Goal: Communication & Community: Answer question/provide support

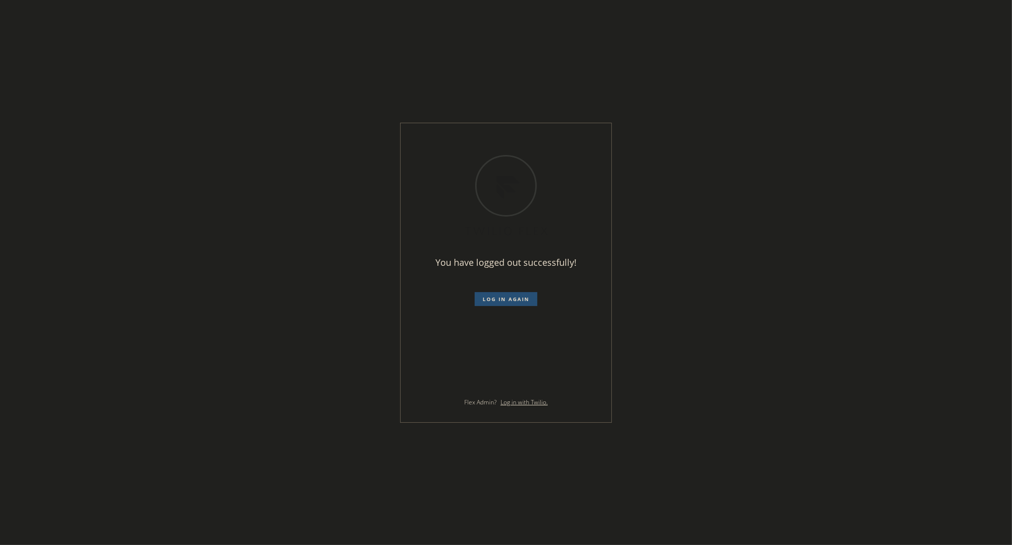
click at [506, 296] on span "Log in again" at bounding box center [506, 299] width 47 height 7
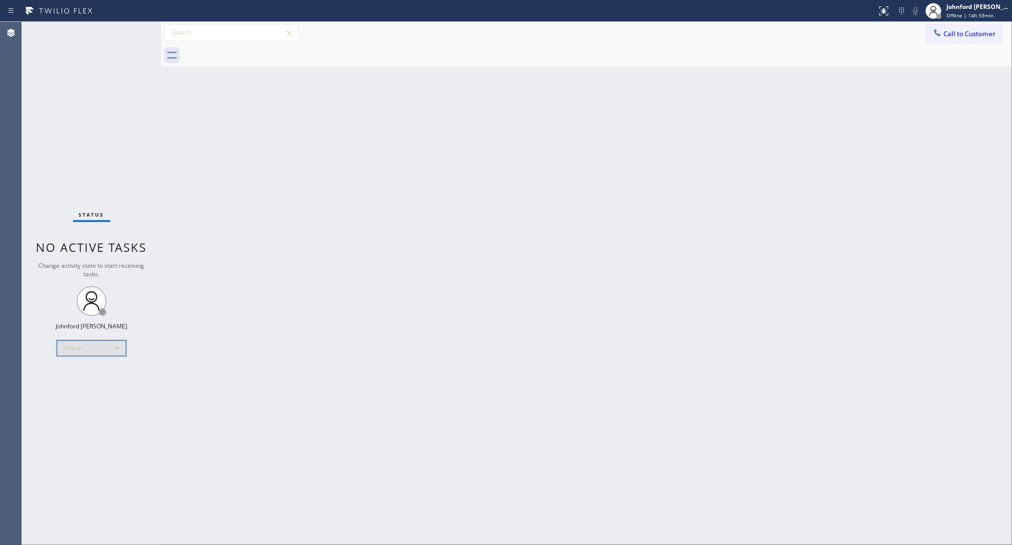
click at [110, 353] on div "Offline" at bounding box center [92, 349] width 70 height 16
click at [76, 386] on li "Unavailable" at bounding box center [91, 387] width 68 height 12
drag, startPoint x: 247, startPoint y: 358, endPoint x: 252, endPoint y: 300, distance: 58.3
click at [249, 357] on div "Back to Dashboard Change Sender ID Customers Technicians Select a contact Outbo…" at bounding box center [586, 284] width 851 height 524
click at [691, 293] on div "Back to Dashboard Change Sender ID Customers Technicians Select a contact Outbo…" at bounding box center [586, 284] width 851 height 524
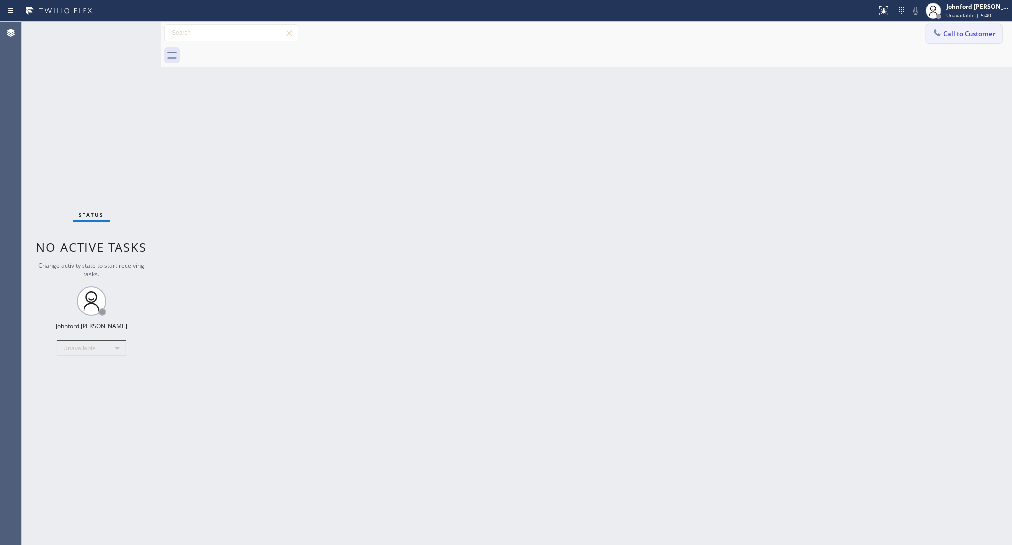
click at [953, 33] on span "Call to Customer" at bounding box center [970, 33] width 52 height 9
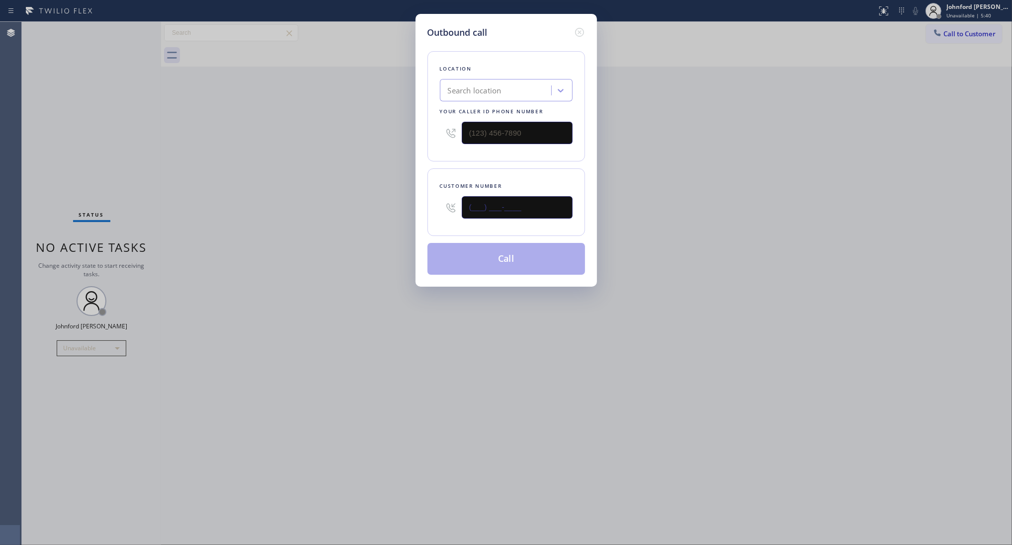
drag, startPoint x: 514, startPoint y: 212, endPoint x: 388, endPoint y: 212, distance: 125.3
click at [397, 212] on div "Outbound call Location Search location Your caller id phone number Customer num…" at bounding box center [506, 272] width 1012 height 545
paste input "626) 695-6716"
type input "(626) 695-6716"
click at [758, 147] on div "Outbound call Location Search location Your caller id phone number Customer num…" at bounding box center [506, 272] width 1012 height 545
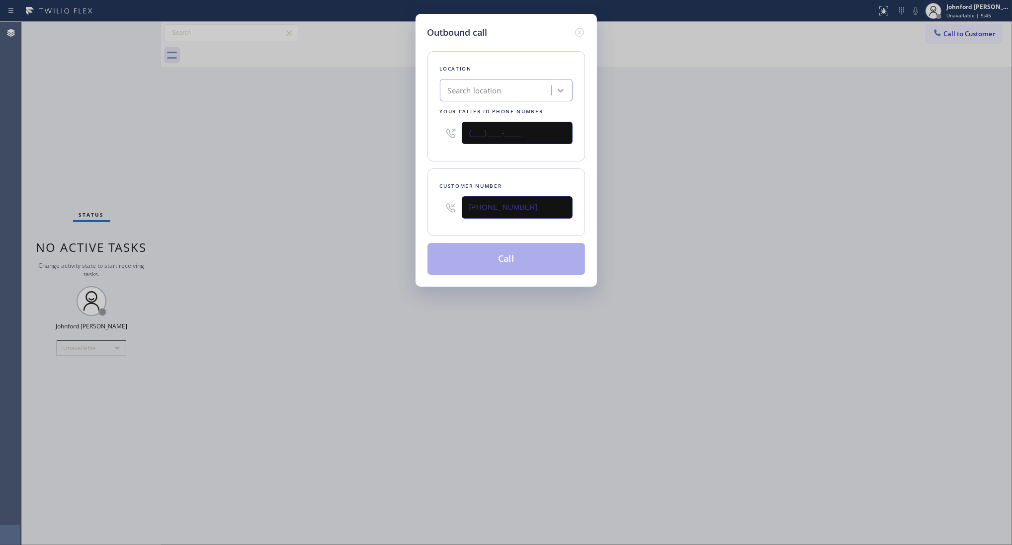
drag, startPoint x: 485, startPoint y: 133, endPoint x: 377, endPoint y: 140, distance: 108.6
click at [418, 133] on div "Outbound call Location Search location Your caller id phone number (___) ___-__…" at bounding box center [506, 150] width 181 height 273
paste input "858) 800-3094"
type input "(858) 800-3094"
click at [341, 144] on div "Outbound call Location Search location Your caller id phone number (858) 800-30…" at bounding box center [506, 272] width 1012 height 545
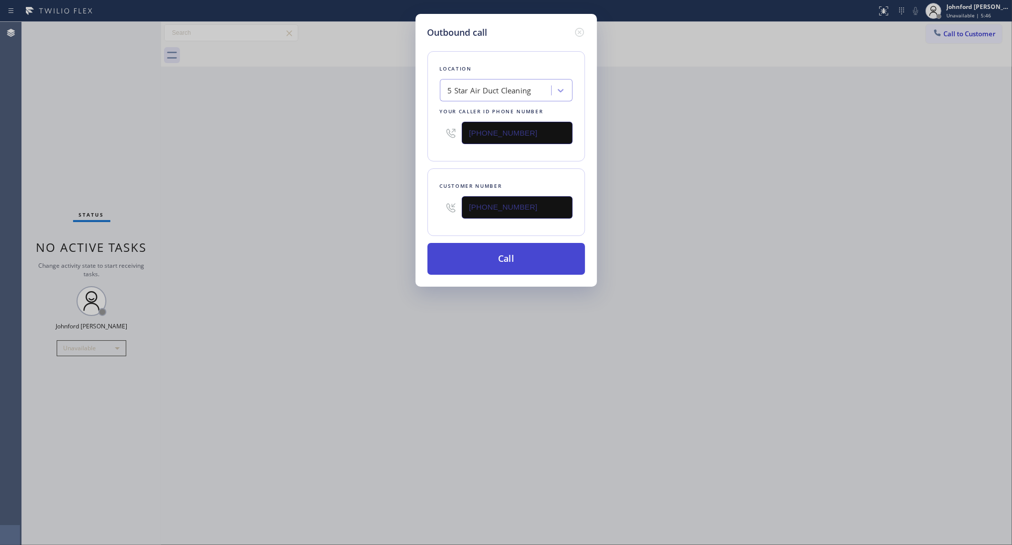
click at [474, 258] on button "Call" at bounding box center [507, 259] width 158 height 32
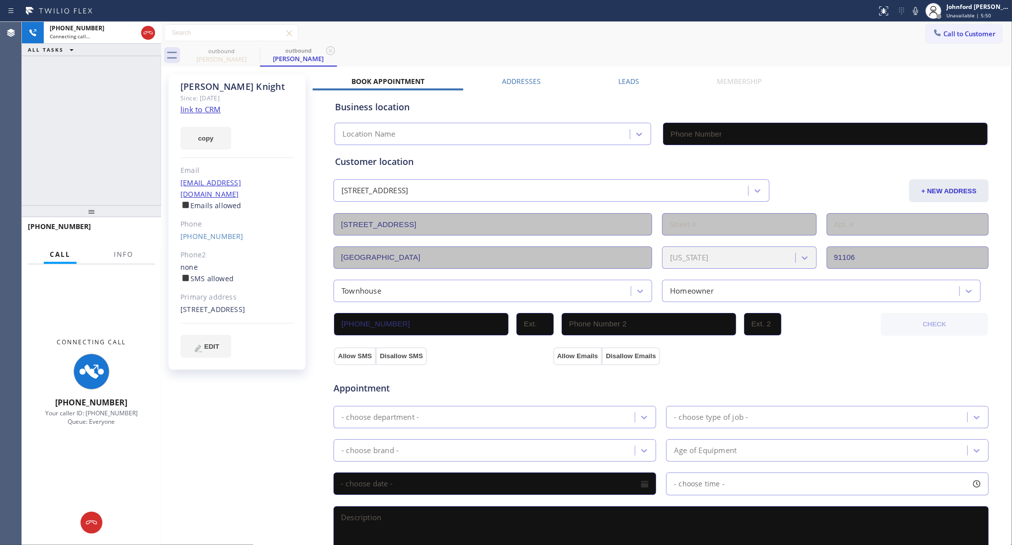
type input "(858) 800-3094"
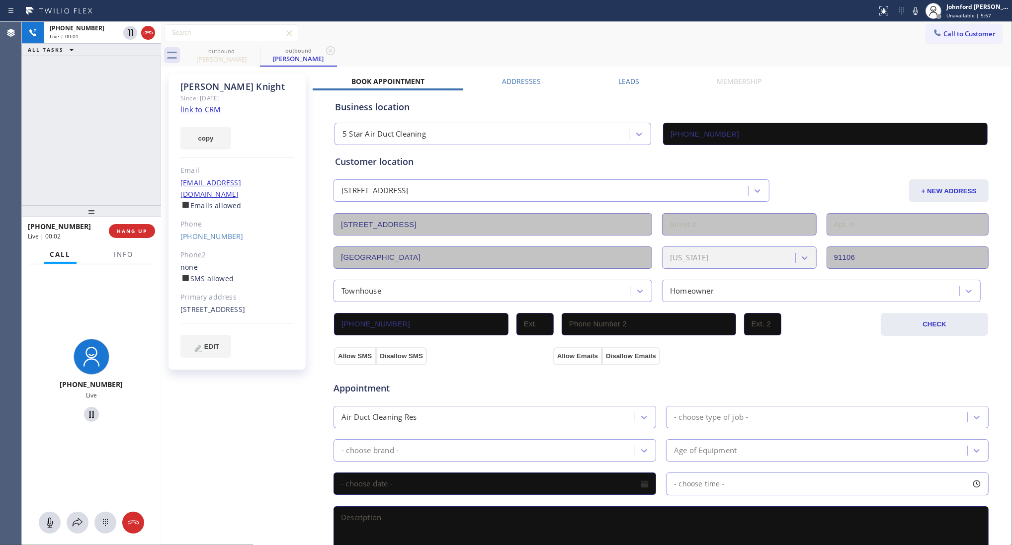
click at [586, 37] on div "Call to Customer Outbound call Location 5 Star Air Duct Cleaning Your caller id…" at bounding box center [586, 32] width 851 height 17
click at [129, 259] on button "Info" at bounding box center [123, 254] width 31 height 19
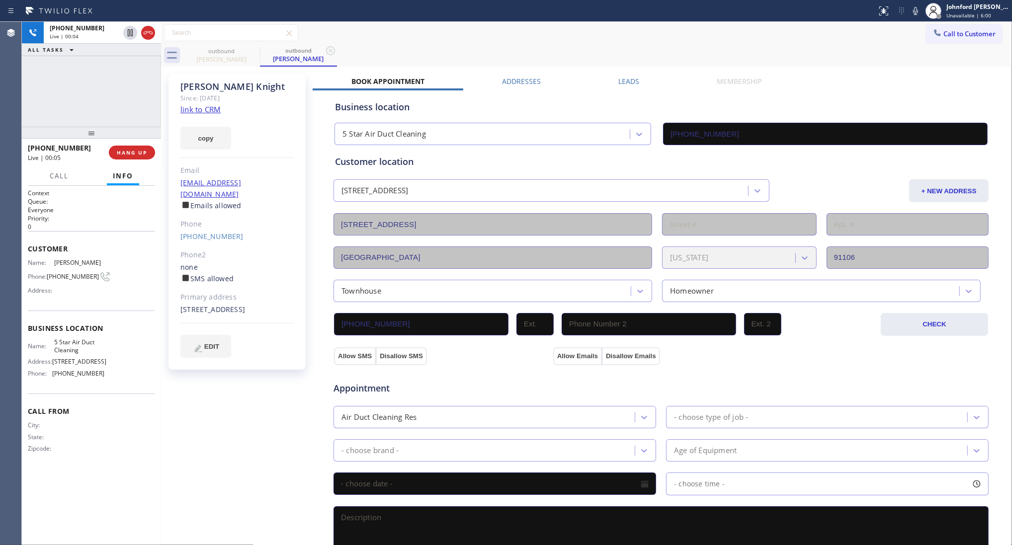
drag, startPoint x: 88, startPoint y: 212, endPoint x: 194, endPoint y: 87, distance: 164.0
click at [101, 88] on div "+16266956716 Live | 00:04 ALL TASKS ALL TASKS ACTIVE TASKS TASKS IN WRAP UP +16…" at bounding box center [91, 284] width 139 height 524
click at [911, 12] on icon at bounding box center [916, 11] width 12 height 12
click at [441, 26] on div "Call to Customer Outbound call Location 5 Star Air Duct Cleaning Your caller id…" at bounding box center [586, 32] width 851 height 17
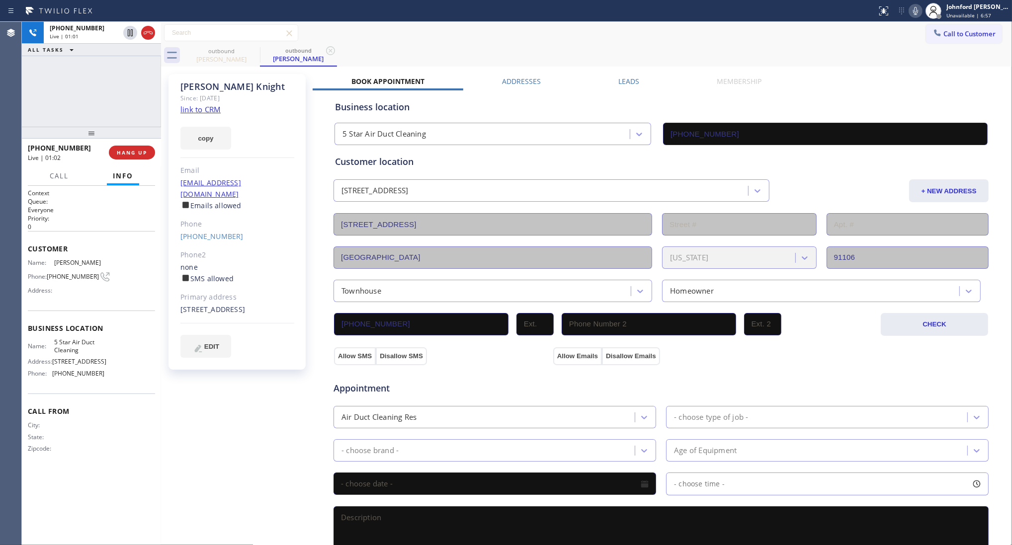
click at [910, 7] on div at bounding box center [916, 11] width 14 height 12
click at [209, 147] on button "copy" at bounding box center [205, 138] width 51 height 23
drag, startPoint x: 558, startPoint y: 47, endPoint x: 720, endPoint y: 1, distance: 168.1
click at [558, 46] on div "outbound Michelle Knight outbound Michelle Knight" at bounding box center [597, 55] width 829 height 22
click at [915, 12] on icon at bounding box center [916, 11] width 12 height 12
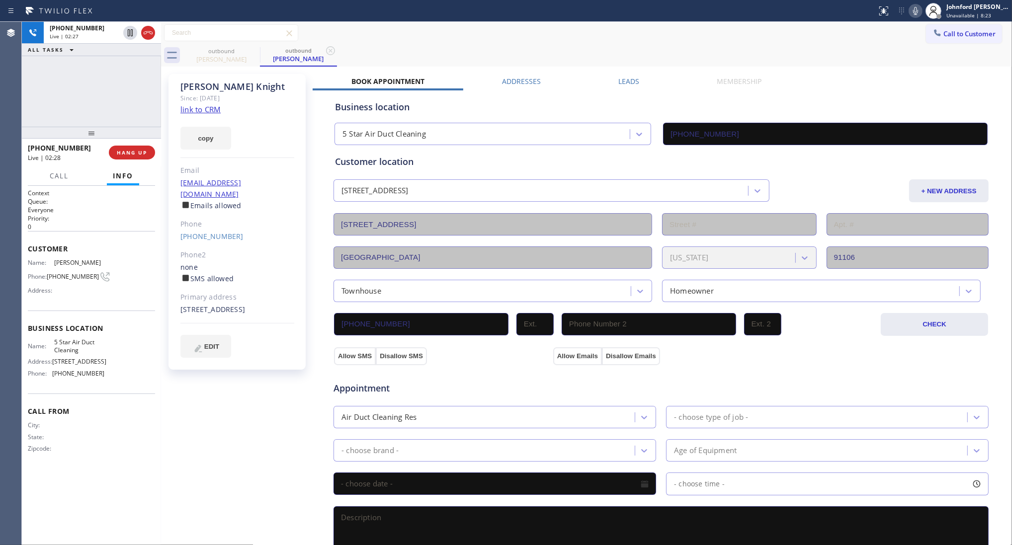
click at [911, 13] on icon at bounding box center [916, 11] width 12 height 12
click at [922, 11] on div at bounding box center [916, 11] width 14 height 12
click at [732, 42] on div "Call to Customer Outbound call Location 5 Star Air Duct Cleaning Your caller id…" at bounding box center [586, 33] width 851 height 22
drag, startPoint x: 93, startPoint y: 132, endPoint x: 88, endPoint y: 95, distance: 36.6
click at [88, 95] on div "+16266956716 Live | 04:24 ALL TASKS ALL TASKS ACTIVE TASKS TASKS IN WRAP UP +16…" at bounding box center [91, 284] width 139 height 524
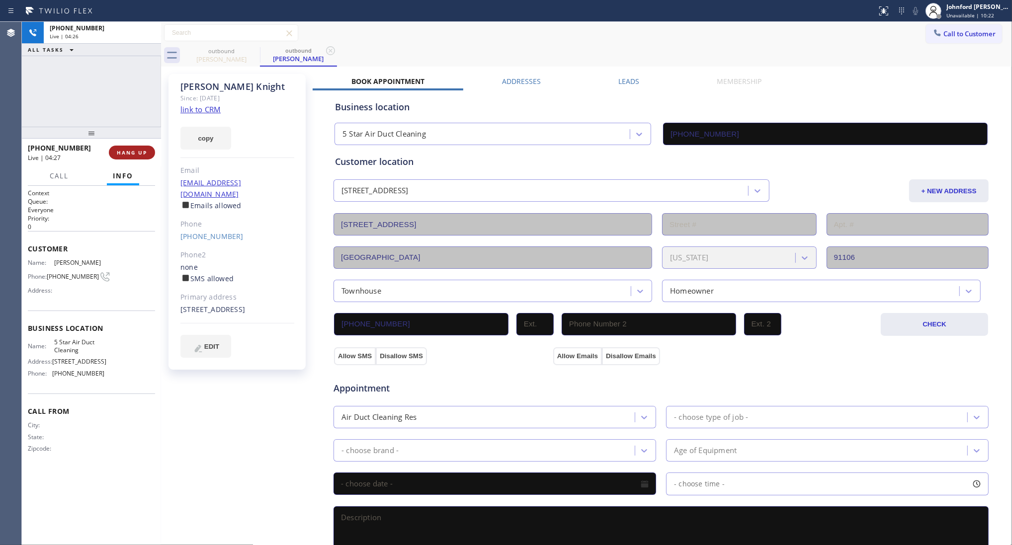
click at [133, 152] on span "HANG UP" at bounding box center [132, 152] width 30 height 7
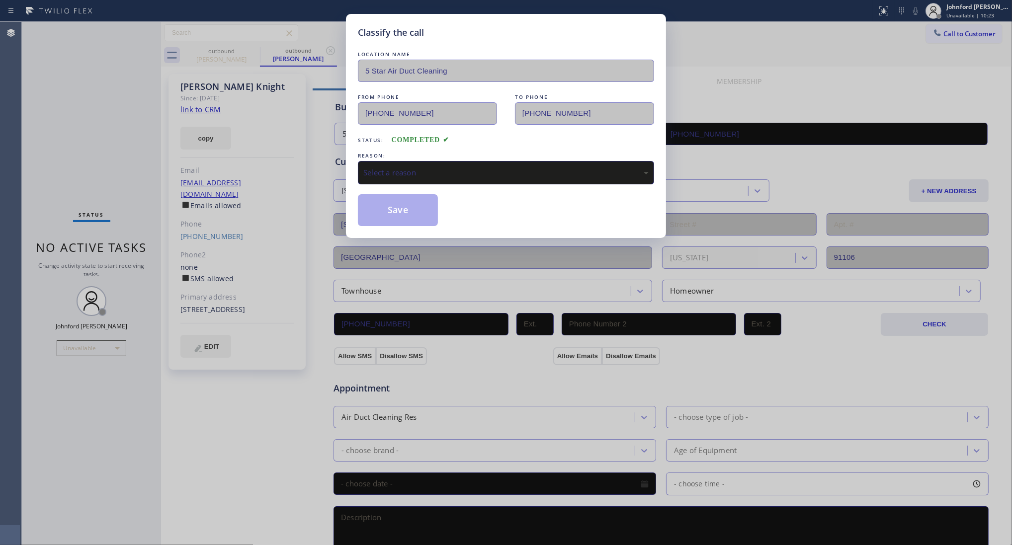
click at [398, 180] on div "Select a reason" at bounding box center [506, 172] width 296 height 23
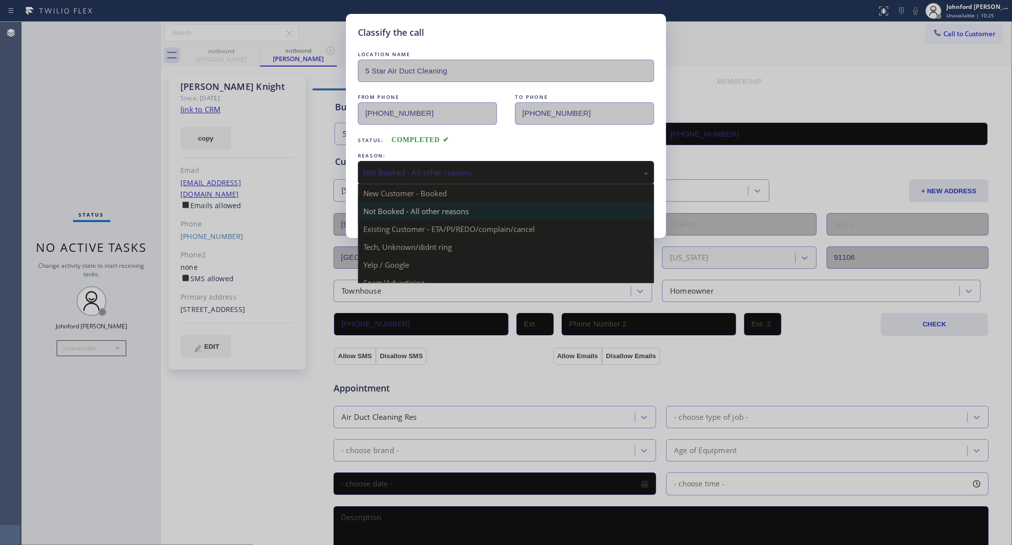
click at [410, 180] on div "Not Booked - All other reasons New Customer - Booked Not Booked - All other rea…" at bounding box center [506, 172] width 296 height 23
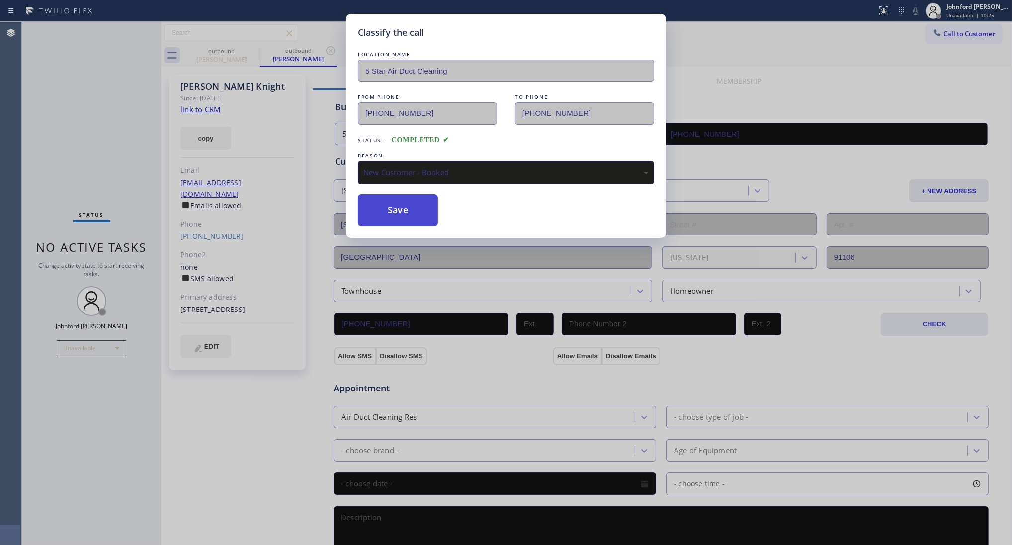
click at [394, 209] on button "Save" at bounding box center [398, 210] width 80 height 32
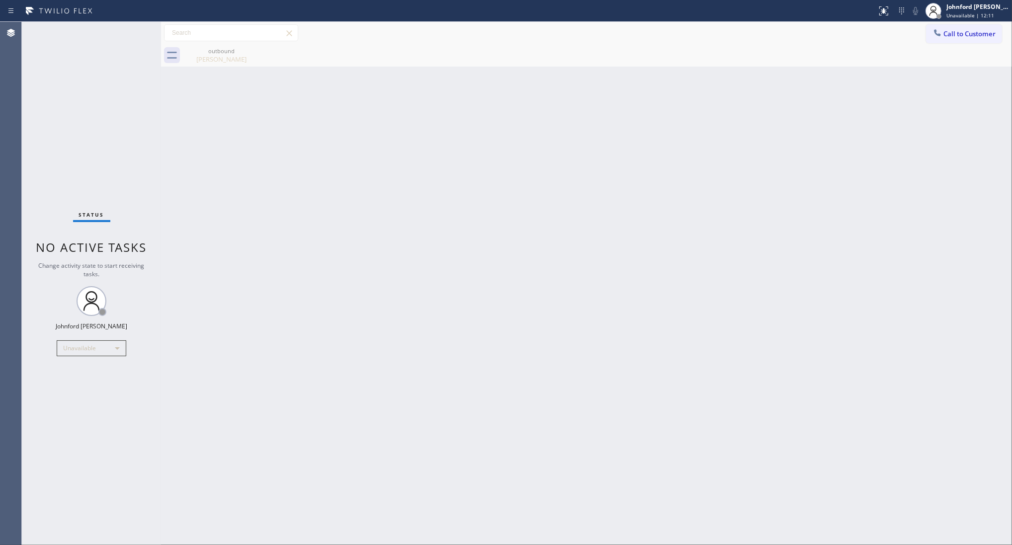
click at [38, 96] on div "Status No active tasks Change activity state to start receiving tasks. Johnford…" at bounding box center [91, 284] width 139 height 524
click at [958, 29] on button "Call to Customer" at bounding box center [964, 33] width 76 height 19
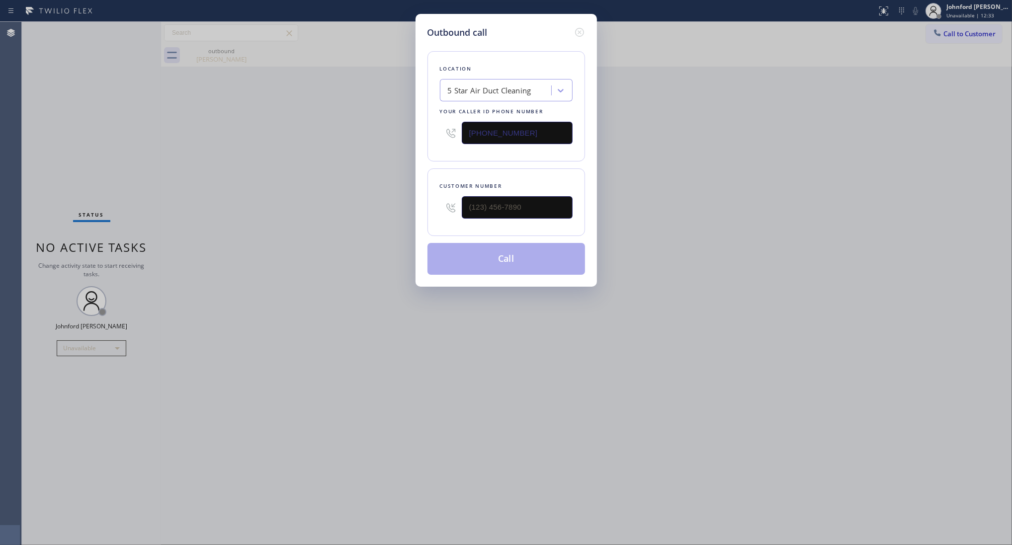
click at [334, 189] on div "Outbound call Location 5 Star Air Duct Cleaning Your caller id phone number (85…" at bounding box center [506, 272] width 1012 height 545
drag, startPoint x: 491, startPoint y: 132, endPoint x: 422, endPoint y: 140, distance: 70.1
click at [423, 140] on div "Outbound call Location 5 Star Air Duct Cleaning Your caller id phone number (85…" at bounding box center [506, 150] width 181 height 273
click at [573, 151] on div "Location 5 Star Air Duct Cleaning Your caller id phone number (858) 800-3094" at bounding box center [507, 106] width 158 height 110
drag, startPoint x: 719, startPoint y: 147, endPoint x: 724, endPoint y: 120, distance: 27.3
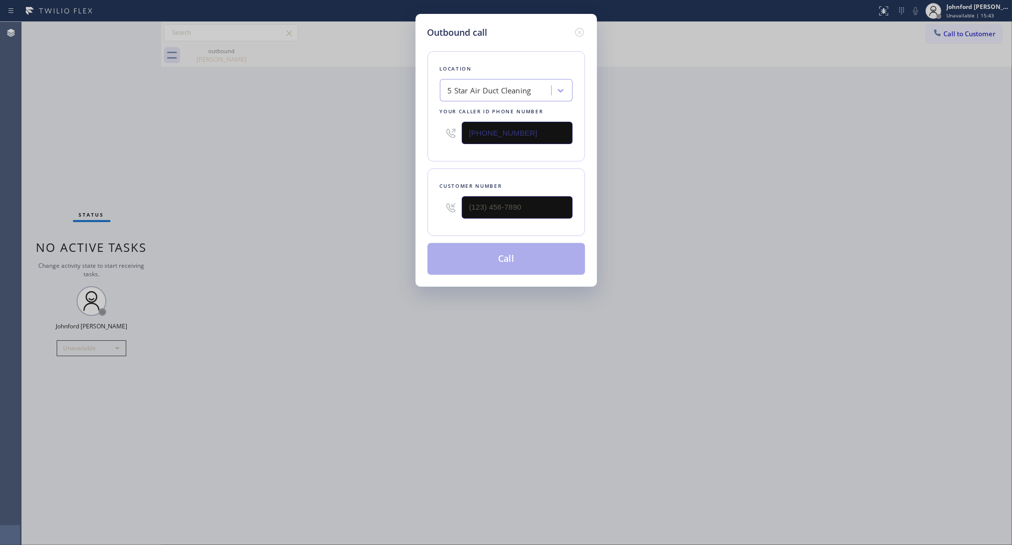
click at [724, 126] on div "Outbound call Location 5 Star Air Duct Cleaning Your caller id phone number (85…" at bounding box center [506, 272] width 1012 height 545
click at [219, 102] on div "Outbound call Location 5 Star Air Duct Cleaning Your caller id phone number (85…" at bounding box center [506, 272] width 1012 height 545
drag, startPoint x: 575, startPoint y: 27, endPoint x: 372, endPoint y: 51, distance: 204.7
click at [572, 26] on div "Outbound call" at bounding box center [507, 32] width 158 height 13
click at [581, 30] on icon at bounding box center [579, 32] width 9 height 9
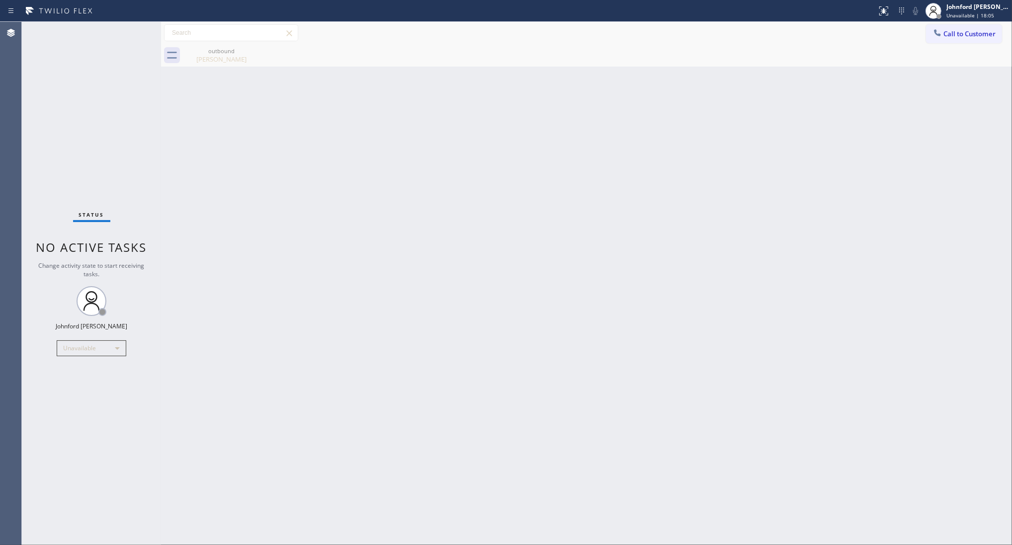
drag, startPoint x: 220, startPoint y: 56, endPoint x: 218, endPoint y: 68, distance: 12.7
click at [220, 55] on div "Michelle Knight" at bounding box center [221, 59] width 75 height 9
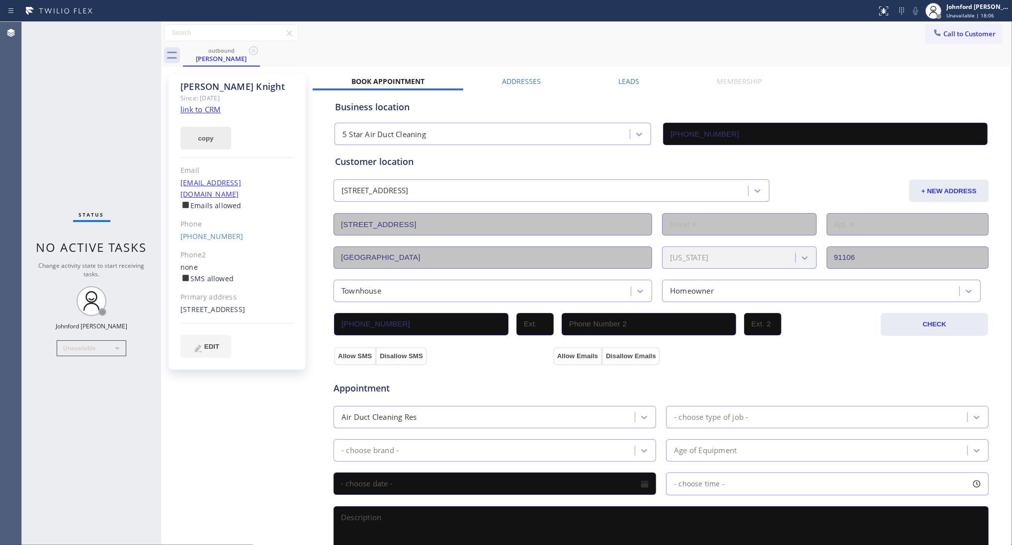
click at [212, 135] on button "copy" at bounding box center [205, 138] width 51 height 23
click at [207, 109] on link "link to CRM" at bounding box center [200, 109] width 40 height 10
drag, startPoint x: 260, startPoint y: 86, endPoint x: 178, endPoint y: 86, distance: 82.0
click at [178, 86] on div "Michelle Knight Since: 20 may 2020 link to CRM copied! Email michellek47@gmail.…" at bounding box center [237, 222] width 137 height 296
copy div "Michelle Knight"
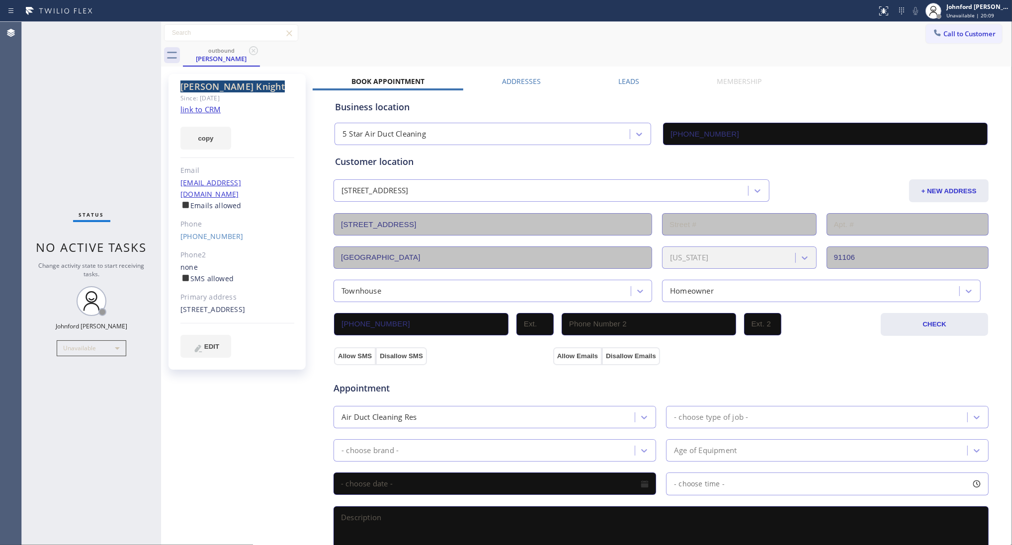
click at [43, 70] on div "Status No active tasks Change activity state to start receiving tasks. Johnford…" at bounding box center [91, 284] width 139 height 524
click at [249, 50] on icon at bounding box center [254, 51] width 12 height 12
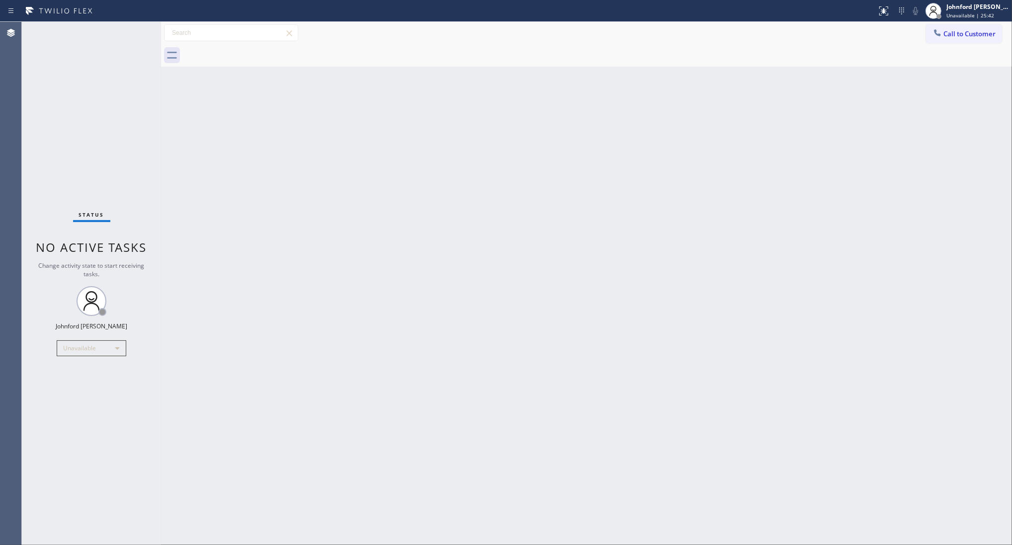
click at [659, 236] on div "Back to Dashboard Change Sender ID Customers Technicians Select a contact Outbo…" at bounding box center [586, 284] width 851 height 524
click at [581, 244] on div "Back to Dashboard Change Sender ID Customers Technicians Select a contact Outbo…" at bounding box center [586, 284] width 851 height 524
click at [939, 38] on div at bounding box center [938, 34] width 12 height 12
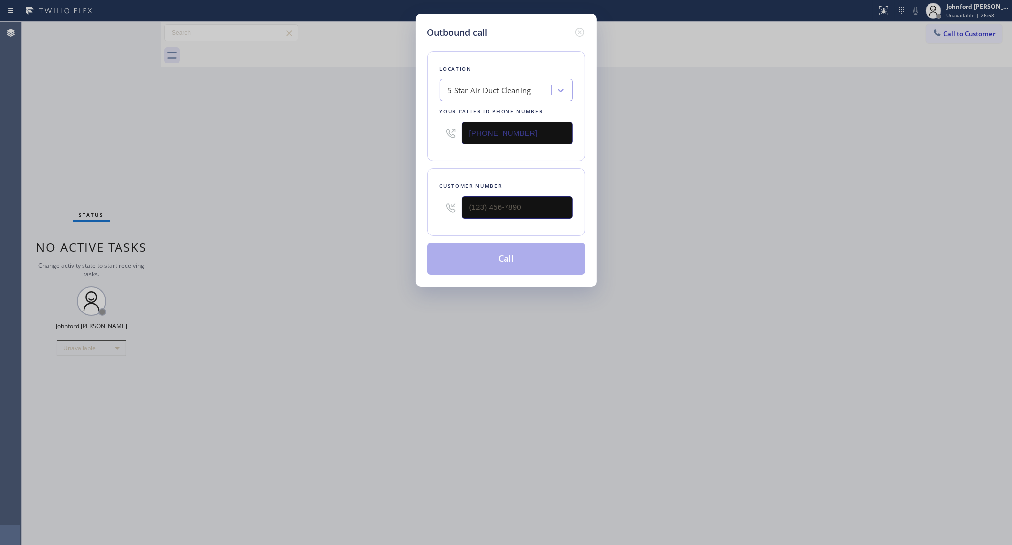
drag, startPoint x: 573, startPoint y: 133, endPoint x: 448, endPoint y: 134, distance: 124.8
click at [448, 134] on div "Location 5 Star Air Duct Cleaning Your caller id phone number (858) 800-3094" at bounding box center [507, 106] width 158 height 110
click at [493, 133] on input "(858) 800-3094" at bounding box center [517, 133] width 111 height 22
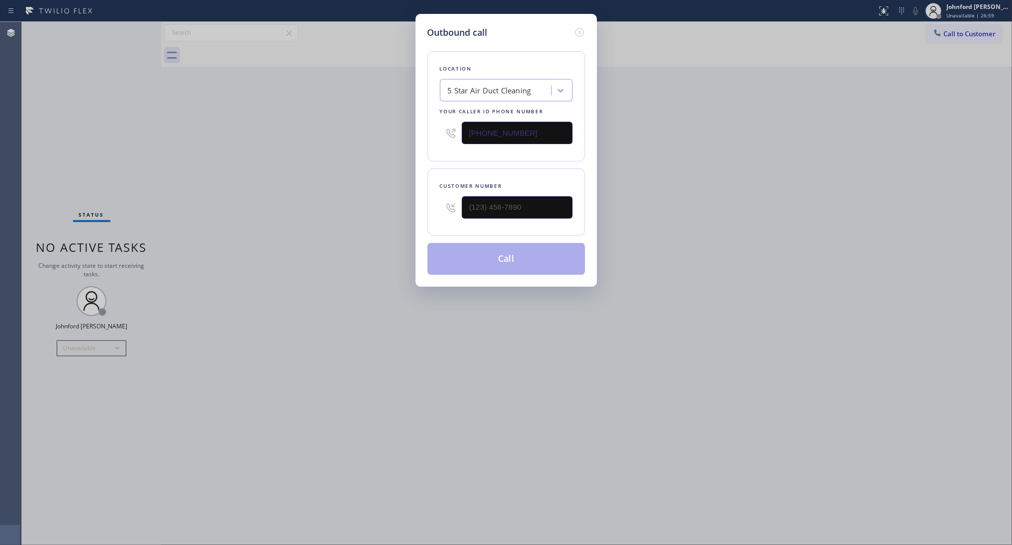
paste input "00) 568-866"
drag, startPoint x: 519, startPoint y: 122, endPoint x: 362, endPoint y: 142, distance: 157.8
click at [363, 142] on div "Outbound call Location Electricians Service Team Your caller id phone number (8…" at bounding box center [506, 272] width 1012 height 545
paste input "646) 960-3410"
type input "(646) 960-3410"
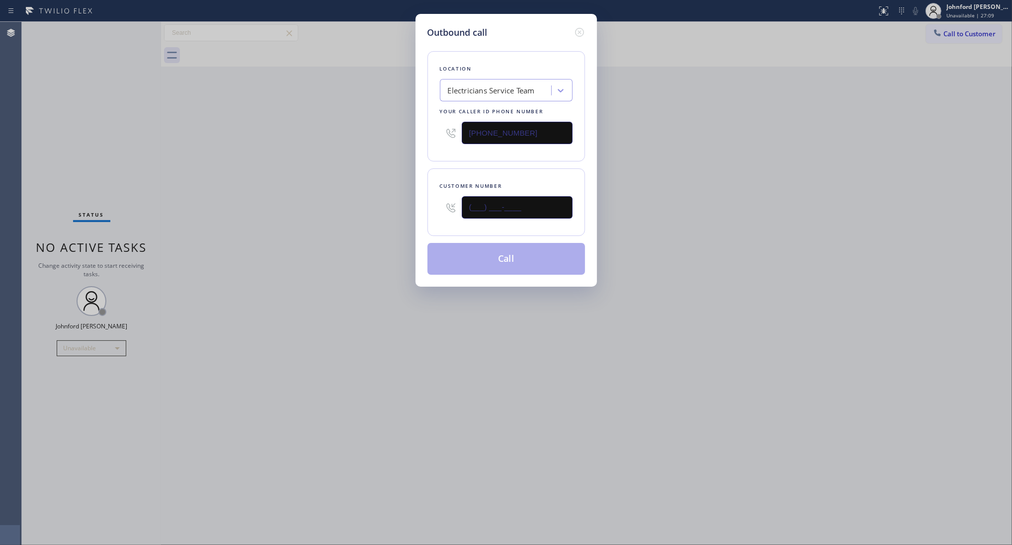
drag, startPoint x: 531, startPoint y: 205, endPoint x: 320, endPoint y: 199, distance: 211.4
click at [326, 199] on div "Outbound call Location Electricians Service Team Your caller id phone number (6…" at bounding box center [506, 272] width 1012 height 545
paste input "917) 587-7375"
type input "(917) 587-7375"
click at [315, 199] on div "Outbound call Location Electricians Service Team Your caller id phone number (6…" at bounding box center [506, 272] width 1012 height 545
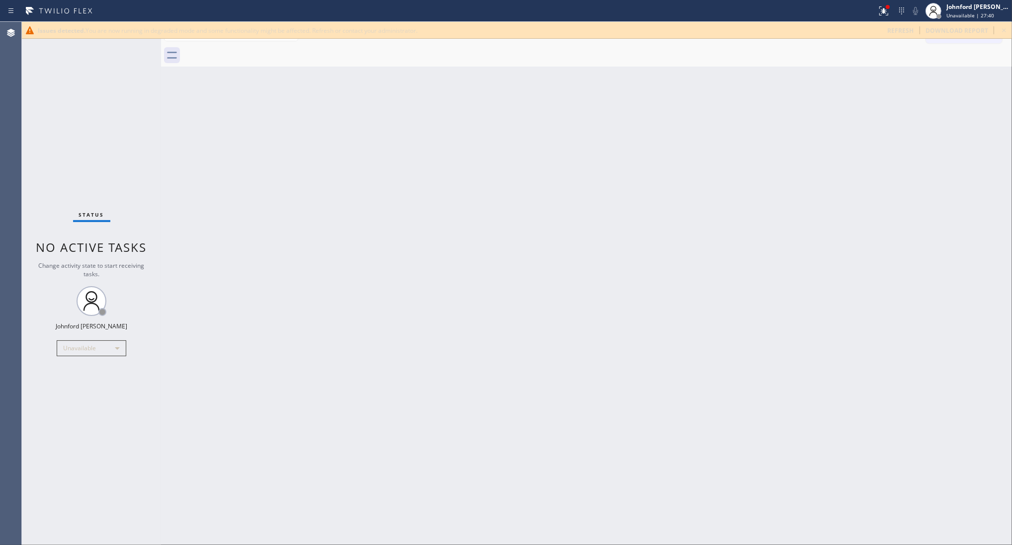
drag, startPoint x: 699, startPoint y: 224, endPoint x: 687, endPoint y: 228, distance: 12.6
click at [699, 224] on div "Back to Dashboard Change Sender ID Customers Technicians Select a contact Outbo…" at bounding box center [586, 284] width 851 height 524
click at [1001, 31] on icon at bounding box center [1004, 30] width 12 height 12
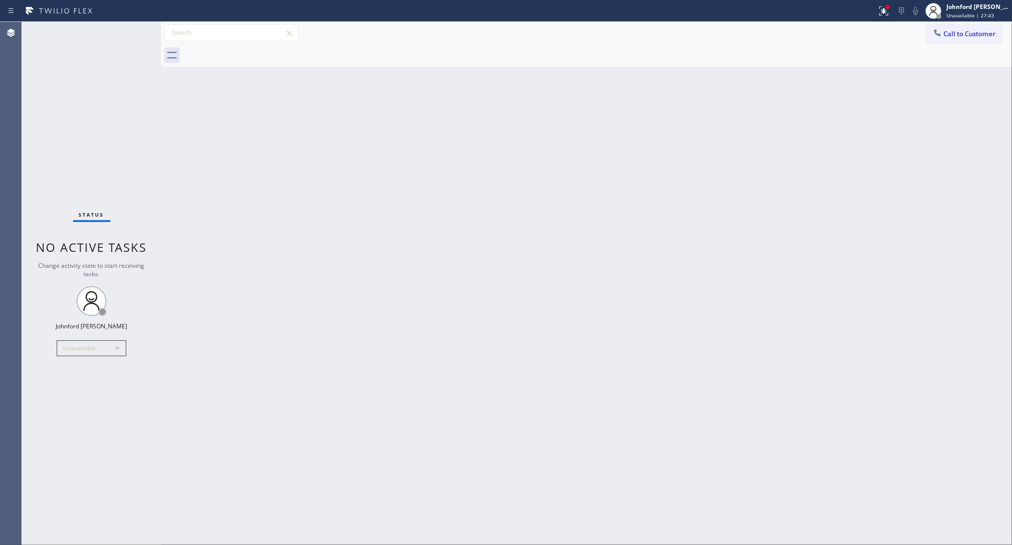
click at [491, 164] on div "Back to Dashboard Change Sender ID Customers Technicians Select a contact Outbo…" at bounding box center [586, 284] width 851 height 524
click at [952, 39] on button "Call to Customer" at bounding box center [964, 33] width 76 height 19
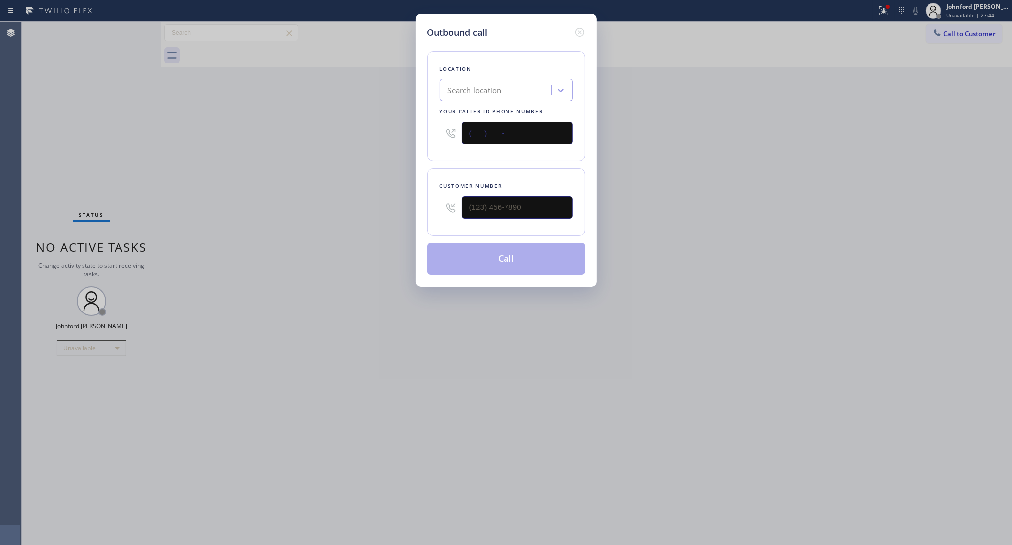
drag, startPoint x: 545, startPoint y: 133, endPoint x: 406, endPoint y: 144, distance: 139.7
click at [406, 144] on div "Outbound call Location Search location Your caller id phone number (___) ___-__…" at bounding box center [506, 272] width 1012 height 545
paste input "917) 587-7375"
type input "(917) 587-7375"
drag, startPoint x: 533, startPoint y: 197, endPoint x: 319, endPoint y: 209, distance: 214.6
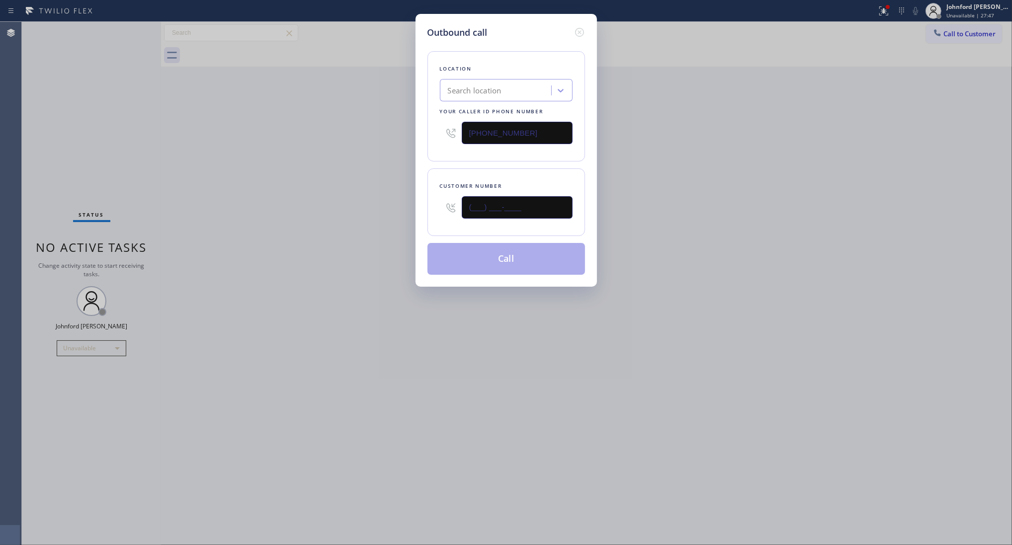
click at [322, 207] on div "Outbound call Location Search location Your caller id phone number (917) 587-73…" at bounding box center [506, 272] width 1012 height 545
paste input "917) 587-7375"
type input "(917) 587-7375"
drag, startPoint x: 527, startPoint y: 137, endPoint x: 369, endPoint y: 137, distance: 158.1
click at [369, 137] on div "Outbound call Location Search location Your caller id phone number (917) 587-73…" at bounding box center [506, 272] width 1012 height 545
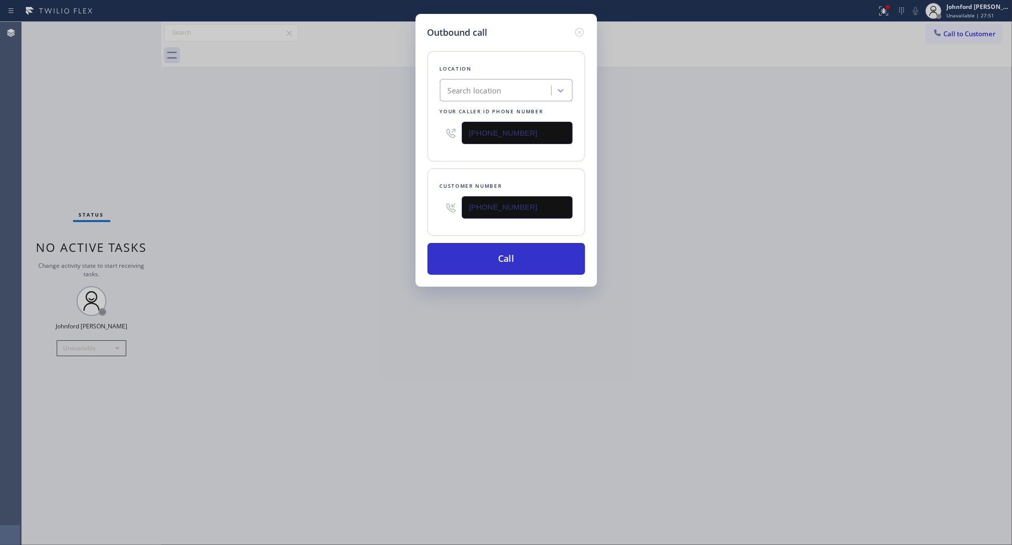
paste input "646) 960-3410"
type input "(646) 960-3410"
click at [362, 137] on div "Outbound call Location Search location Your caller id phone number (646) 960-34…" at bounding box center [506, 272] width 1012 height 545
click at [480, 266] on button "Call" at bounding box center [507, 259] width 158 height 32
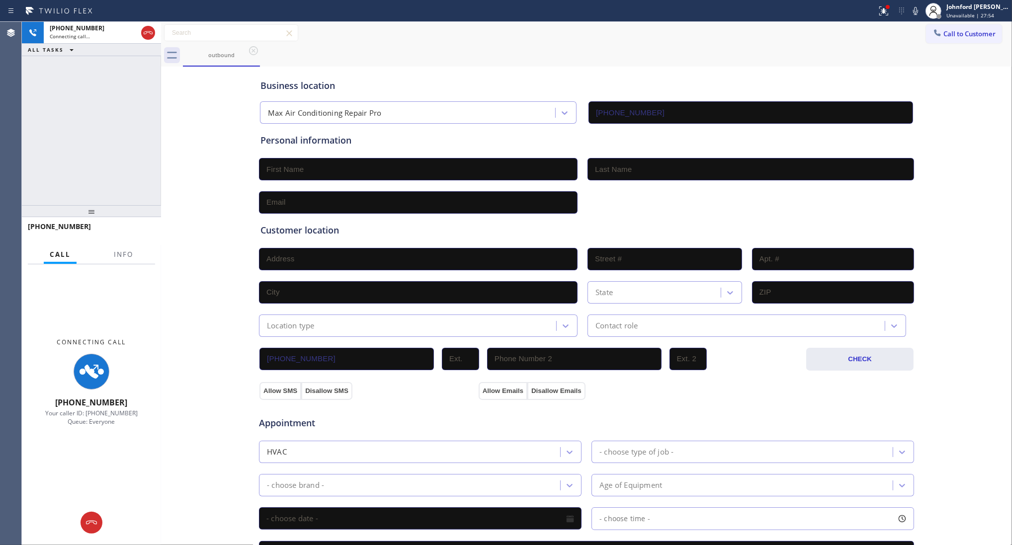
type input "(646) 960-3410"
click at [127, 255] on span "Info" at bounding box center [123, 254] width 19 height 9
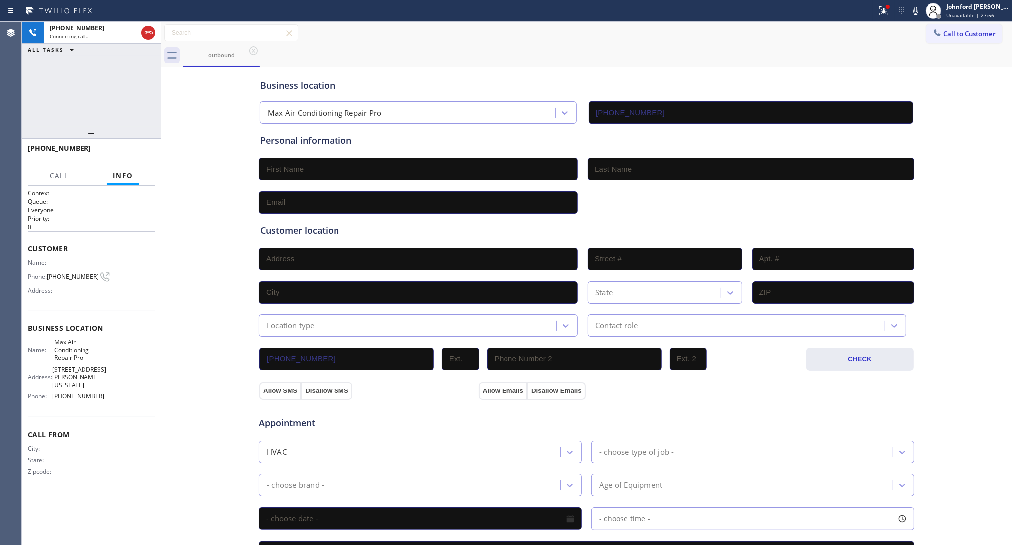
click at [103, 96] on div "+19175877375 Connecting call… ALL TASKS ALL TASKS ACTIVE TASKS TASKS IN WRAP UP…" at bounding box center [91, 284] width 139 height 524
click at [135, 163] on div "+19175877375 Live | 00:01 HANG UP" at bounding box center [91, 153] width 127 height 26
click at [138, 162] on div "+19175877375 Live | 00:01 HANG UP" at bounding box center [91, 153] width 127 height 26
click at [138, 161] on div "+19175877375 Live | 00:02 HANG UP" at bounding box center [91, 153] width 127 height 26
click at [138, 157] on button "HANG UP" at bounding box center [132, 153] width 46 height 14
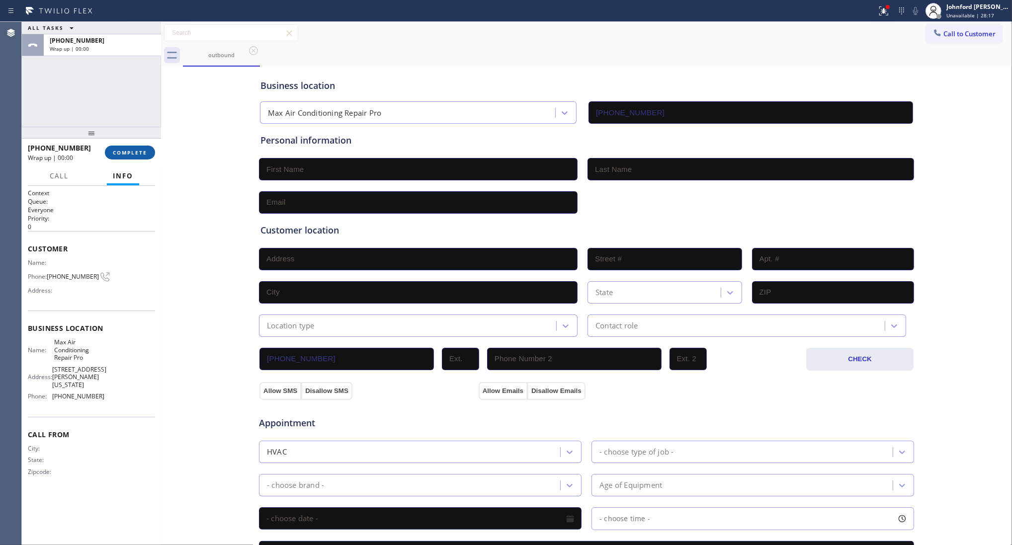
click at [138, 157] on button "COMPLETE" at bounding box center [130, 153] width 50 height 14
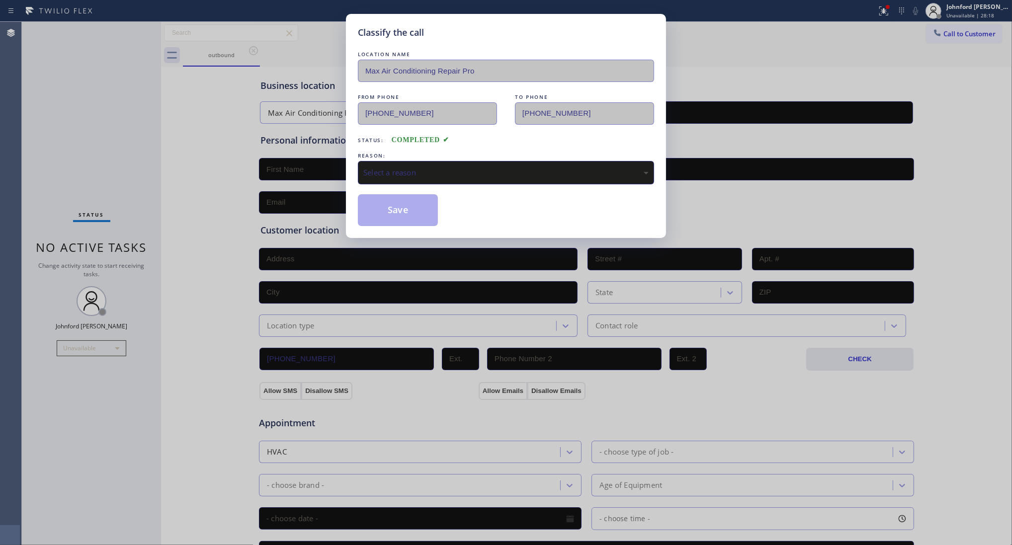
drag, startPoint x: 375, startPoint y: 185, endPoint x: 393, endPoint y: 168, distance: 25.3
click at [380, 184] on div "LOCATION NAME Max Air Conditioning Repair Pro FROM PHONE (646) 960-3410 TO PHON…" at bounding box center [506, 137] width 296 height 177
click at [397, 167] on div "Select a reason" at bounding box center [505, 172] width 285 height 11
click at [418, 180] on div "Tech, Unknown/didnt ring" at bounding box center [506, 172] width 296 height 23
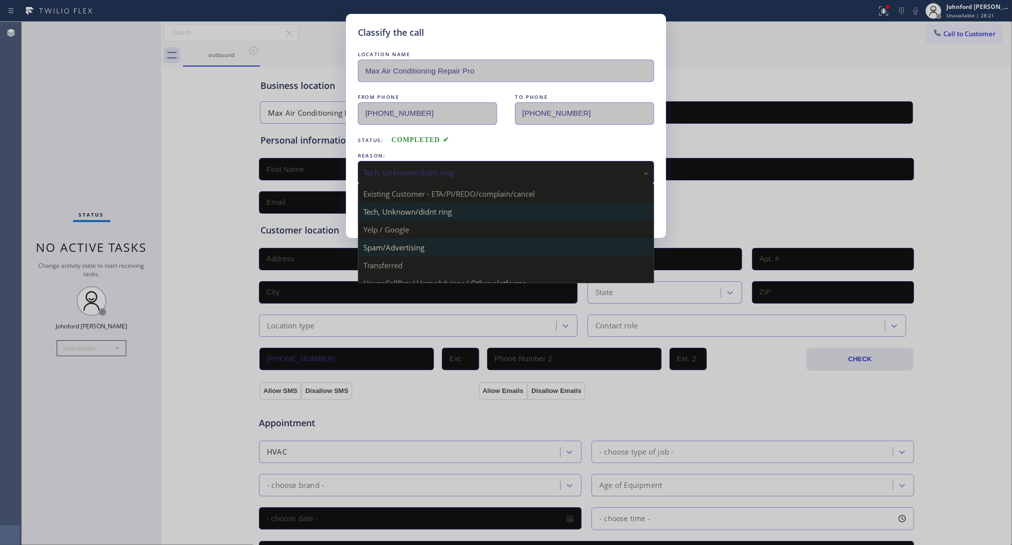
scroll to position [68, 0]
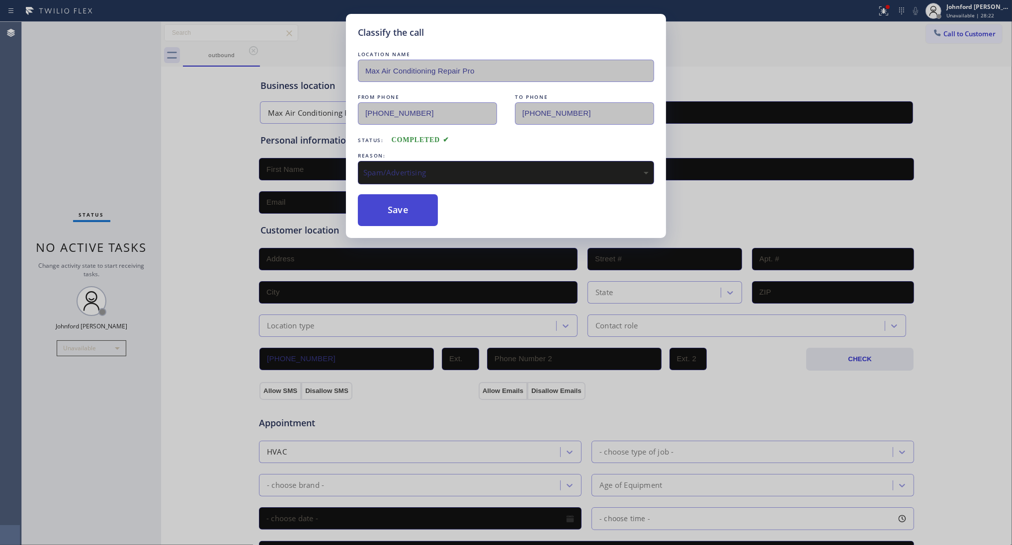
click at [403, 210] on button "Save" at bounding box center [398, 210] width 80 height 32
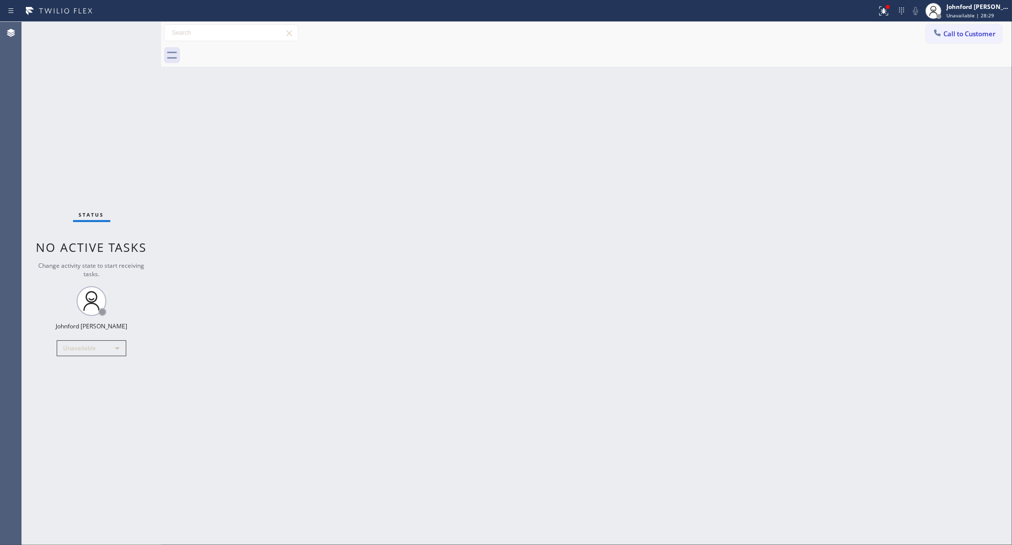
drag, startPoint x: 940, startPoint y: 38, endPoint x: 921, endPoint y: 43, distance: 19.7
click at [938, 37] on div at bounding box center [938, 34] width 12 height 12
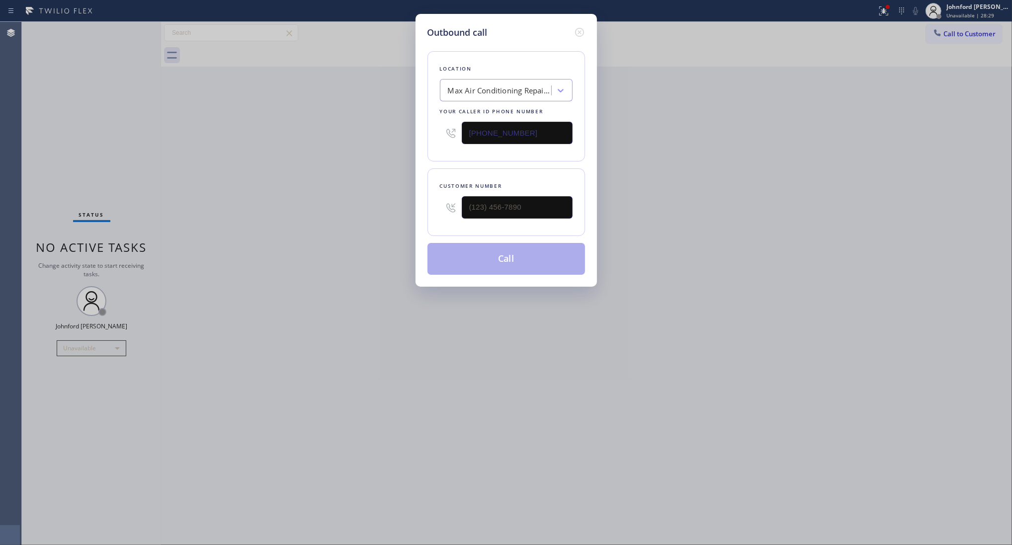
drag, startPoint x: 503, startPoint y: 125, endPoint x: 332, endPoint y: 166, distance: 175.2
click at [374, 151] on div "Outbound call Location Max Air Conditioning Repair Pro Your caller id phone num…" at bounding box center [506, 272] width 1012 height 545
paste input "929) 605-4414"
type input "(929) 605-4414"
drag, startPoint x: 496, startPoint y: 188, endPoint x: 343, endPoint y: 195, distance: 152.8
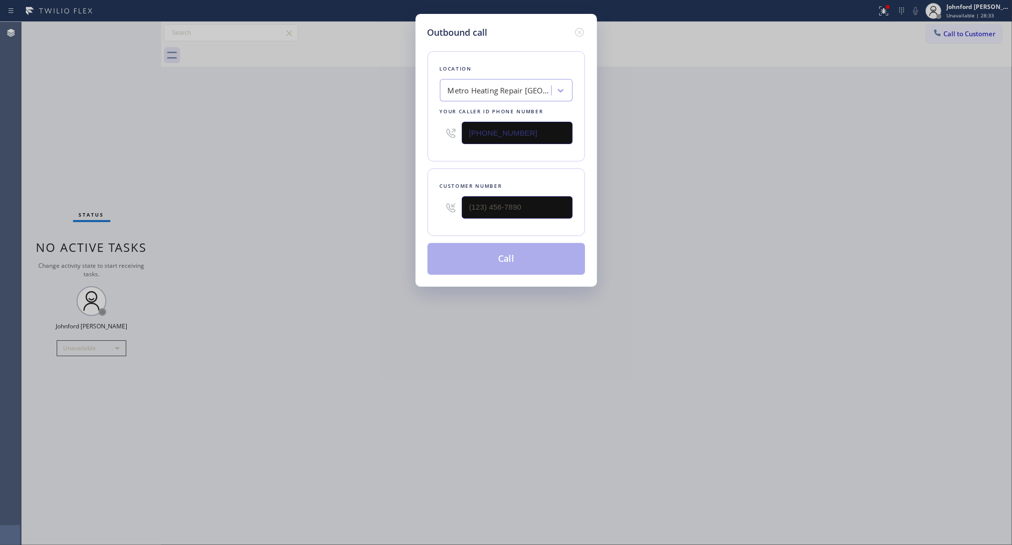
click at [344, 194] on div "Outbound call Location Metro Heating Repair Astoria Your caller id phone number…" at bounding box center [506, 272] width 1012 height 545
click at [501, 200] on input "(___) ___-____" at bounding box center [517, 207] width 111 height 22
paste input "986) 231-1781"
type input "(986) 231-1781"
click at [281, 200] on div "Outbound call Location Metro Heating Repair Astoria Your caller id phone number…" at bounding box center [506, 272] width 1012 height 545
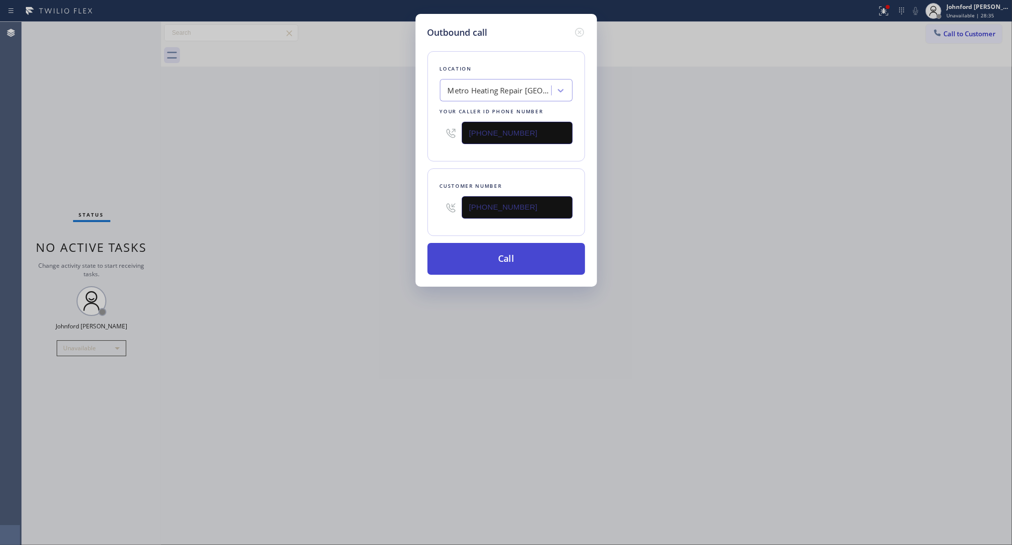
click at [495, 255] on button "Call" at bounding box center [507, 259] width 158 height 32
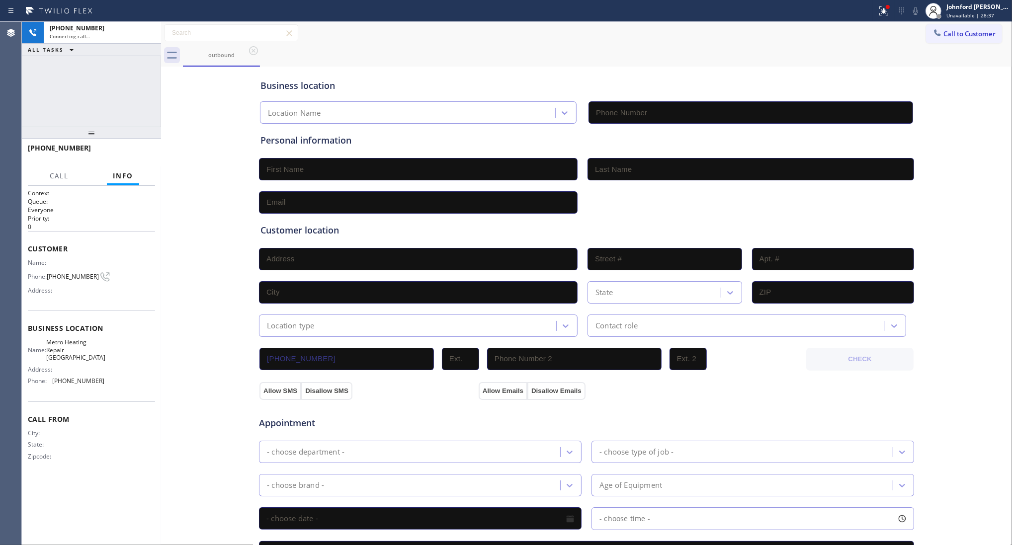
type input "(929) 605-4414"
click at [140, 152] on span "HANG UP" at bounding box center [132, 152] width 30 height 7
click at [951, 26] on button "Call to Customer" at bounding box center [964, 33] width 76 height 19
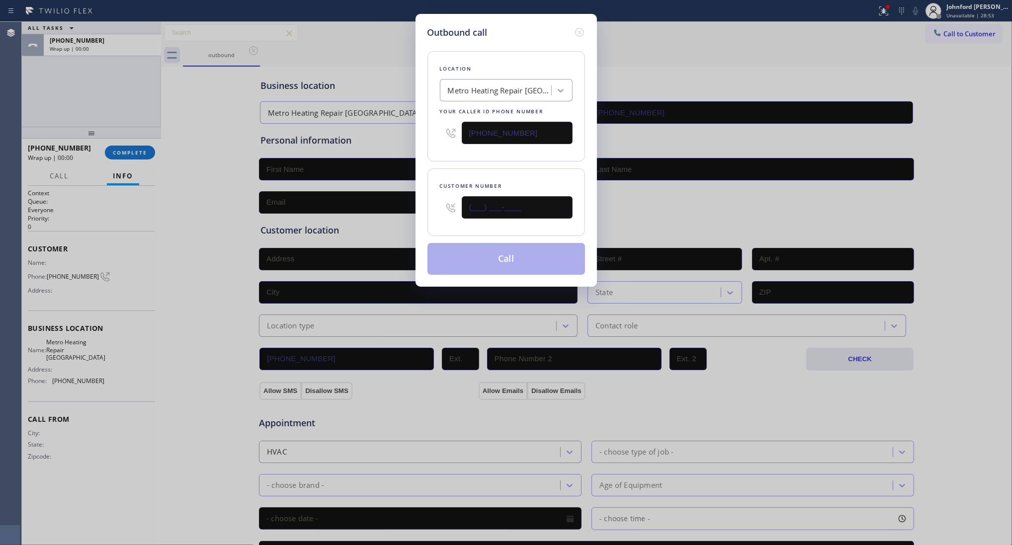
drag, startPoint x: 528, startPoint y: 204, endPoint x: 449, endPoint y: 204, distance: 78.6
click at [451, 204] on div "(___) ___-____" at bounding box center [506, 207] width 133 height 32
paste input "986) 231-1781"
type input "(986) 231-1781"
click at [455, 162] on div "Location Metro Heating Repair Astoria Your caller id phone number (929) 605-441…" at bounding box center [507, 157] width 158 height 236
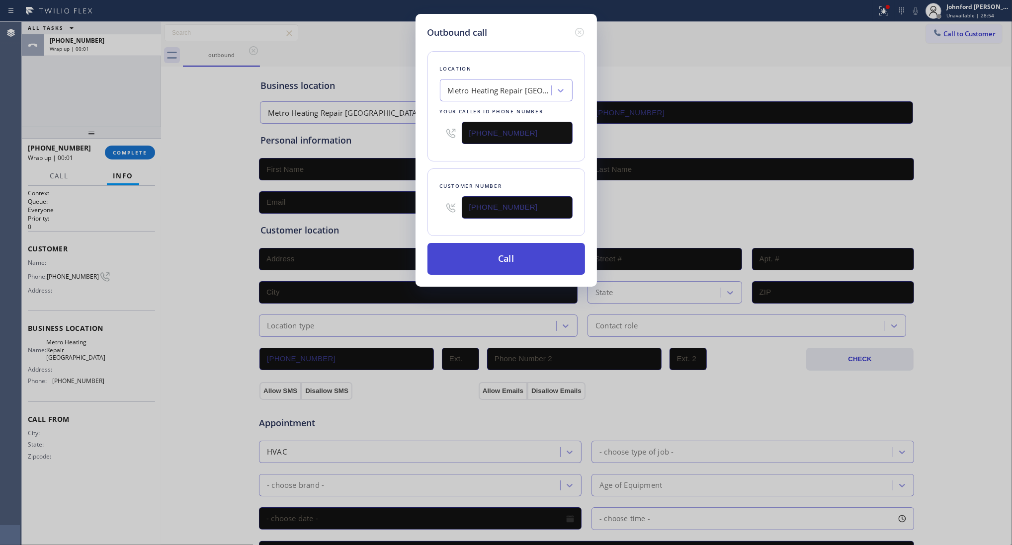
click at [493, 245] on button "Call" at bounding box center [507, 259] width 158 height 32
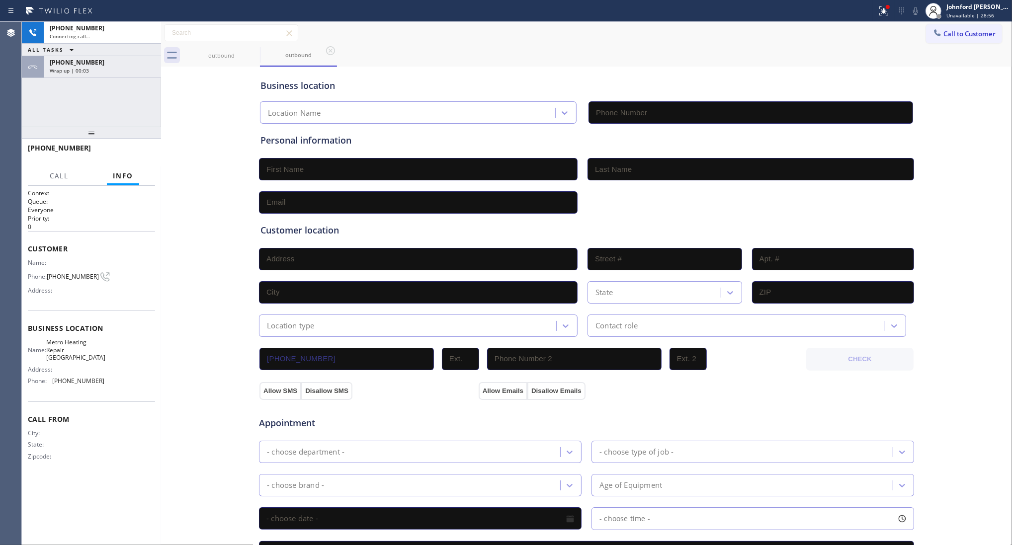
type input "(929) 605-4414"
click at [151, 159] on button "HANG UP" at bounding box center [132, 153] width 46 height 14
click at [147, 158] on button "HANG UP" at bounding box center [132, 153] width 46 height 14
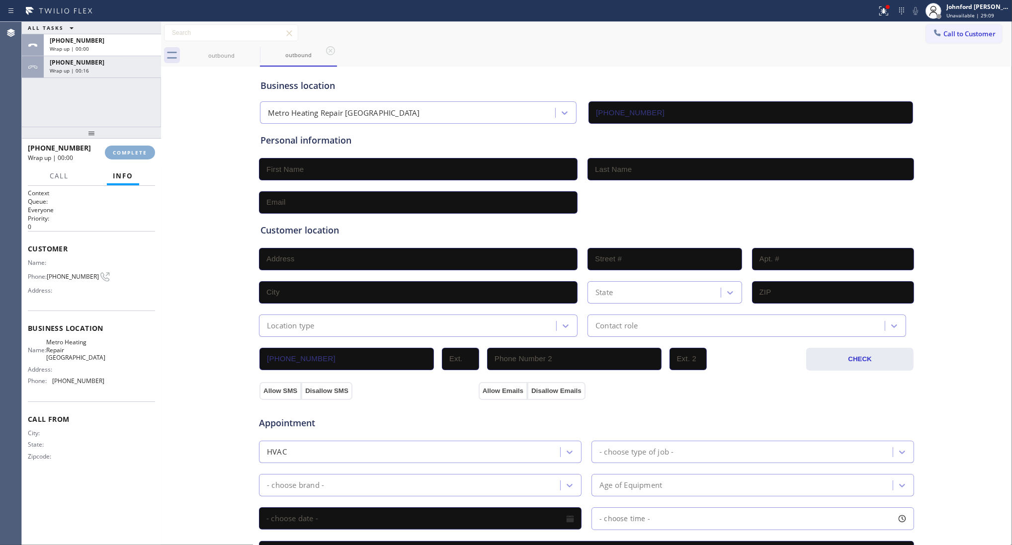
click at [147, 158] on button "COMPLETE" at bounding box center [130, 153] width 50 height 14
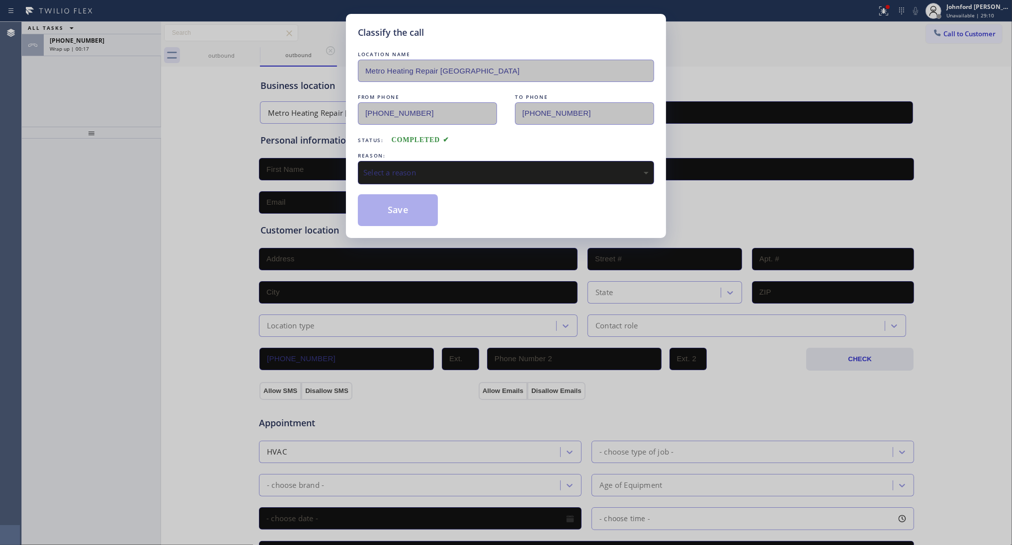
click at [402, 186] on div "LOCATION NAME Metro Heating Repair Astoria FROM PHONE (929) 605-4414 TO PHONE (…" at bounding box center [506, 137] width 296 height 177
click at [403, 176] on div "Select a reason" at bounding box center [506, 172] width 296 height 23
drag, startPoint x: 389, startPoint y: 209, endPoint x: 195, endPoint y: 132, distance: 208.2
click at [386, 207] on button "Save" at bounding box center [398, 210] width 80 height 32
click at [104, 57] on div "Classify the call LOCATION NAME Metro Heating Repair Astoria FROM PHONE (929) 6…" at bounding box center [506, 272] width 1012 height 545
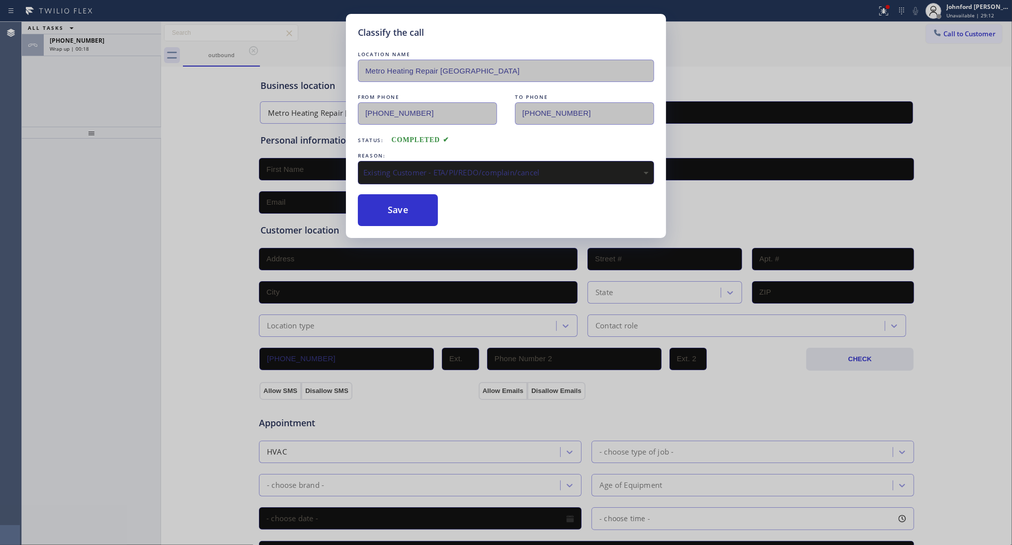
click at [104, 57] on div "Classify the call LOCATION NAME Max Air Conditioning Repair Pro FROM PHONE (646…" at bounding box center [517, 284] width 990 height 524
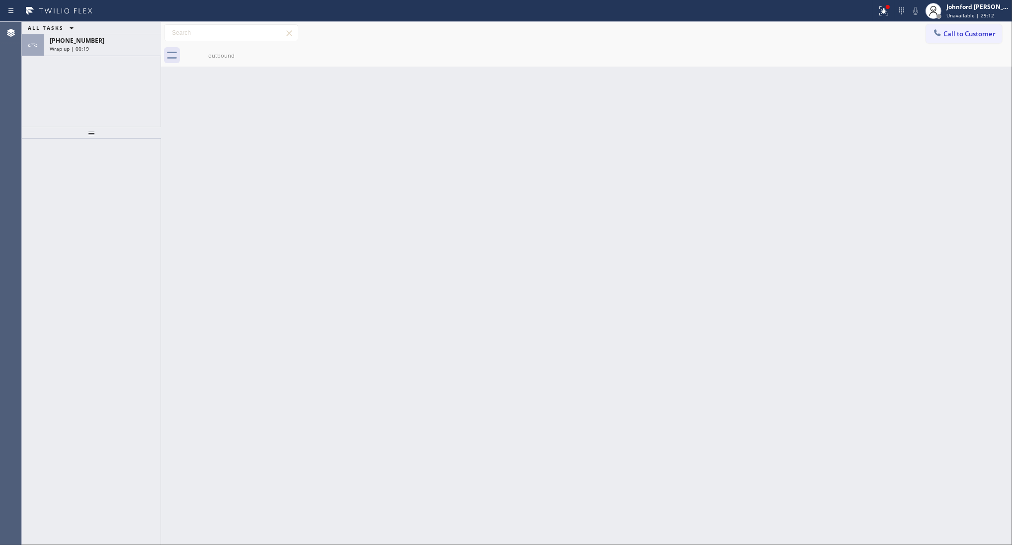
click at [104, 57] on div "ALL TASKS ALL TASKS ACTIVE TASKS TASKS IN WRAP UP +19862311781 Wrap up | 00:19" at bounding box center [91, 74] width 139 height 105
click at [104, 51] on div "Wrap up | 00:19" at bounding box center [102, 48] width 105 height 7
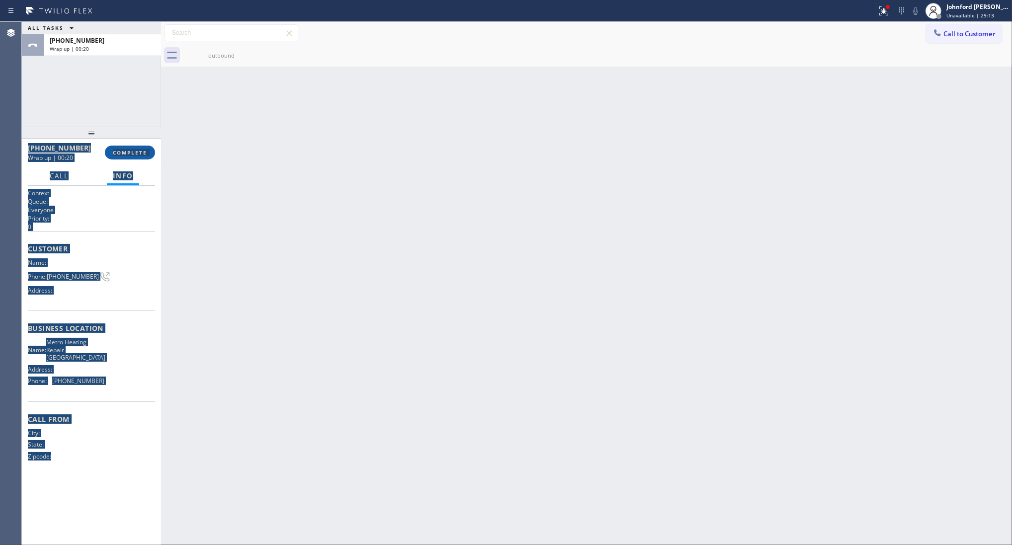
click at [129, 155] on span "COMPLETE" at bounding box center [130, 152] width 34 height 7
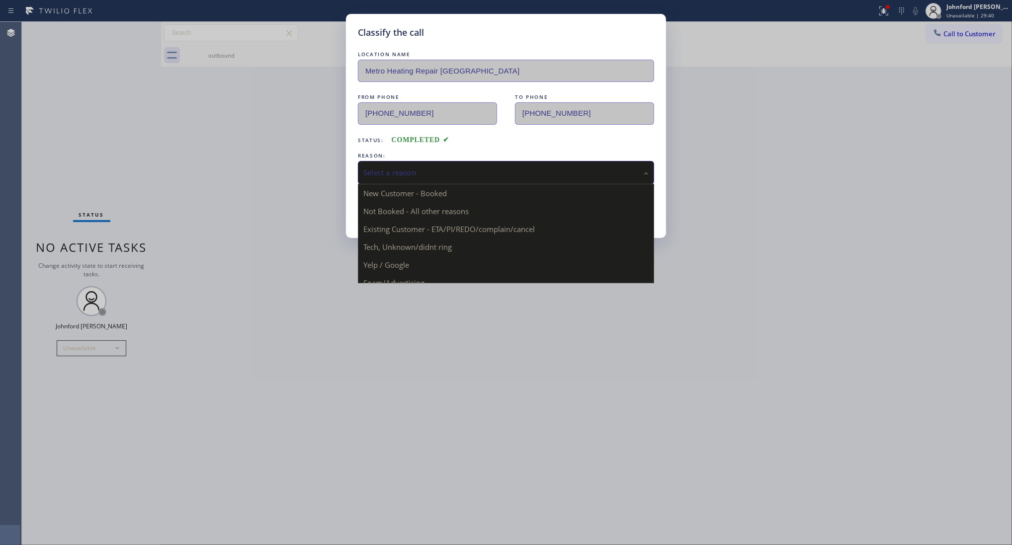
click at [442, 170] on div "Select a reason" at bounding box center [505, 172] width 285 height 11
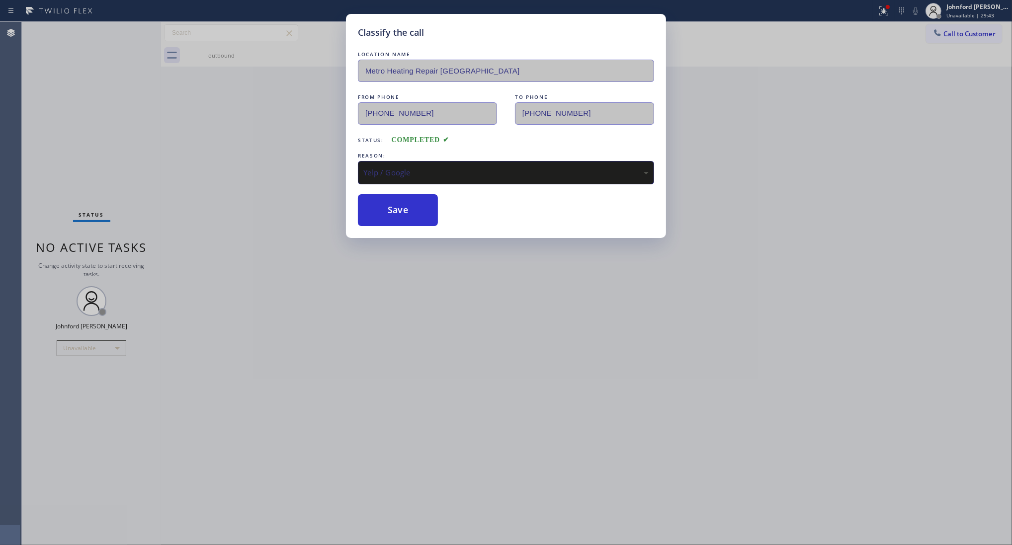
click at [349, 180] on div "Classify the call LOCATION NAME Metro Heating Repair Astoria FROM PHONE (929) 6…" at bounding box center [506, 126] width 320 height 224
click at [401, 215] on button "Save" at bounding box center [398, 210] width 80 height 32
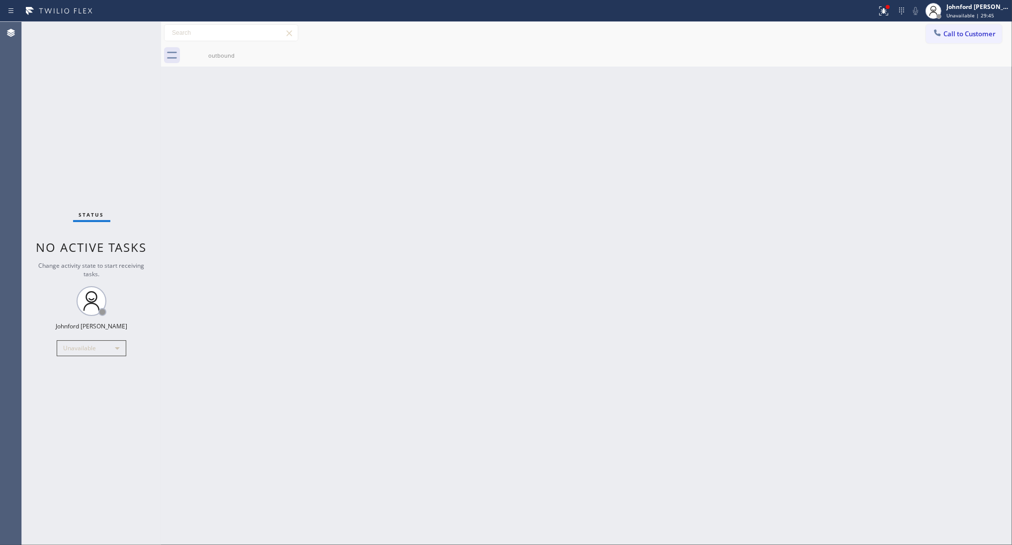
click at [942, 44] on div "outbound" at bounding box center [597, 55] width 829 height 22
click at [936, 39] on button "Call to Customer" at bounding box center [964, 33] width 76 height 19
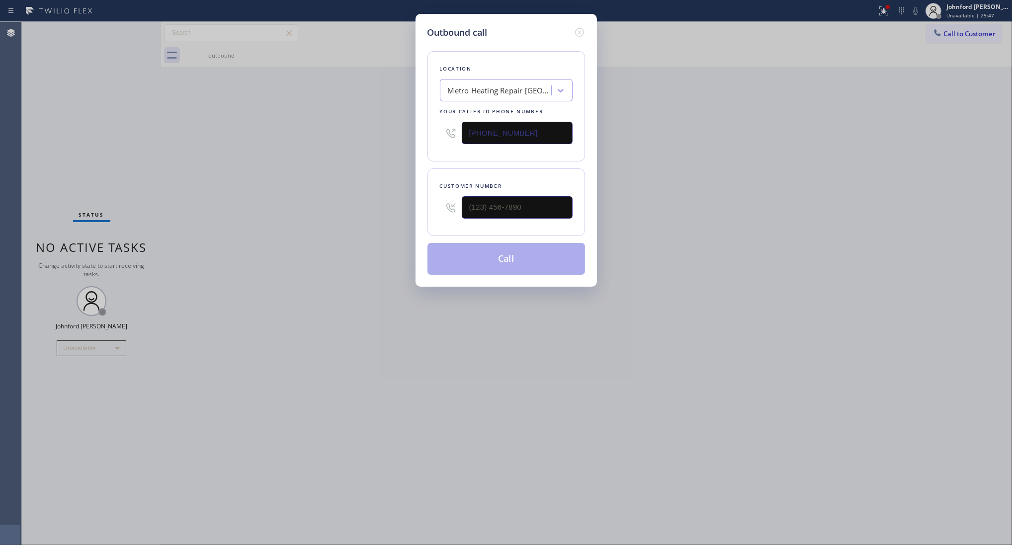
drag, startPoint x: 545, startPoint y: 128, endPoint x: 382, endPoint y: 128, distance: 163.1
click at [389, 128] on div "Outbound call Location Metro Heating Repair Astoria Your caller id phone number…" at bounding box center [506, 272] width 1012 height 545
paste input "201) 500-2140"
type input "(201) 500-2140"
drag, startPoint x: 429, startPoint y: 198, endPoint x: 401, endPoint y: 204, distance: 29.1
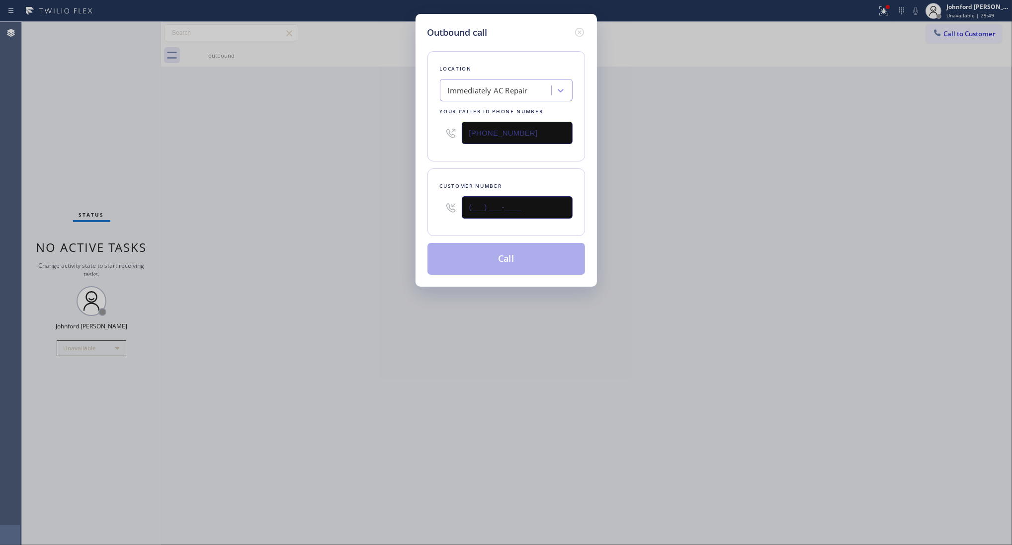
click at [403, 202] on div "Outbound call Location Immediately AC Repair Your caller id phone number (201) …" at bounding box center [506, 272] width 1012 height 545
paste input "908) 663-8961"
type input "(908) 663-8961"
click at [359, 219] on div "Outbound call Location Immediately AC Repair Your caller id phone number (201) …" at bounding box center [506, 272] width 1012 height 545
click at [485, 258] on button "Call" at bounding box center [507, 259] width 158 height 32
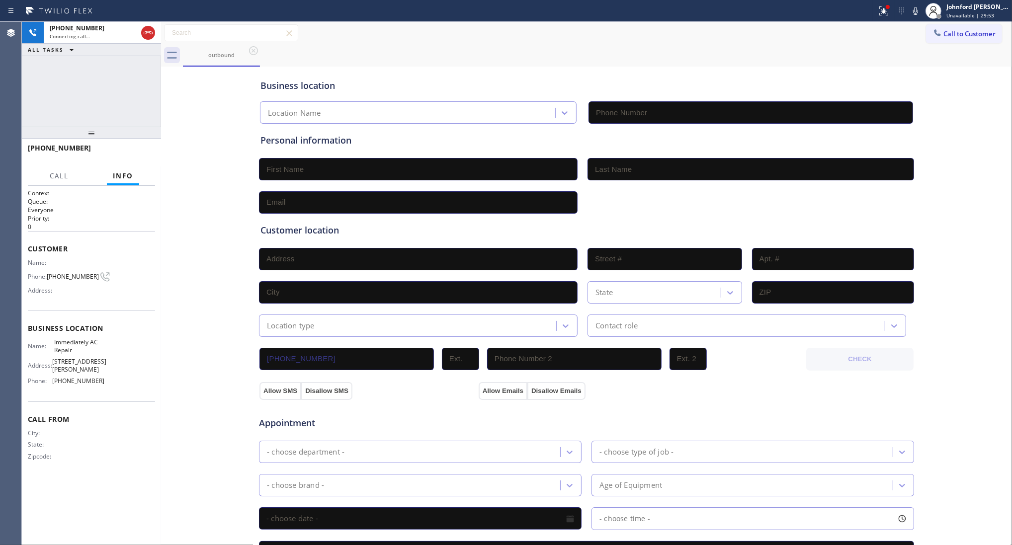
type input "(201) 500-2140"
click at [167, 178] on div "Business location Immediately AC Repair (201) 500-2140 Personal information Cus…" at bounding box center [587, 408] width 846 height 679
click at [135, 158] on button "HANG UP" at bounding box center [132, 153] width 46 height 14
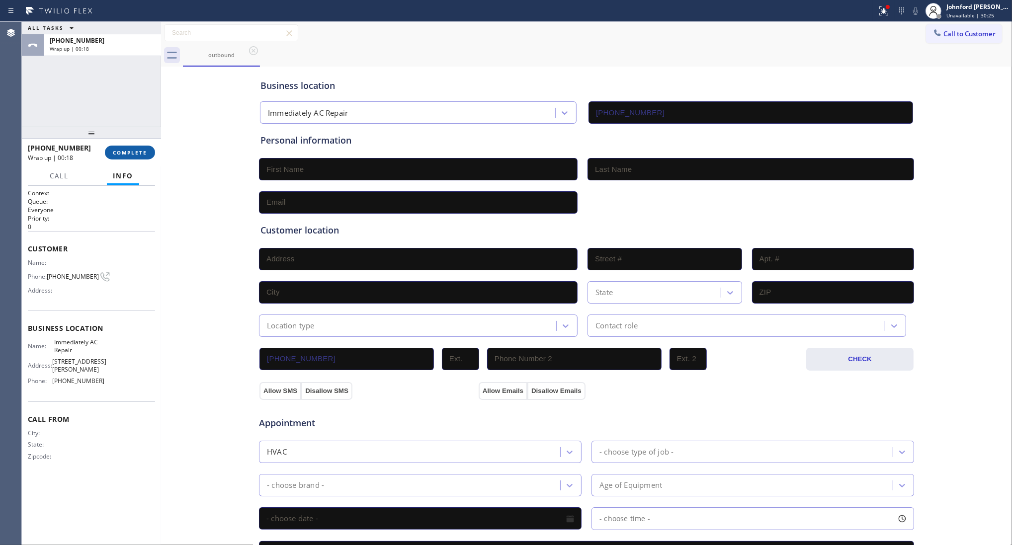
click at [147, 152] on span "COMPLETE" at bounding box center [130, 152] width 34 height 7
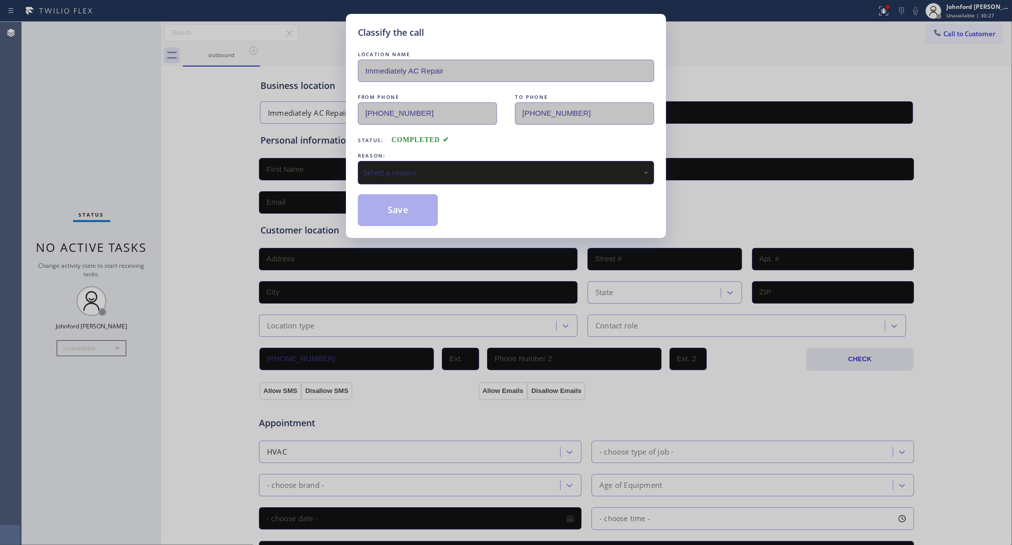
click at [440, 176] on div "Select a reason" at bounding box center [506, 172] width 296 height 23
click at [389, 213] on button "Save" at bounding box center [398, 210] width 80 height 32
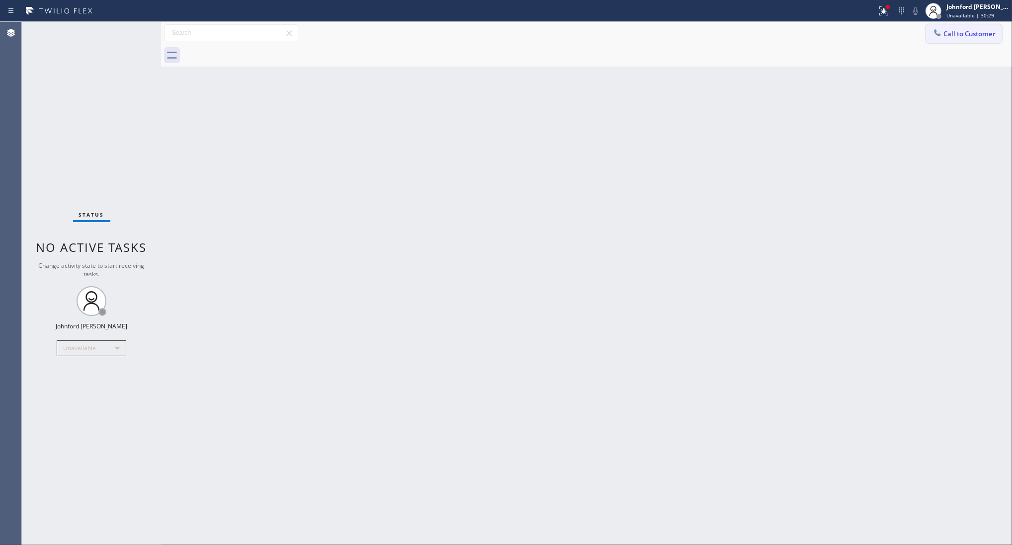
click at [945, 40] on button "Call to Customer" at bounding box center [964, 33] width 76 height 19
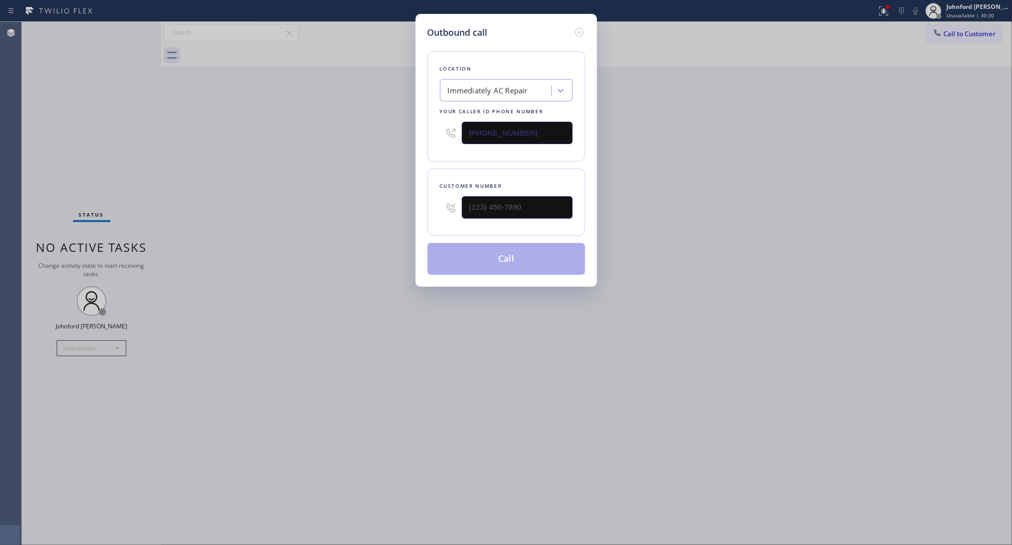
drag, startPoint x: 560, startPoint y: 190, endPoint x: 433, endPoint y: 215, distance: 130.2
click at [433, 215] on div "Customer number" at bounding box center [507, 203] width 158 height 68
drag, startPoint x: 526, startPoint y: 201, endPoint x: 342, endPoint y: 212, distance: 184.3
click at [354, 212] on div "Outbound call Location Immediately AC Repair Your caller id phone number (201) …" at bounding box center [506, 272] width 1012 height 545
paste input "908) 663-8961"
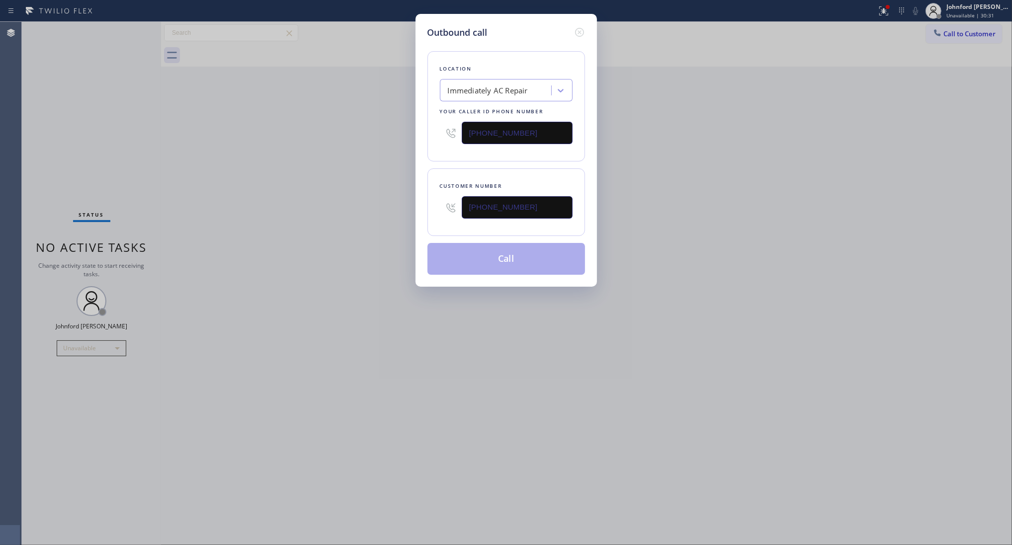
type input "(908) 663-8961"
click at [314, 203] on div "Outbound call Location Immediately AC Repair Your caller id phone number (201) …" at bounding box center [506, 272] width 1012 height 545
click at [459, 258] on button "Call" at bounding box center [507, 259] width 158 height 32
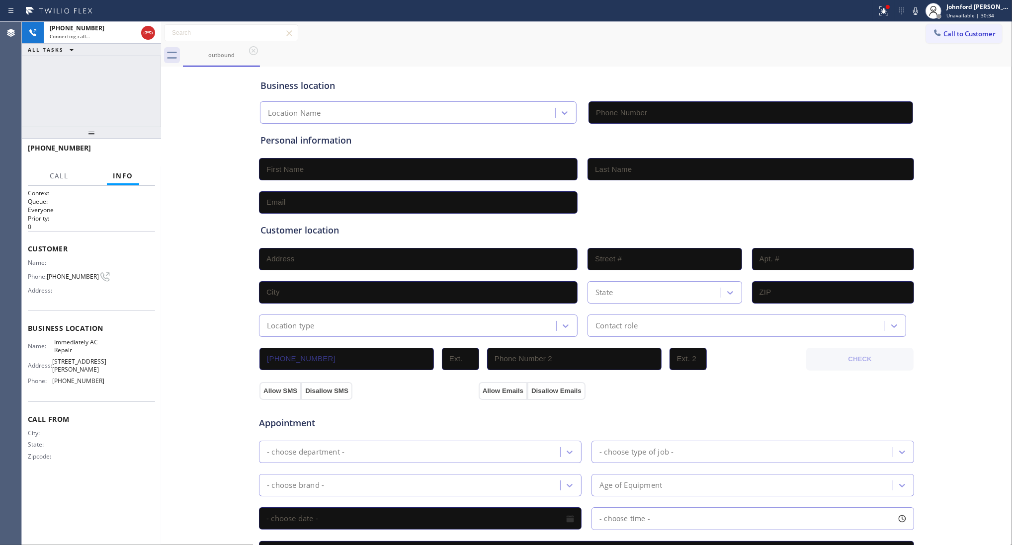
type input "(201) 500-2140"
click at [135, 67] on div "+19086638961 Connecting call… ALL TASKS ALL TASKS ACTIVE TASKS TASKS IN WRAP UP" at bounding box center [91, 74] width 139 height 105
click at [128, 152] on span "HANG UP" at bounding box center [132, 152] width 30 height 7
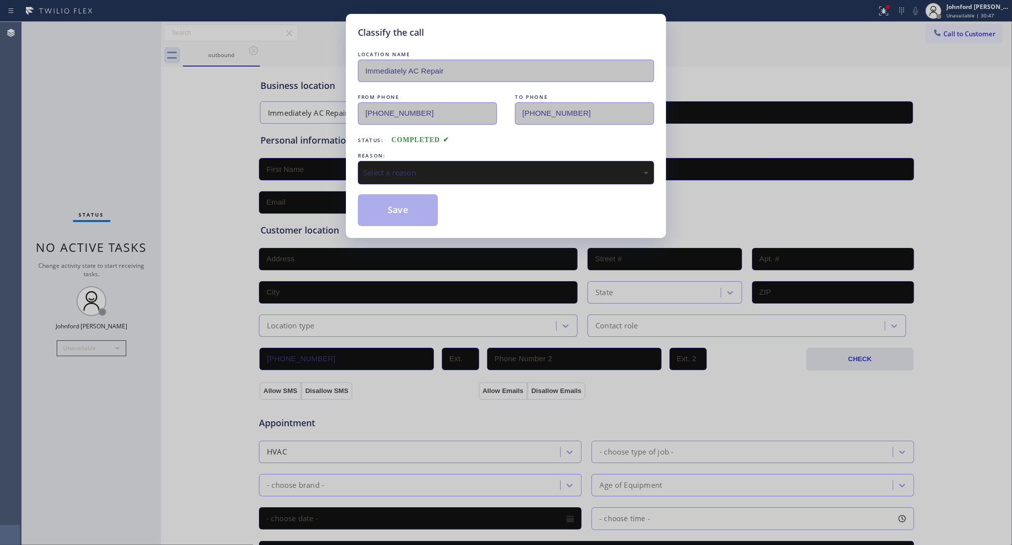
click at [468, 169] on div "Select a reason" at bounding box center [505, 172] width 285 height 11
click at [376, 212] on button "Save" at bounding box center [398, 210] width 80 height 32
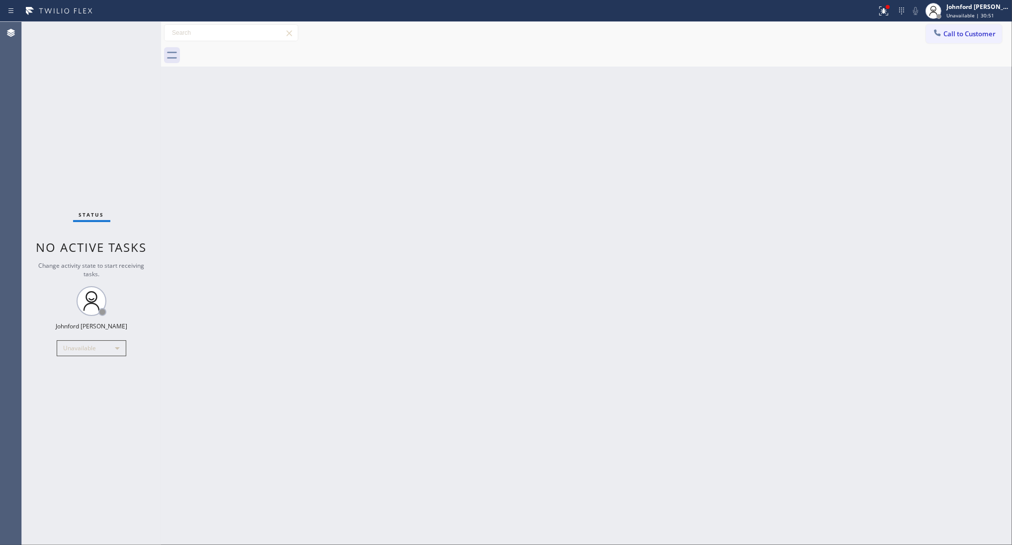
click at [753, 94] on div "Back to Dashboard Change Sender ID Customers Technicians Select a contact Outbo…" at bounding box center [586, 284] width 851 height 524
click at [944, 48] on div at bounding box center [597, 55] width 829 height 22
click at [945, 35] on span "Call to Customer" at bounding box center [970, 33] width 52 height 9
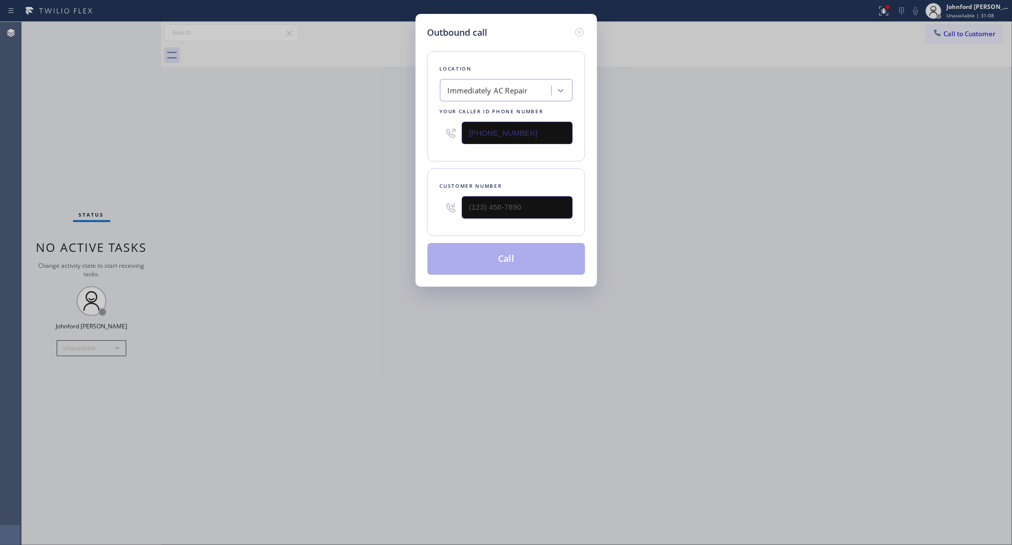
drag, startPoint x: 541, startPoint y: 122, endPoint x: 222, endPoint y: 151, distance: 320.0
click at [270, 148] on div "Outbound call Location Immediately AC Repair Your caller id phone number (201) …" at bounding box center [506, 272] width 1012 height 545
paste input "347) 625-8705"
type input "(347) 625-8705"
drag, startPoint x: 528, startPoint y: 207, endPoint x: 332, endPoint y: 201, distance: 196.5
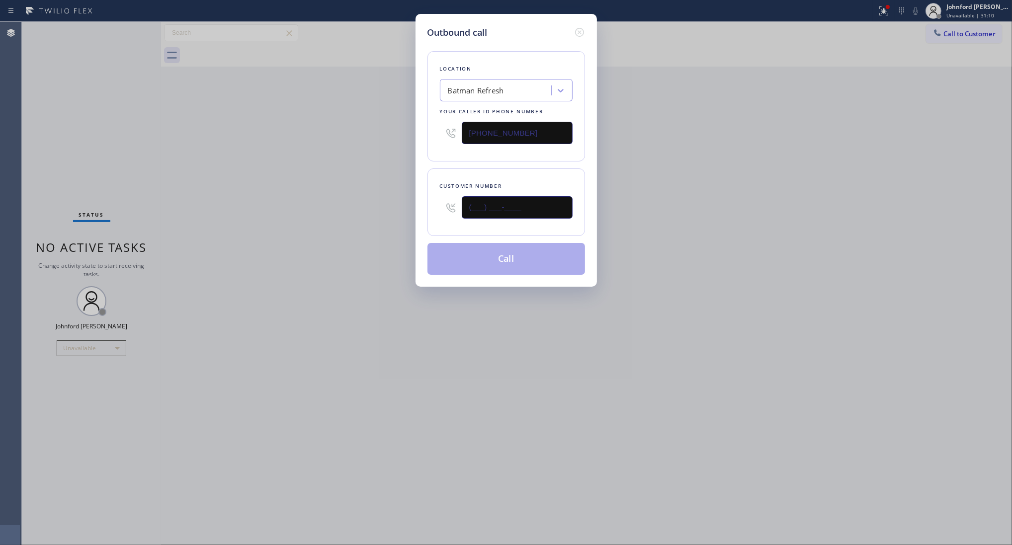
click at [339, 201] on div "Outbound call Location Batman Refresh Your caller id phone number (347) 625-870…" at bounding box center [506, 272] width 1012 height 545
paste input "978) 444-5800"
type input "(978) 444-5800"
click at [302, 207] on div "Outbound call Location Batman Refresh Your caller id phone number (347) 625-870…" at bounding box center [506, 272] width 1012 height 545
click at [496, 261] on button "Call" at bounding box center [507, 259] width 158 height 32
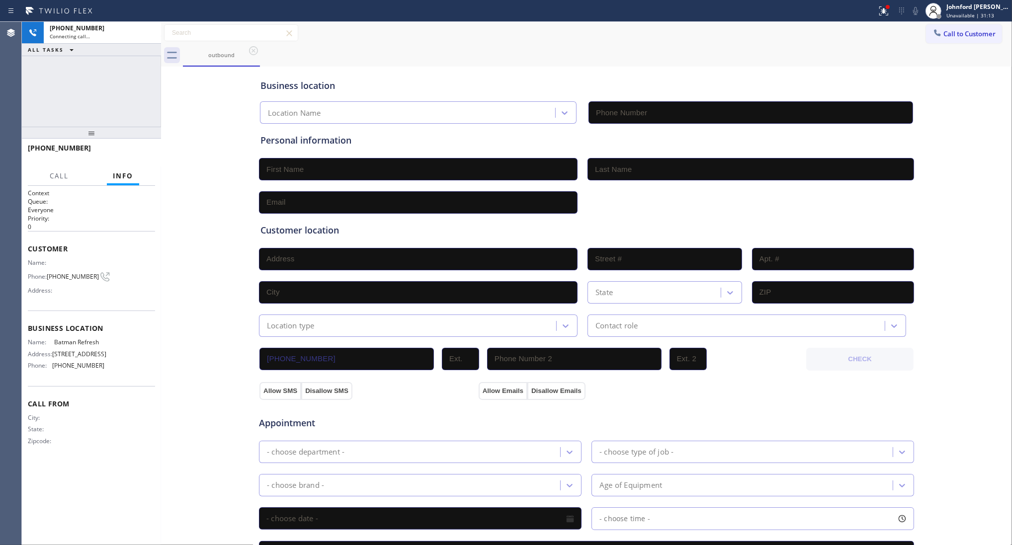
type input "(347) 625-8705"
click at [134, 156] on button "HANG UP" at bounding box center [132, 153] width 46 height 14
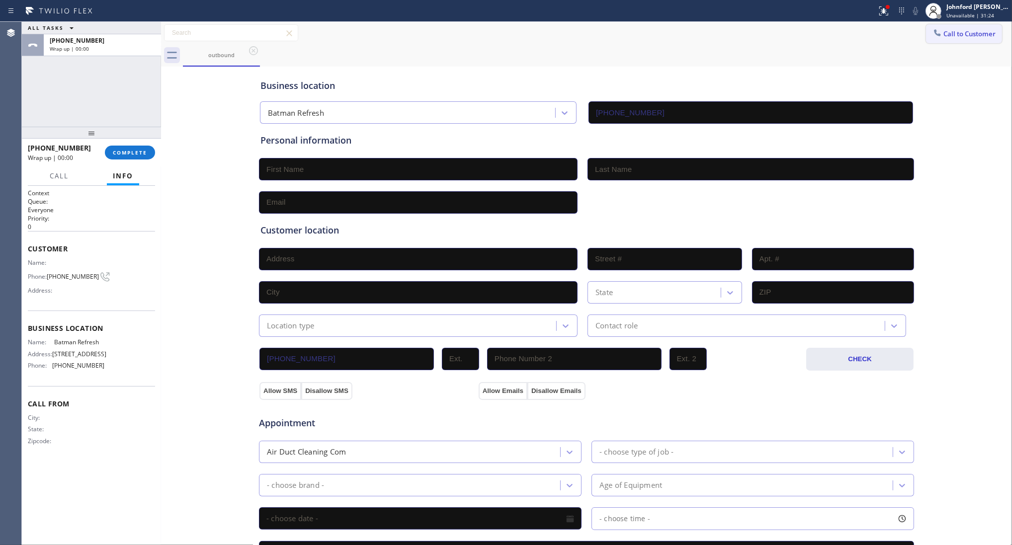
drag, startPoint x: 928, startPoint y: 48, endPoint x: 933, endPoint y: 38, distance: 11.1
click at [931, 44] on div "outbound" at bounding box center [597, 55] width 829 height 22
click at [933, 37] on icon at bounding box center [938, 33] width 10 height 10
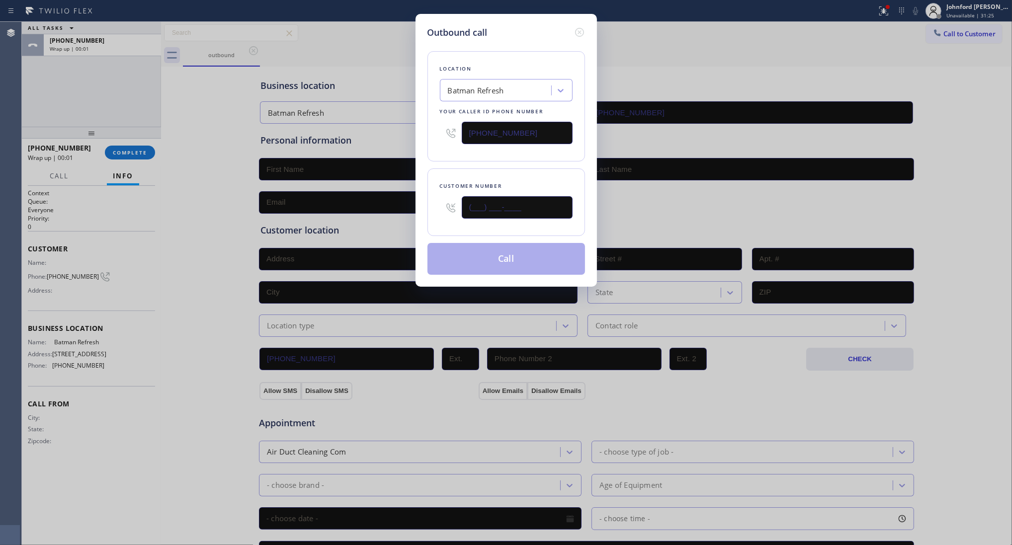
drag, startPoint x: 518, startPoint y: 210, endPoint x: 363, endPoint y: 214, distance: 154.7
click at [365, 214] on div "Outbound call Location Batman Refresh Your caller id phone number (347) 625-870…" at bounding box center [506, 272] width 1012 height 545
paste input "978) 444-5800"
type input "(978) 444-5800"
click at [428, 158] on div "Location Batman Refresh Your caller id phone number (347) 625-8705 Customer num…" at bounding box center [507, 157] width 158 height 236
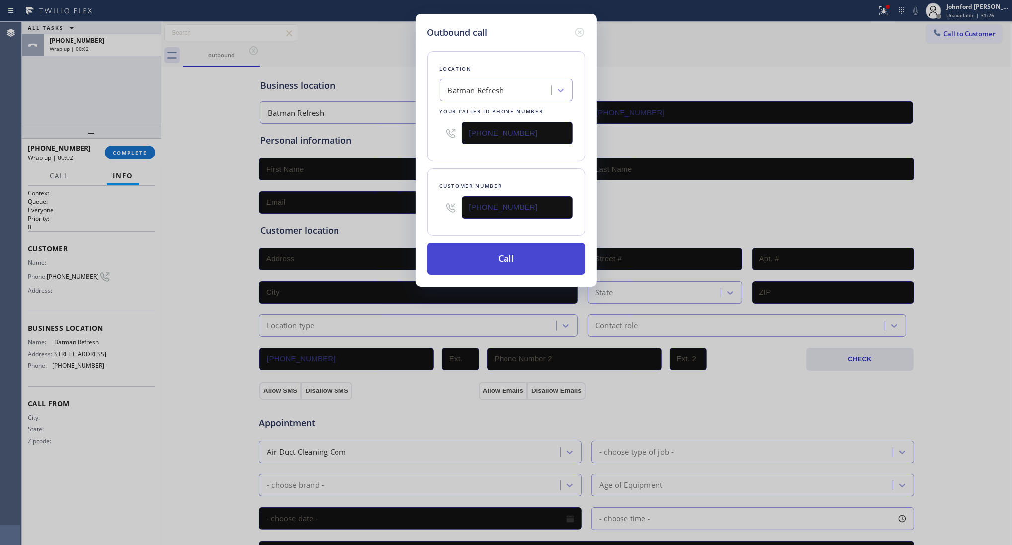
click at [506, 268] on button "Call" at bounding box center [507, 259] width 158 height 32
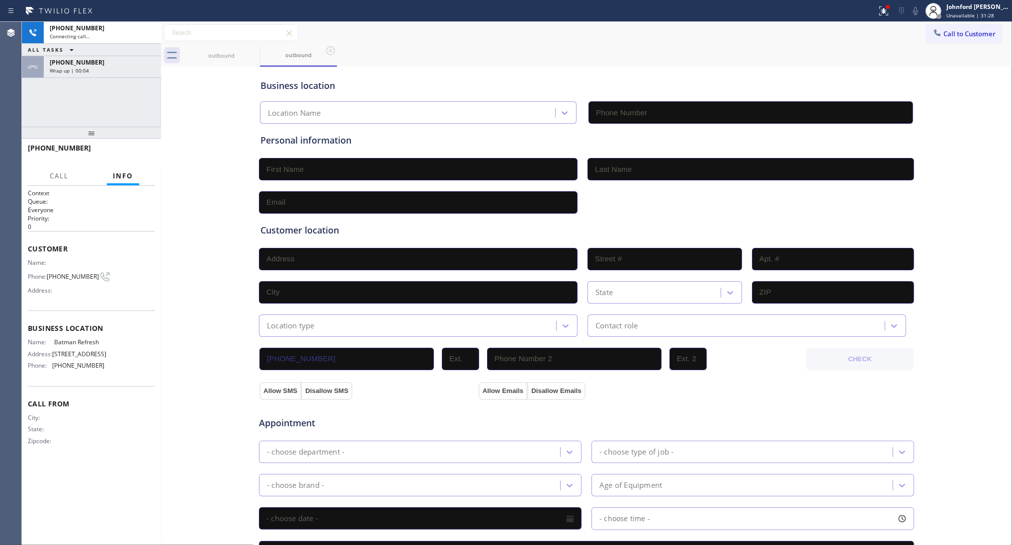
type input "(347) 625-8705"
click at [146, 152] on span "HANG UP" at bounding box center [132, 152] width 30 height 7
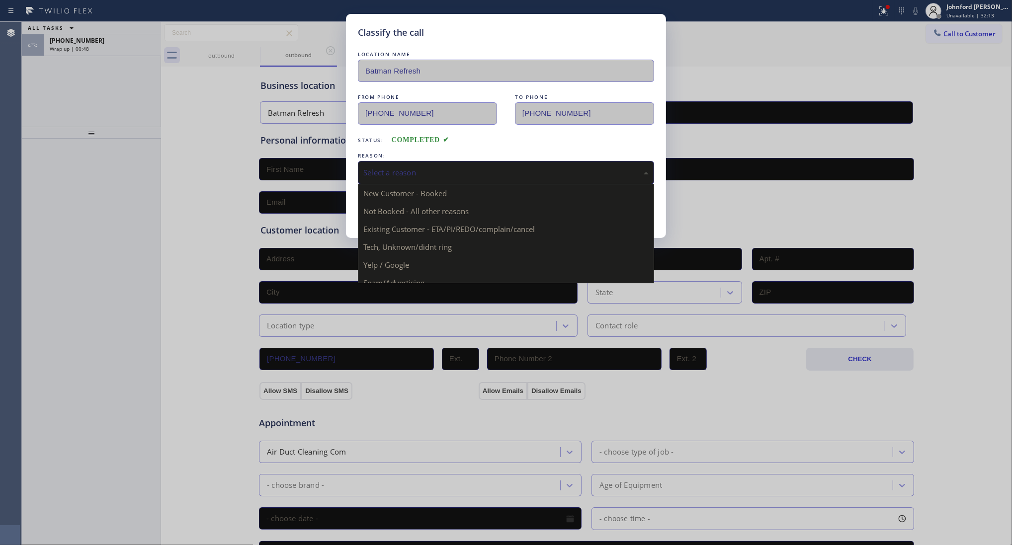
click at [414, 169] on div "Select a reason" at bounding box center [505, 172] width 285 height 11
drag, startPoint x: 403, startPoint y: 255, endPoint x: 396, endPoint y: 235, distance: 21.4
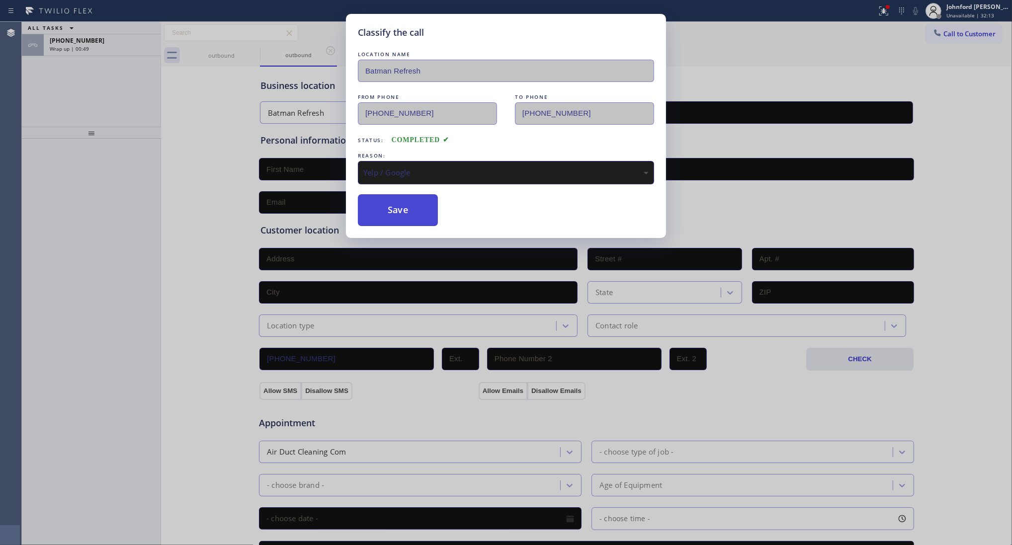
click at [388, 199] on button "Save" at bounding box center [398, 210] width 80 height 32
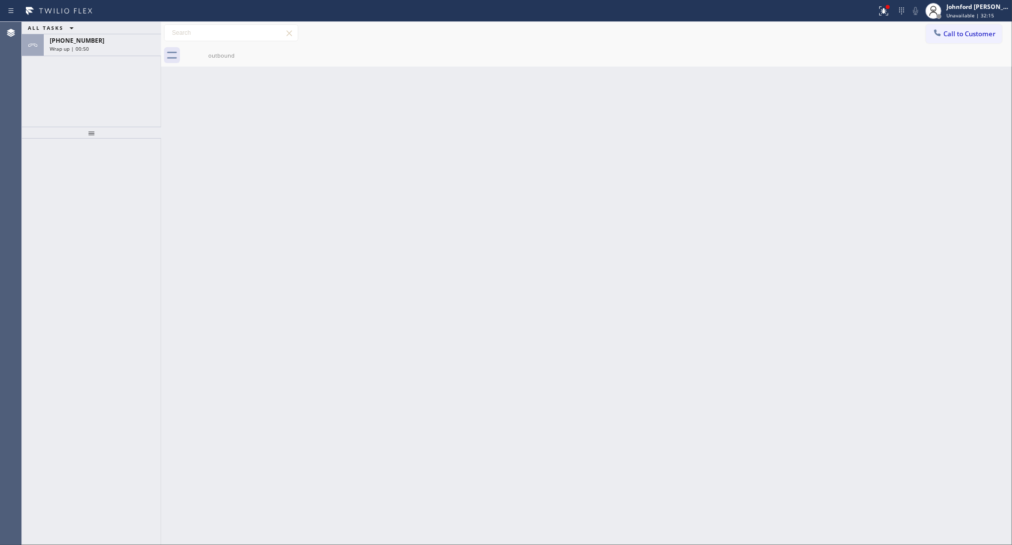
click at [97, 51] on div "Wrap up | 00:50" at bounding box center [102, 48] width 105 height 7
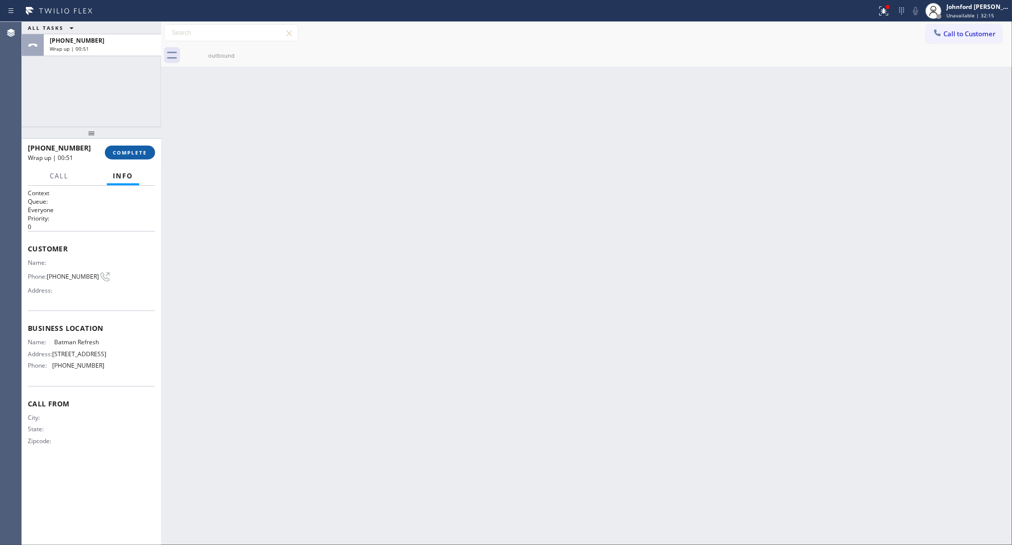
click at [127, 149] on span "COMPLETE" at bounding box center [130, 152] width 34 height 7
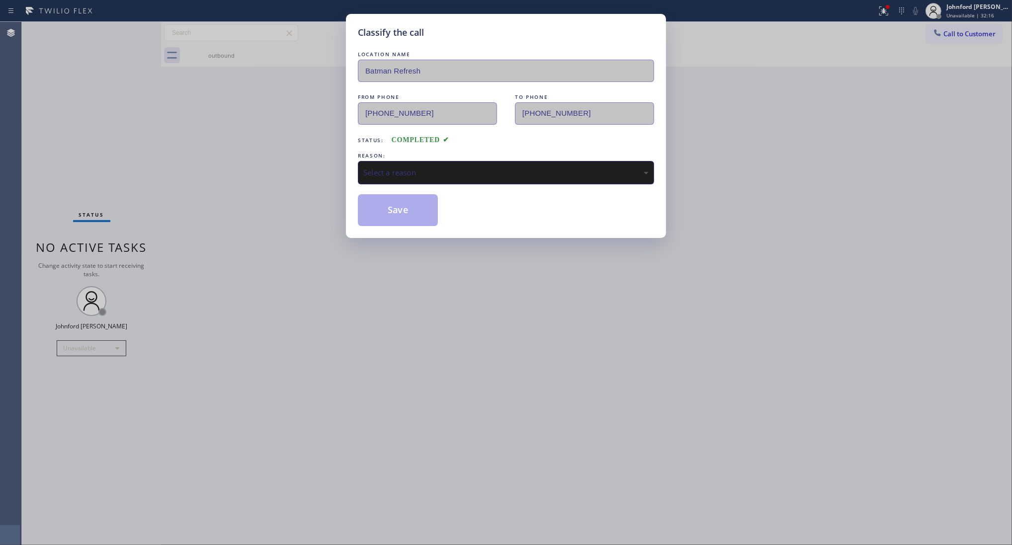
click at [404, 162] on div "Select a reason" at bounding box center [506, 172] width 296 height 23
click at [379, 243] on div "Classify the call LOCATION NAME Batman Refresh FROM PHONE (347) 625-8705 TO PHO…" at bounding box center [506, 272] width 1012 height 545
drag, startPoint x: 389, startPoint y: 209, endPoint x: 337, endPoint y: 222, distance: 53.7
click at [391, 210] on button "Save" at bounding box center [398, 210] width 80 height 32
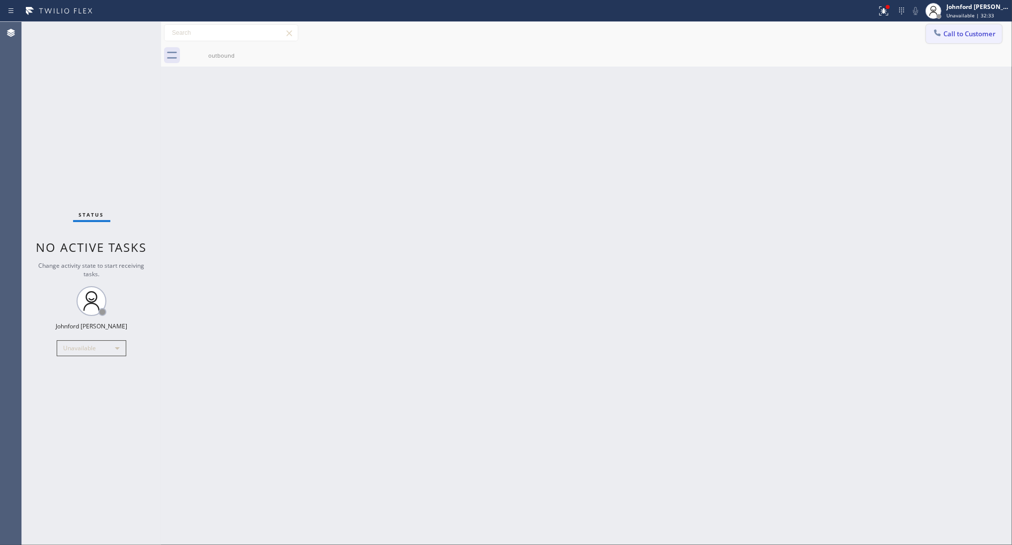
click at [953, 31] on button "Call to Customer" at bounding box center [964, 33] width 76 height 19
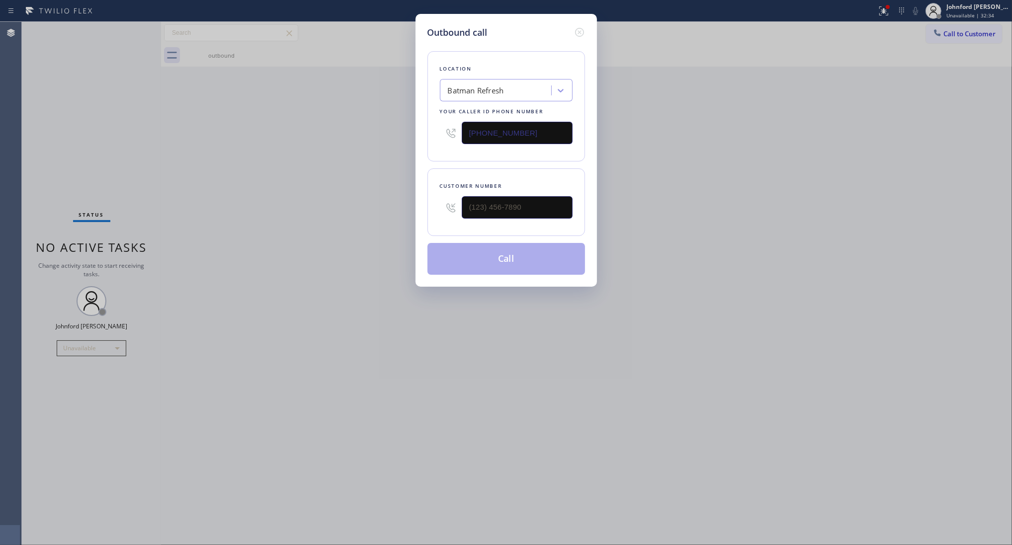
drag, startPoint x: 500, startPoint y: 138, endPoint x: 275, endPoint y: 150, distance: 225.1
click at [282, 150] on div "Outbound call Location Batman Refresh Your caller id phone number (347) 625-870…" at bounding box center [506, 272] width 1012 height 545
paste input "856) 502-1317"
type input "(856) 502-1317"
paste input "856) 276-5064"
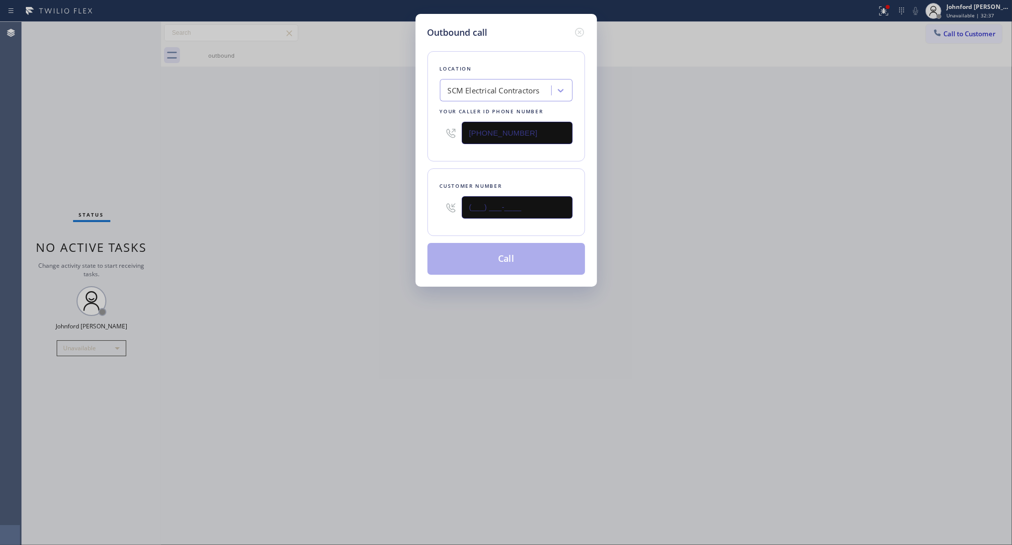
drag, startPoint x: 443, startPoint y: 200, endPoint x: 323, endPoint y: 200, distance: 119.8
click at [332, 200] on div "Outbound call Location SCM Electrical Contractors Your caller id phone number (…" at bounding box center [506, 272] width 1012 height 545
type input "(856) 276-5064"
click at [323, 200] on div "Outbound call Location SCM Electrical Contractors Your caller id phone number (…" at bounding box center [506, 272] width 1012 height 545
click at [477, 255] on button "Call" at bounding box center [507, 259] width 158 height 32
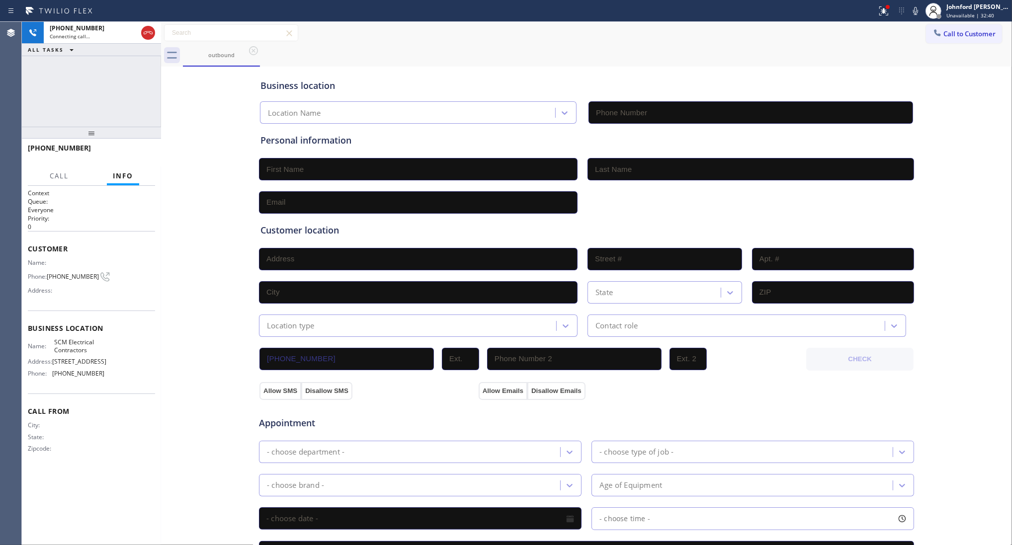
type input "(856) 502-1317"
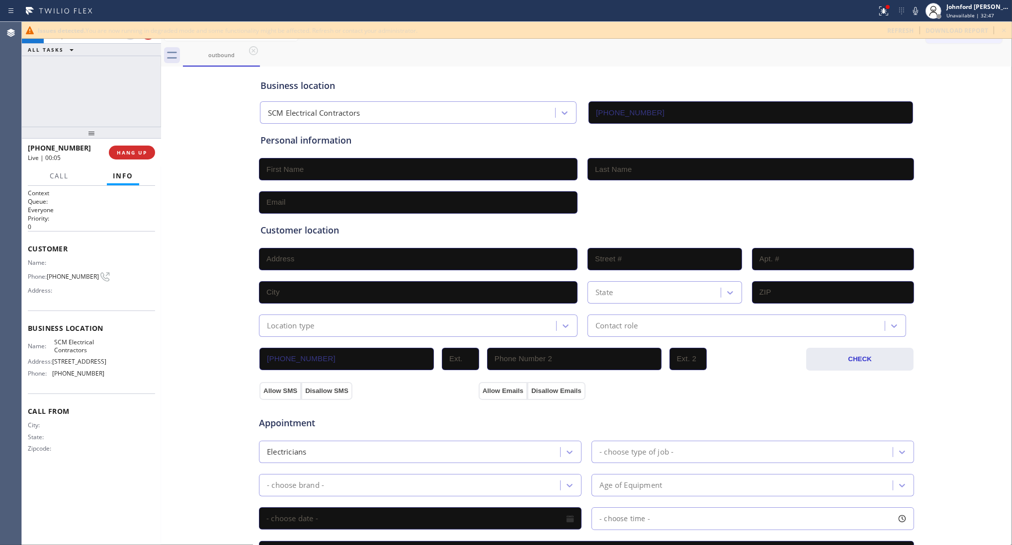
click at [19, 84] on div "Agent Desktop" at bounding box center [10, 284] width 21 height 524
click at [115, 155] on button "HANG UP" at bounding box center [132, 153] width 46 height 14
click at [101, 149] on div "+18562765064 Wrap up | 00:00" at bounding box center [66, 153] width 77 height 26
click at [115, 136] on div at bounding box center [91, 133] width 139 height 12
click at [78, 93] on div "ALL TASKS ALL TASKS ACTIVE TASKS TASKS IN WRAP UP +18562765064 Wrap up | 00:33" at bounding box center [91, 74] width 139 height 105
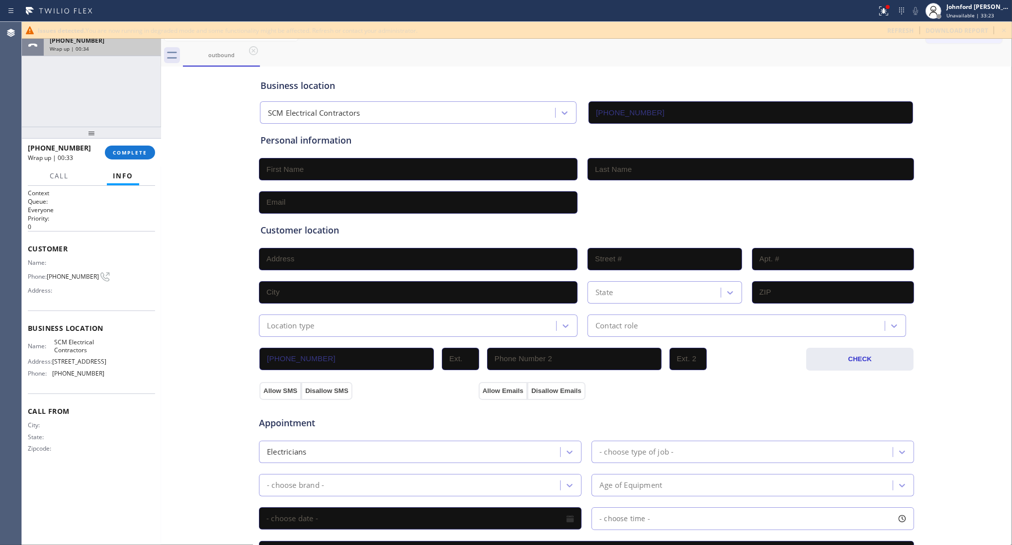
click at [117, 55] on div "+18562765064 Wrap up | 00:34" at bounding box center [100, 45] width 113 height 22
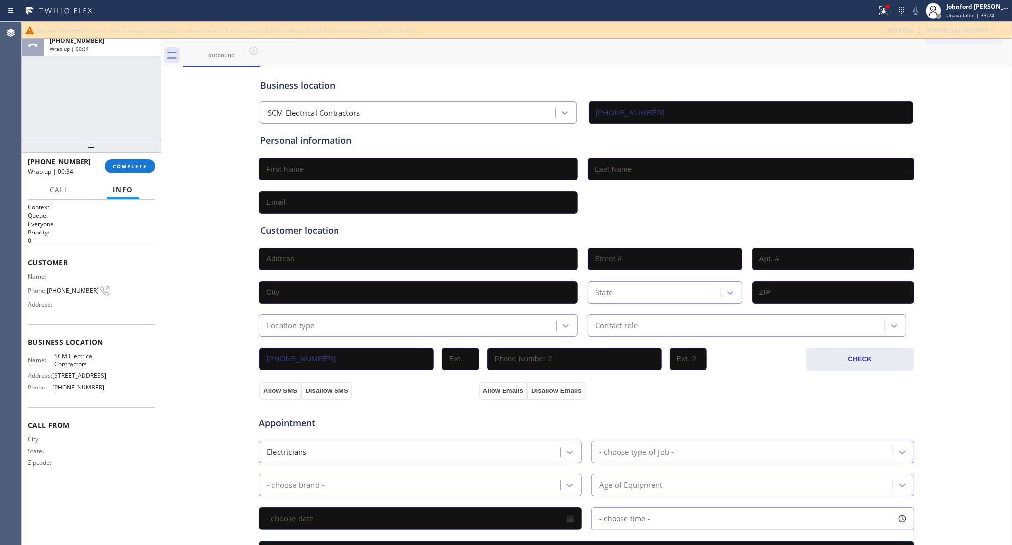
click at [130, 147] on div at bounding box center [91, 147] width 139 height 12
click at [133, 153] on div at bounding box center [91, 147] width 139 height 12
click at [134, 165] on span "COMPLETE" at bounding box center [130, 168] width 34 height 7
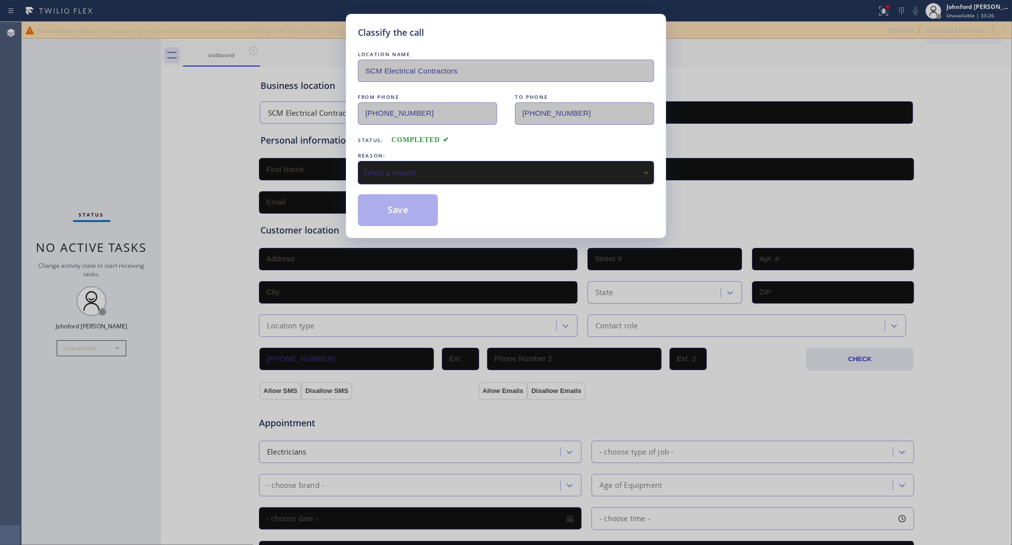
click at [401, 170] on div "Select a reason" at bounding box center [505, 172] width 285 height 11
click at [391, 210] on button "Save" at bounding box center [398, 210] width 80 height 32
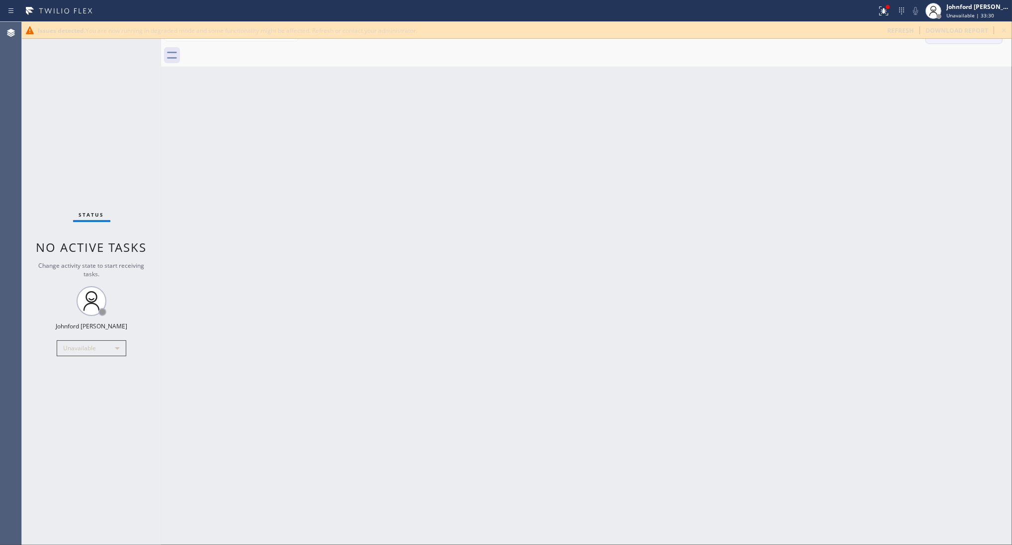
drag, startPoint x: 1005, startPoint y: 31, endPoint x: 992, endPoint y: 36, distance: 13.2
click at [1002, 32] on icon at bounding box center [1004, 30] width 12 height 12
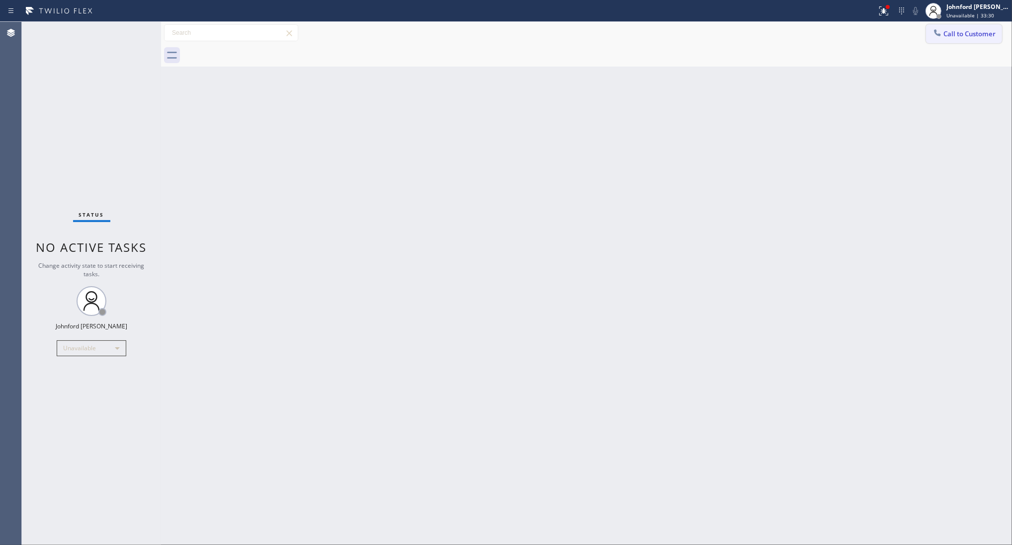
click at [992, 36] on button "Call to Customer" at bounding box center [964, 33] width 76 height 19
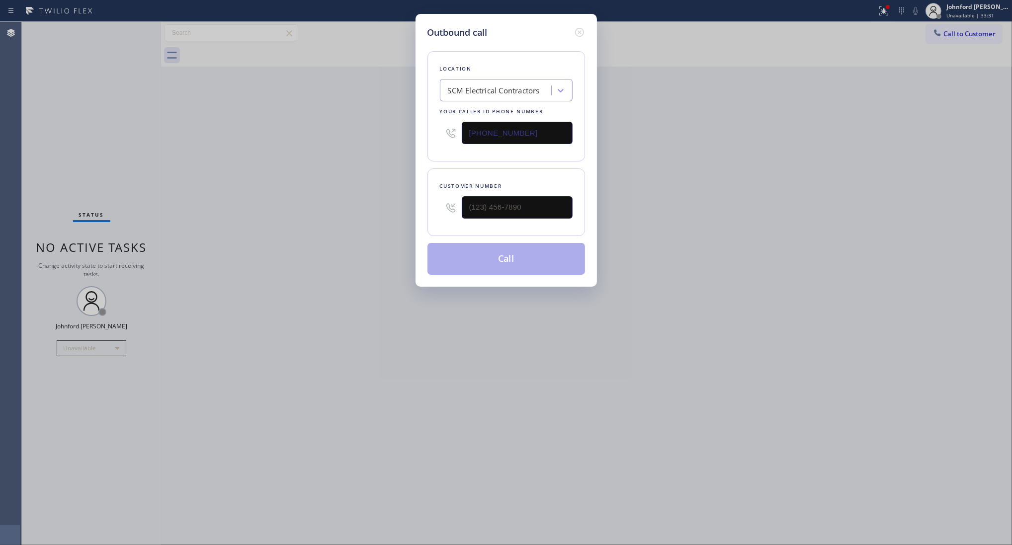
drag, startPoint x: 553, startPoint y: 195, endPoint x: 425, endPoint y: 205, distance: 128.6
click at [425, 205] on div "Outbound call Location SCM Electrical Contractors Your caller id phone number (…" at bounding box center [506, 150] width 181 height 273
click at [500, 205] on input "(___) ___-____" at bounding box center [517, 207] width 111 height 22
paste input "856) 276-5064"
type input "(856) 276-5064"
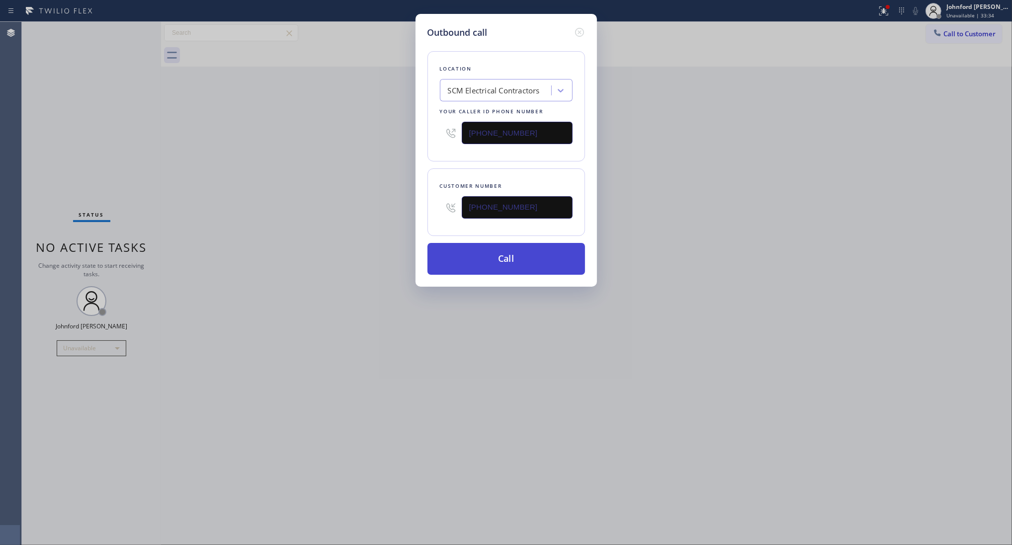
click at [491, 259] on button "Call" at bounding box center [507, 259] width 158 height 32
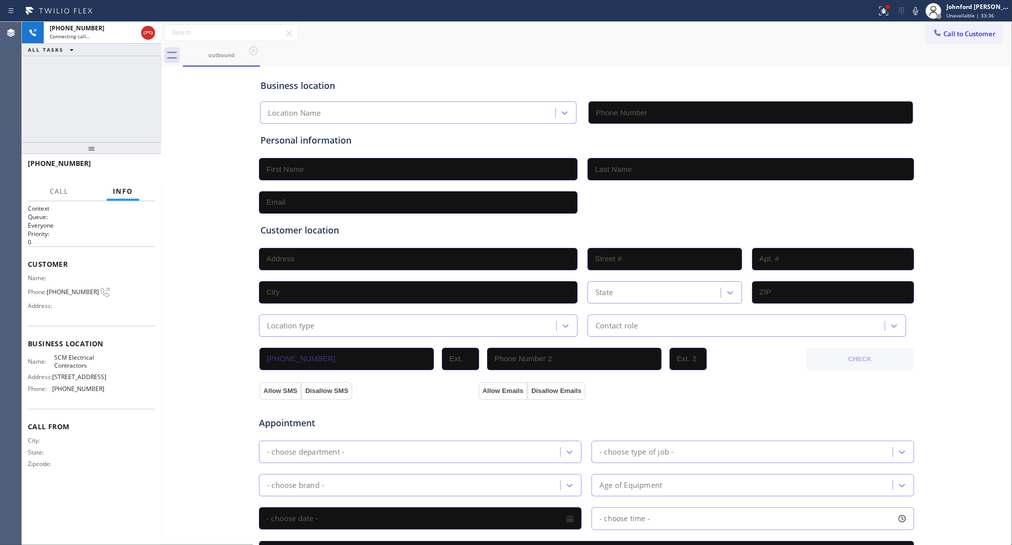
type input "(856) 502-1317"
drag, startPoint x: 133, startPoint y: 167, endPoint x: 235, endPoint y: 177, distance: 102.4
click at [131, 167] on span "HANG UP" at bounding box center [132, 168] width 30 height 7
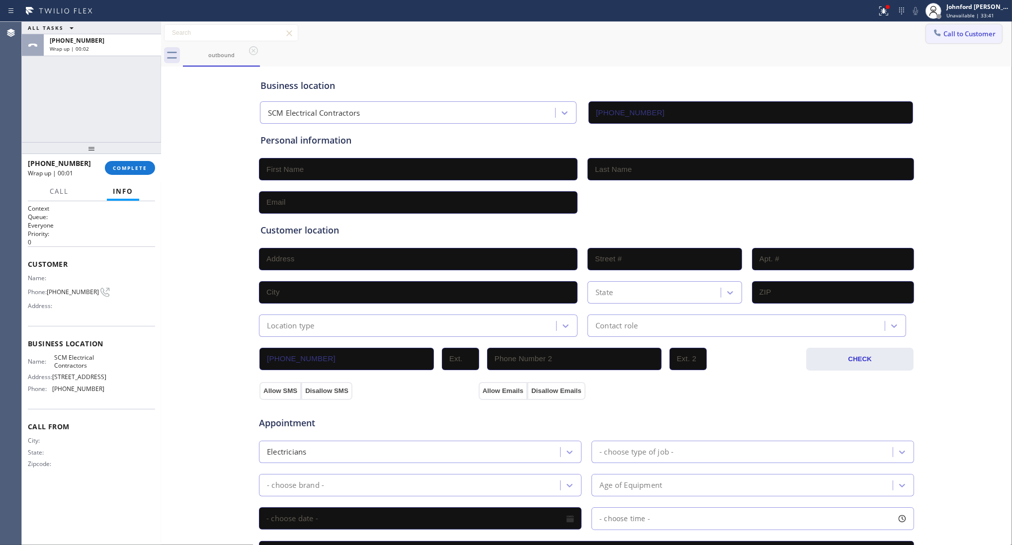
drag, startPoint x: 946, startPoint y: 41, endPoint x: 909, endPoint y: 48, distance: 37.9
click at [935, 41] on button "Call to Customer" at bounding box center [964, 33] width 76 height 19
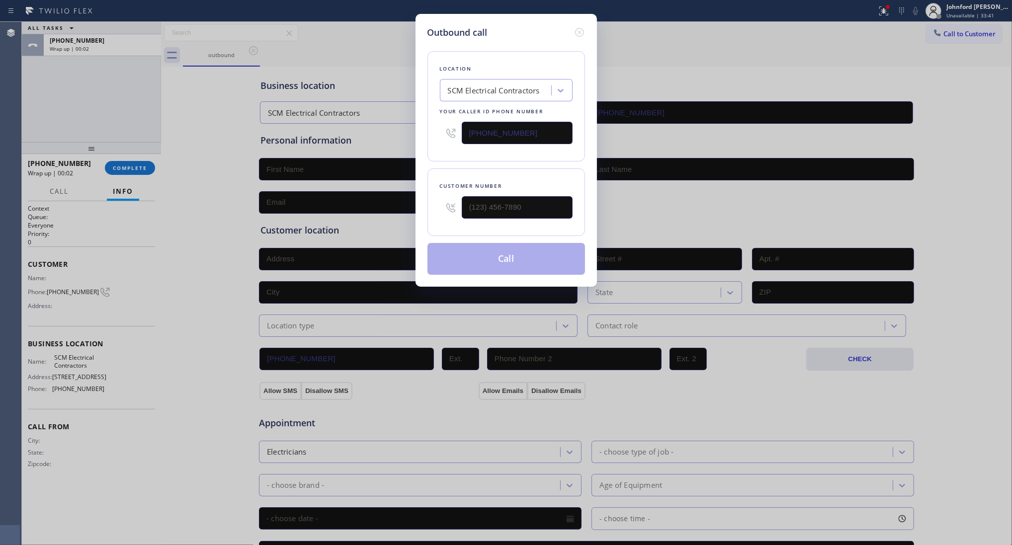
drag, startPoint x: 529, startPoint y: 138, endPoint x: 379, endPoint y: 138, distance: 150.6
click at [382, 138] on div "Outbound call Location SCM Electrical Contractors Your caller id phone number (…" at bounding box center [506, 272] width 1012 height 545
paste input "305) 930-7109"
type input "(305) 930-7109"
click at [271, 121] on div "Outbound call Location Coral Gables Heating and AC Service Your caller id phone…" at bounding box center [506, 272] width 1012 height 545
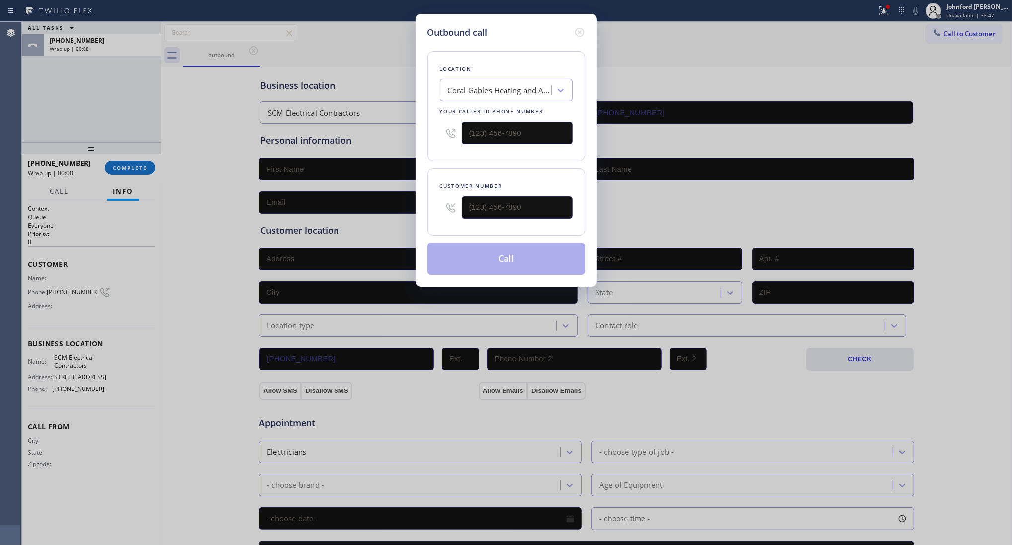
click at [250, 112] on div "Outbound call Location Coral Gables Heating and AC Service Your caller id phone…" at bounding box center [506, 272] width 1012 height 545
click at [131, 161] on div "Outbound call Location Coral Gables Heating and AC Service Your caller id phone…" at bounding box center [506, 272] width 1012 height 545
type input "(305) 930-7109"
type input "(___) ___-____"
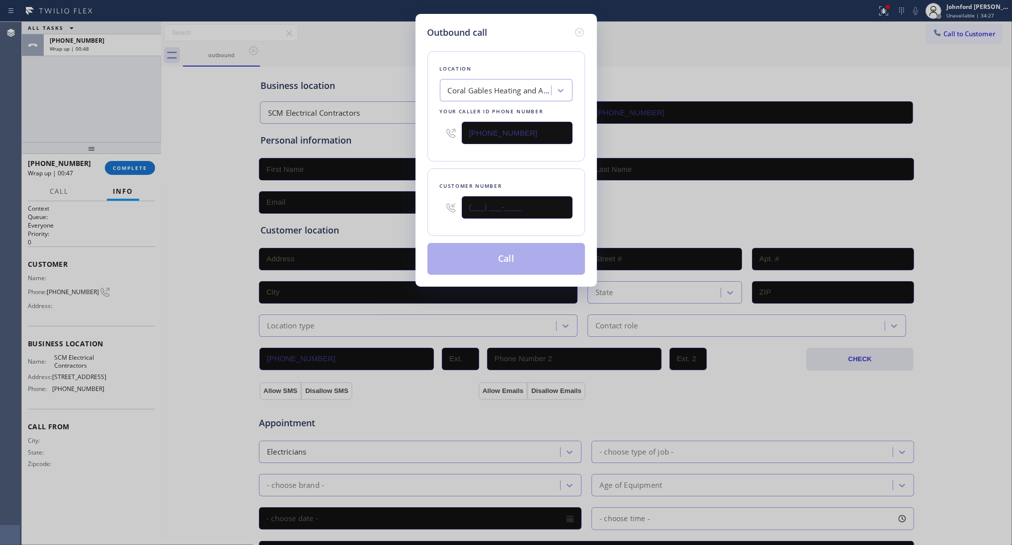
drag, startPoint x: 492, startPoint y: 209, endPoint x: 498, endPoint y: 194, distance: 15.9
click at [492, 205] on input "(___) ___-____" at bounding box center [517, 207] width 111 height 22
click at [578, 27] on icon at bounding box center [580, 32] width 12 height 12
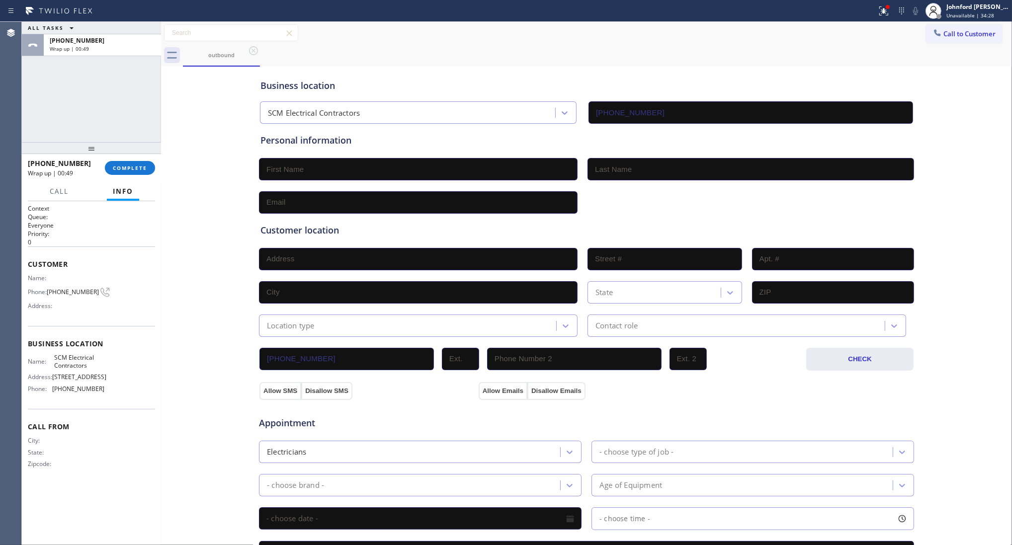
click at [143, 176] on div "+18562765064 Wrap up | 00:49 COMPLETE" at bounding box center [91, 168] width 127 height 26
click at [143, 173] on button "COMPLETE" at bounding box center [130, 168] width 50 height 14
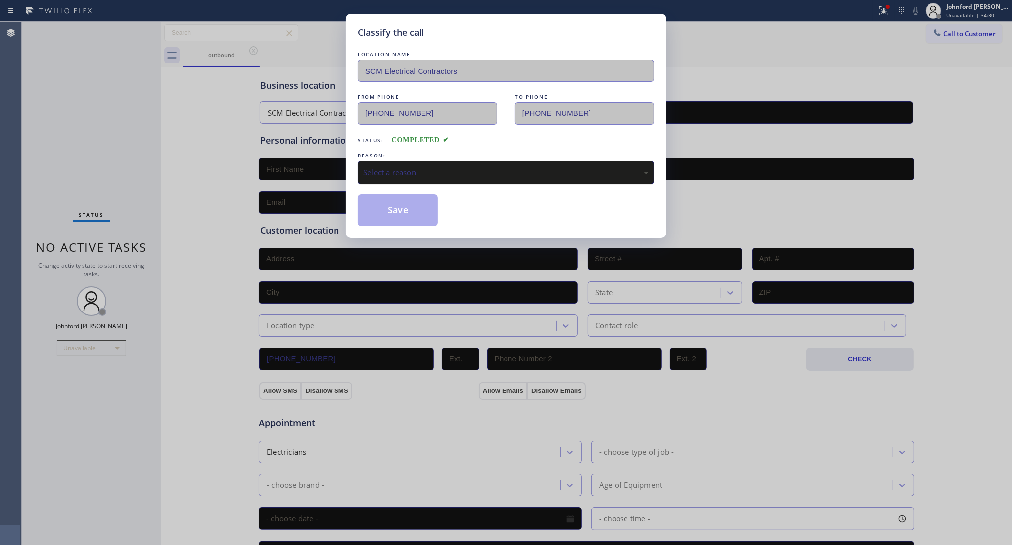
click at [485, 175] on div "Select a reason" at bounding box center [505, 172] width 285 height 11
click at [393, 194] on button "Save" at bounding box center [398, 210] width 80 height 32
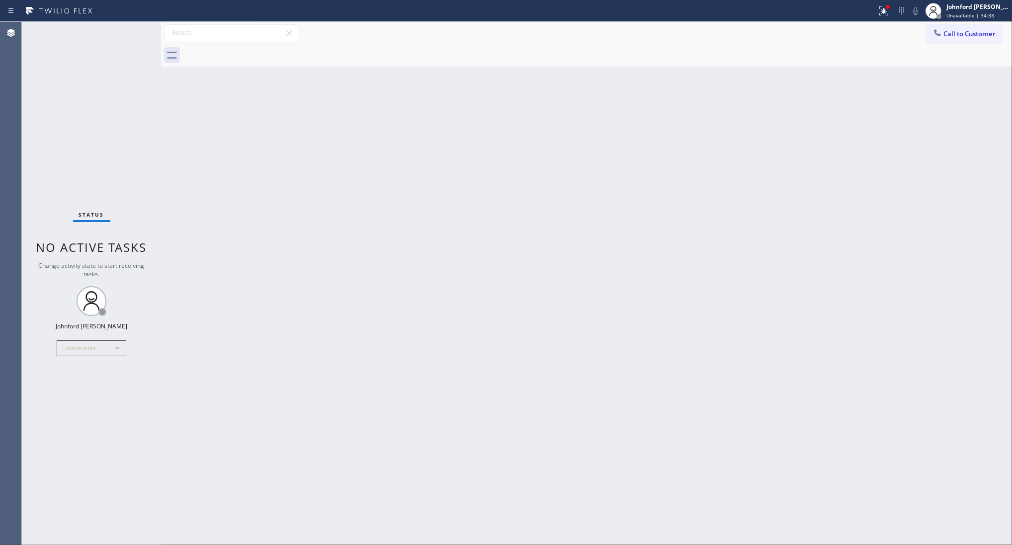
drag, startPoint x: 964, startPoint y: 28, endPoint x: 953, endPoint y: 33, distance: 12.0
click at [956, 30] on button "Call to Customer" at bounding box center [964, 33] width 76 height 19
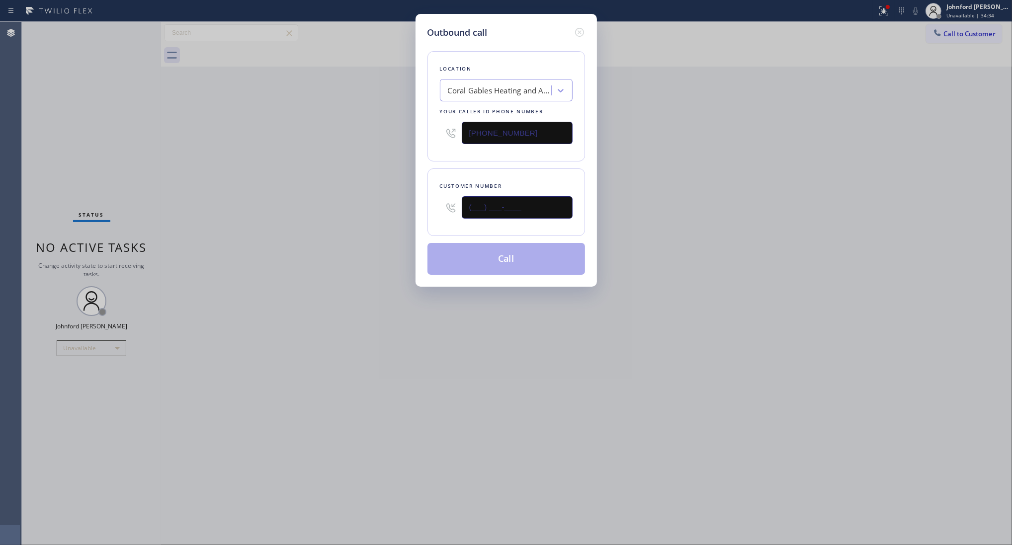
drag, startPoint x: 488, startPoint y: 208, endPoint x: 350, endPoint y: 210, distance: 138.2
click at [369, 208] on div "Outbound call Location Coral Gables Heating and AC Service Your caller id phone…" at bounding box center [506, 272] width 1012 height 545
paste input "786) 885-9170"
type input "(786) 885-9170"
click at [325, 214] on div "Outbound call Location Coral Gables Heating and AC Service Your caller id phone…" at bounding box center [506, 272] width 1012 height 545
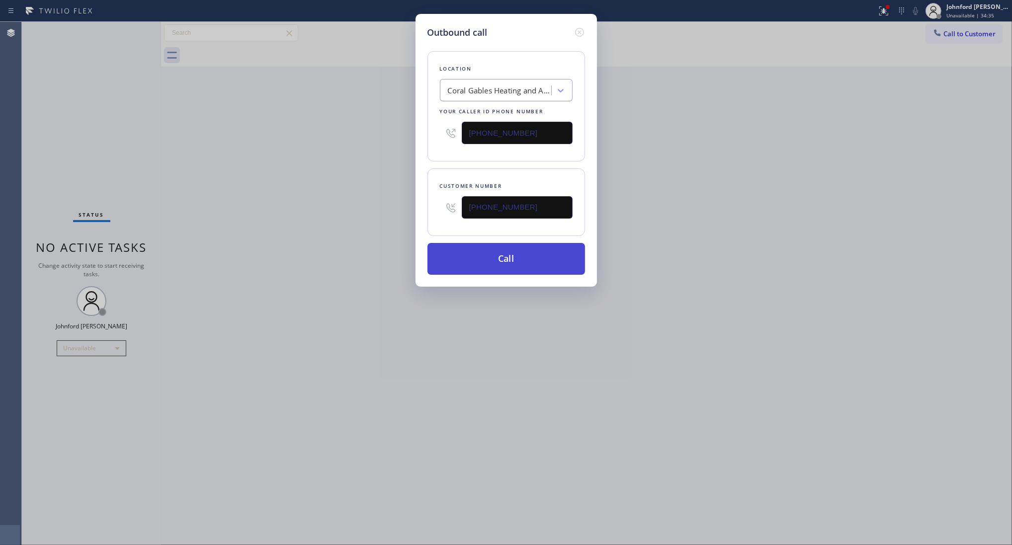
click at [491, 260] on button "Call" at bounding box center [507, 259] width 158 height 32
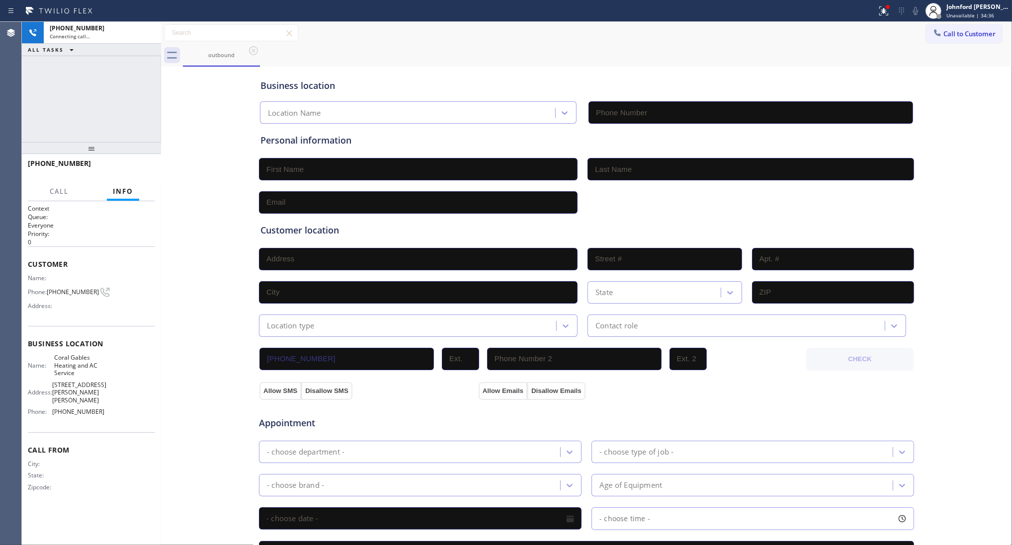
type input "(305) 930-7109"
click at [130, 167] on span "HANG UP" at bounding box center [132, 168] width 30 height 7
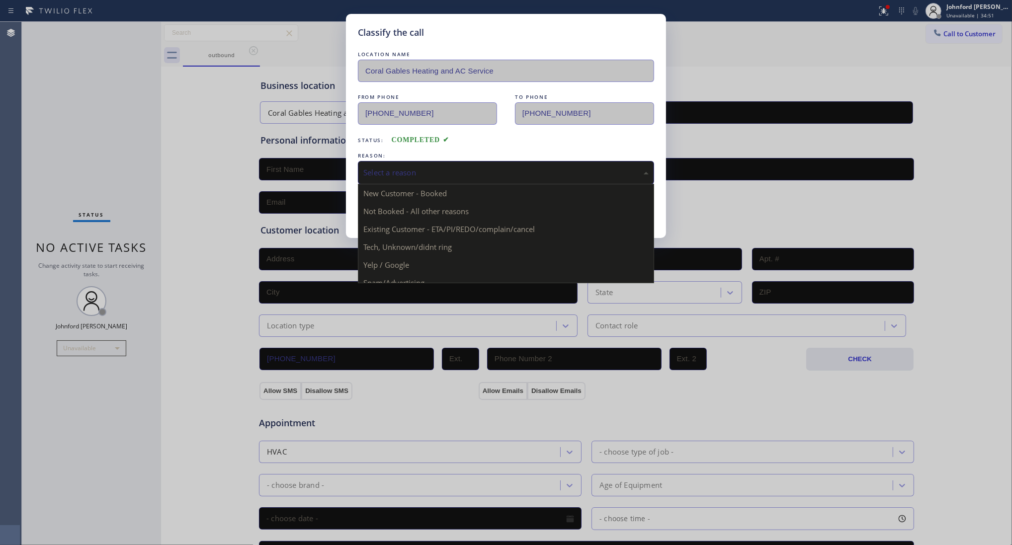
click at [414, 175] on div "Select a reason" at bounding box center [505, 172] width 285 height 11
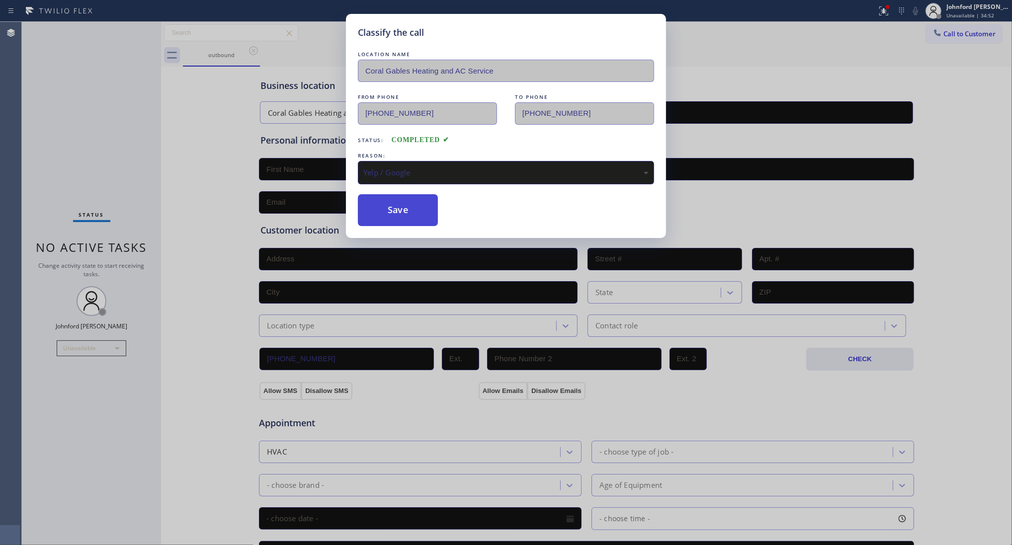
drag, startPoint x: 404, startPoint y: 263, endPoint x: 393, endPoint y: 207, distance: 56.4
click at [389, 198] on button "Save" at bounding box center [398, 210] width 80 height 32
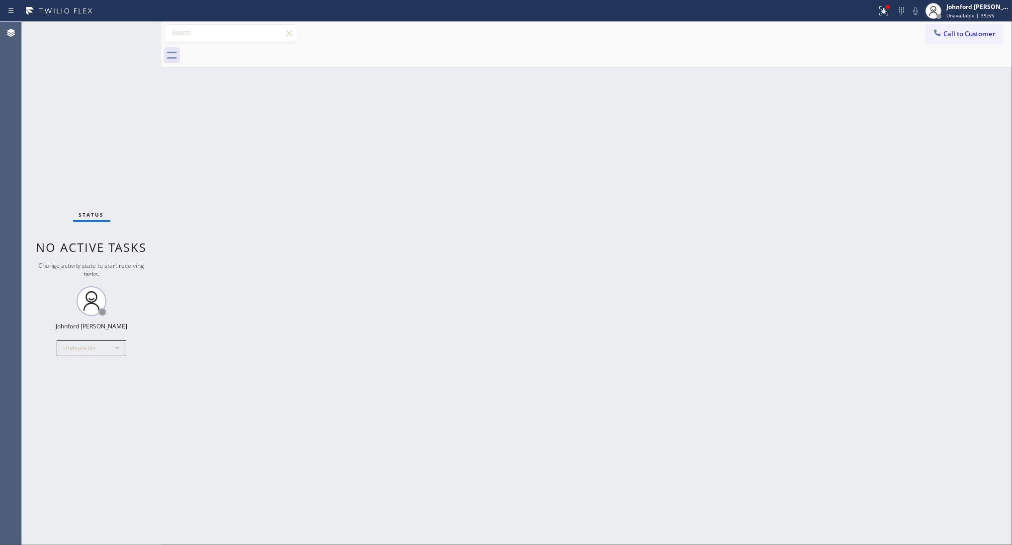
click at [716, 301] on div "Back to Dashboard Change Sender ID Customers Technicians Select a contact Outbo…" at bounding box center [586, 284] width 851 height 524
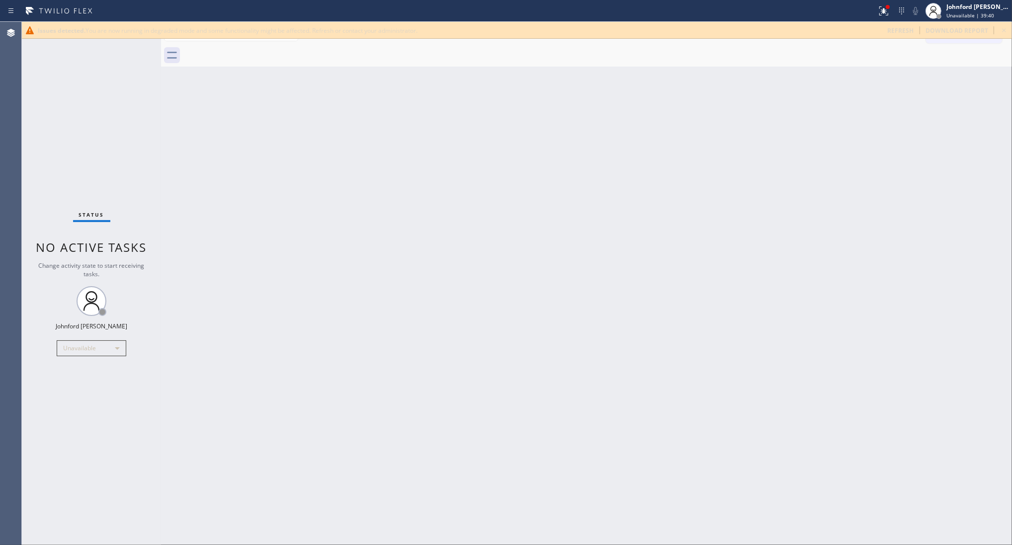
click at [894, 23] on div "Issues detected. You are now running in degraded mode and some functionality mi…" at bounding box center [517, 30] width 990 height 17
click at [900, 27] on span "refresh" at bounding box center [900, 30] width 26 height 8
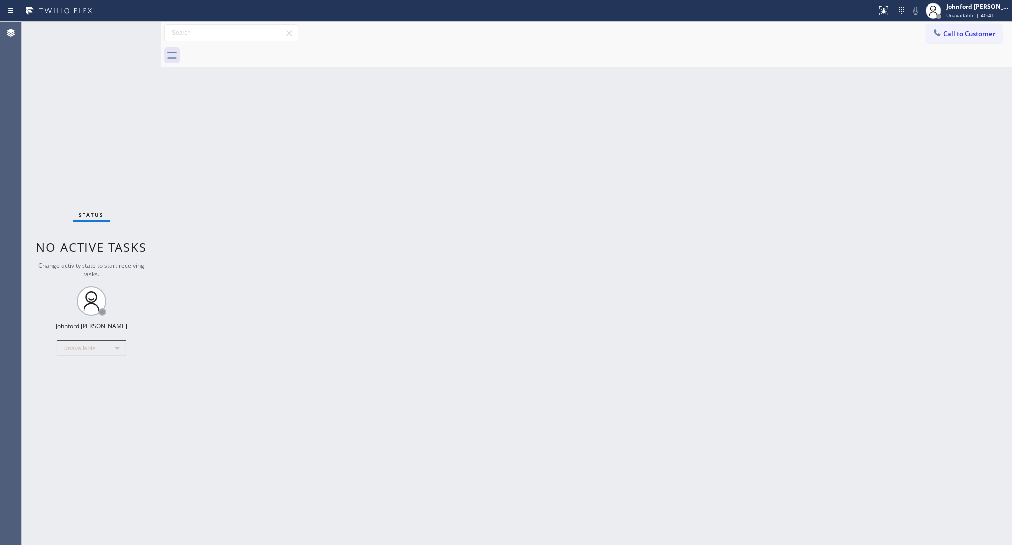
drag, startPoint x: 819, startPoint y: 202, endPoint x: 777, endPoint y: 125, distance: 87.2
click at [819, 202] on div "Back to Dashboard Change Sender ID Customers Technicians Select a contact Outbo…" at bounding box center [586, 284] width 851 height 524
drag, startPoint x: 981, startPoint y: 44, endPoint x: 857, endPoint y: 81, distance: 129.6
click at [918, 62] on div at bounding box center [597, 55] width 829 height 22
click at [955, 38] on button "Call to Customer" at bounding box center [964, 33] width 76 height 19
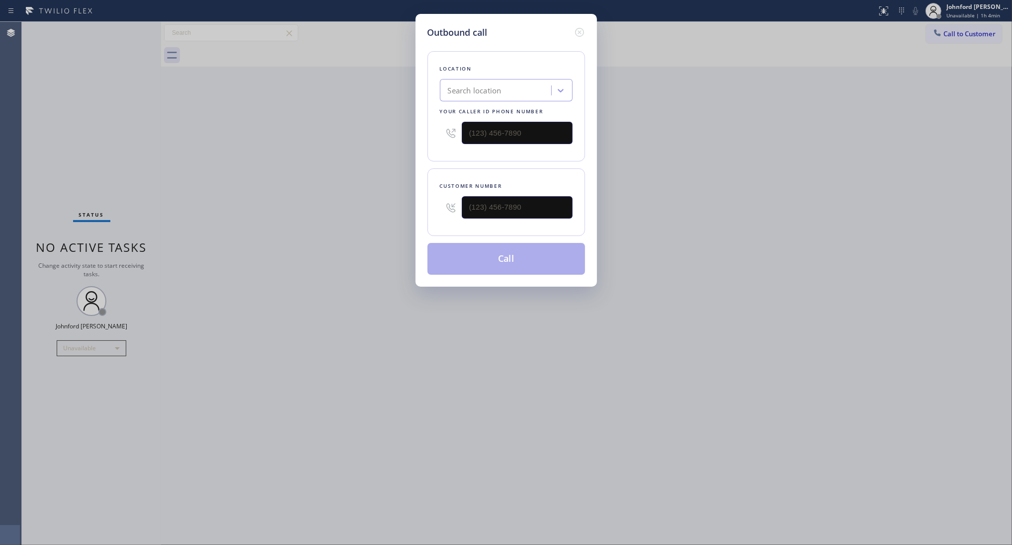
drag, startPoint x: 202, startPoint y: 433, endPoint x: 542, endPoint y: 347, distance: 350.3
click at [542, 347] on div "Outbound call Location Search location Your caller id phone number Customer num…" at bounding box center [506, 272] width 1012 height 545
drag, startPoint x: 544, startPoint y: 204, endPoint x: 327, endPoint y: 248, distance: 222.0
click at [331, 229] on div "Outbound call Location Search location Your caller id phone number Customer num…" at bounding box center [506, 272] width 1012 height 545
paste input "917) 561-1464"
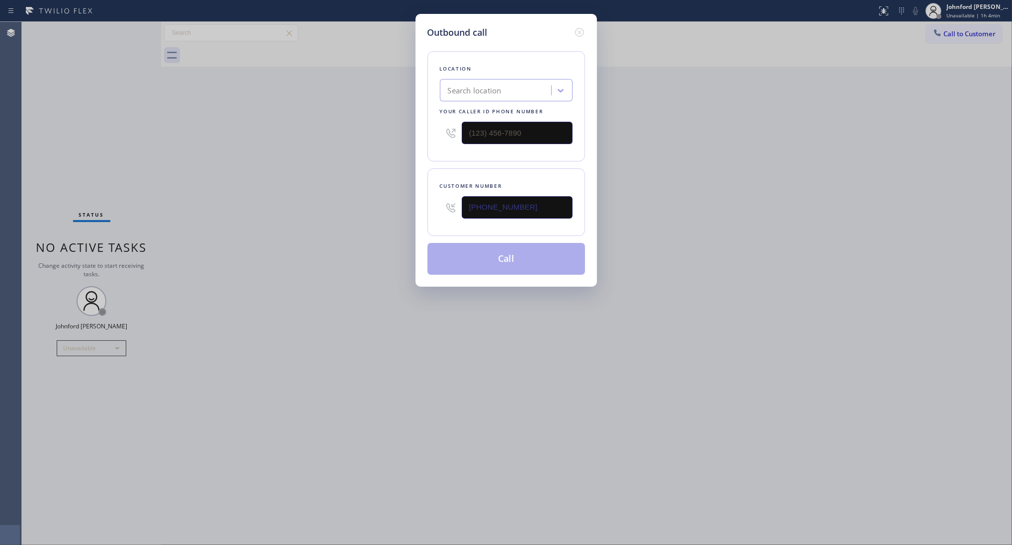
type input "[PHONE_NUMBER]"
drag, startPoint x: 533, startPoint y: 130, endPoint x: 389, endPoint y: 139, distance: 144.5
click at [389, 139] on div "Outbound call Location Search location Your caller id phone number (___) ___-__…" at bounding box center [506, 272] width 1012 height 545
paste input "855) 731-4952"
type input "[PHONE_NUMBER]"
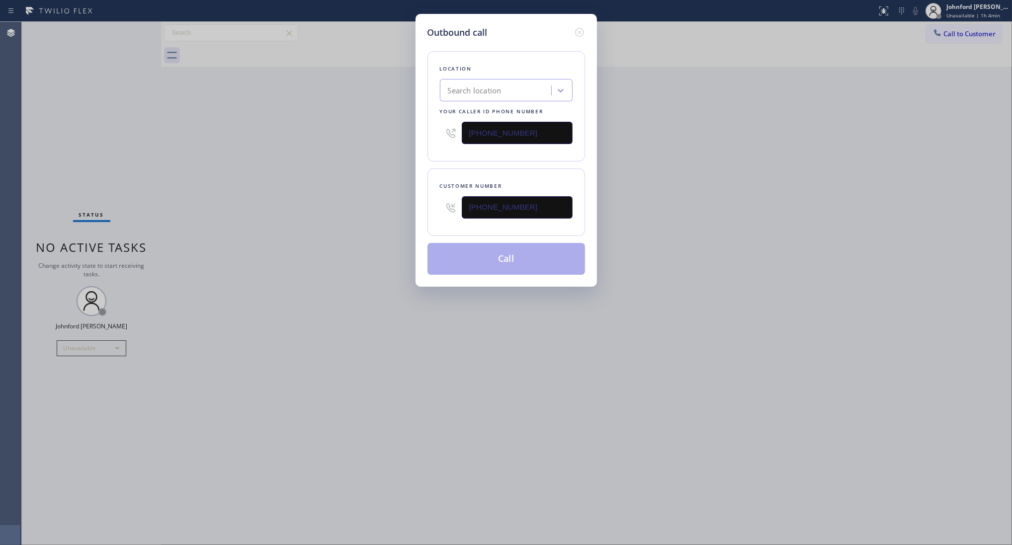
click at [357, 140] on div "Outbound call Location Search location Your caller id phone number (855) 731-49…" at bounding box center [506, 272] width 1012 height 545
click at [466, 260] on button "Call" at bounding box center [507, 259] width 158 height 32
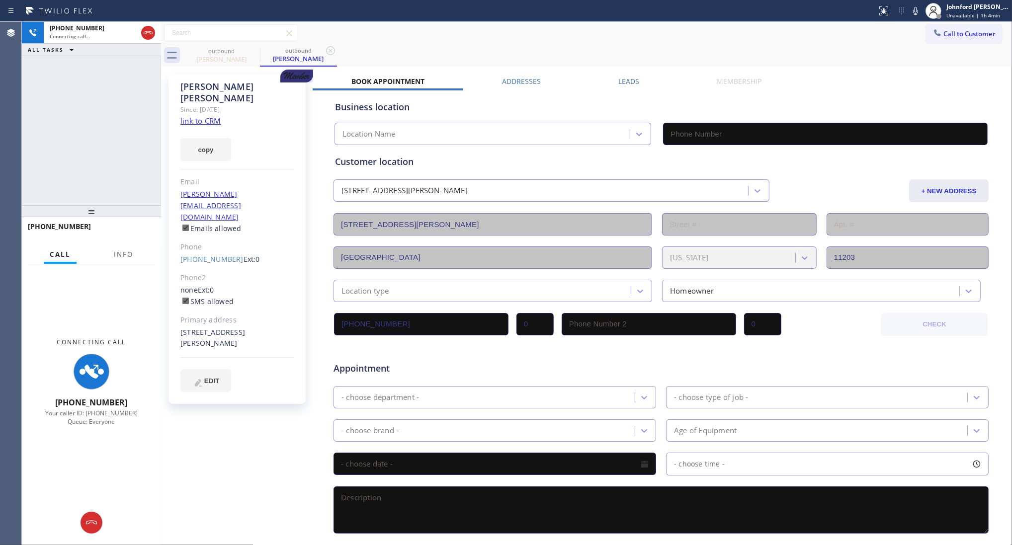
click at [291, 76] on icon at bounding box center [296, 75] width 26 height 7
type input "[PHONE_NUMBER]"
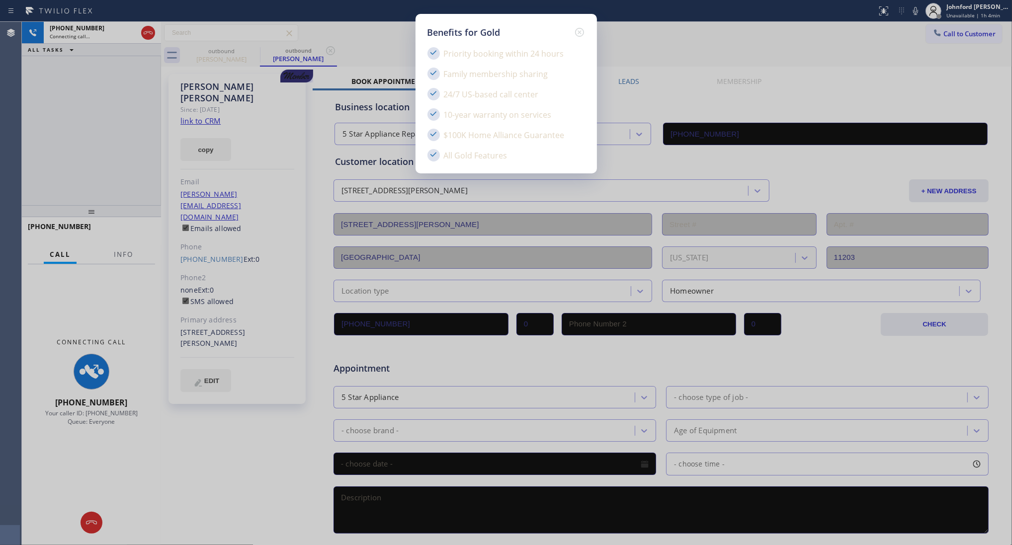
click at [153, 31] on div "Benefits for Gold Priority booking within 24 hours Family membership sharing 24…" at bounding box center [506, 272] width 1012 height 545
click at [145, 33] on div "Benefits for Gold Priority booking within 24 hours Family membership sharing 24…" at bounding box center [506, 272] width 1012 height 545
drag, startPoint x: 585, startPoint y: 26, endPoint x: 563, endPoint y: 29, distance: 21.5
click at [584, 26] on icon at bounding box center [580, 32] width 12 height 12
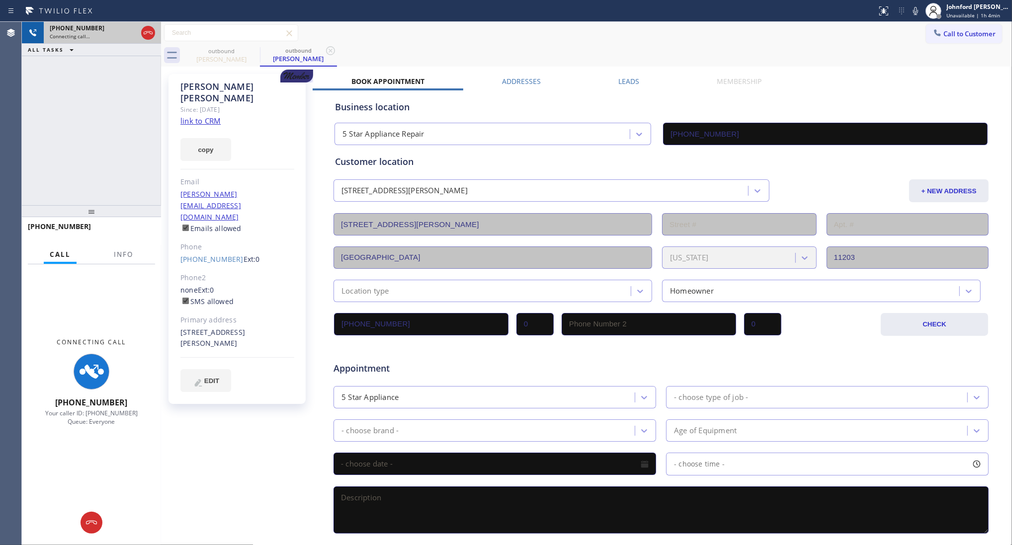
click at [150, 24] on div at bounding box center [148, 33] width 18 height 22
click at [146, 33] on icon at bounding box center [148, 33] width 12 height 12
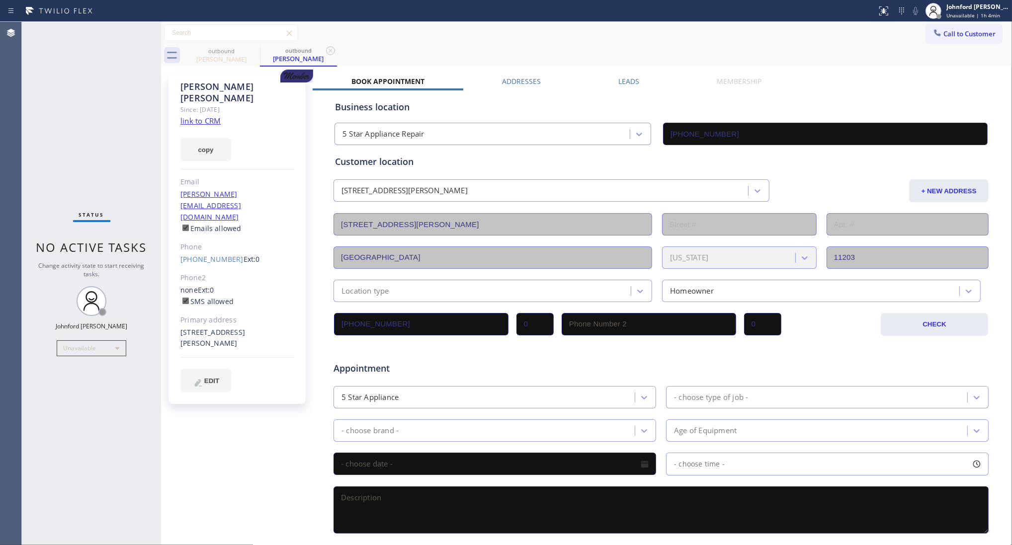
drag, startPoint x: 741, startPoint y: 53, endPoint x: 737, endPoint y: 2, distance: 50.9
click at [741, 47] on div "outbound Christine Peters outbound Christine Peters" at bounding box center [597, 55] width 829 height 22
click at [227, 143] on button "copy" at bounding box center [205, 149] width 51 height 23
click at [252, 75] on div "Christine Peters Since: 20 may 2020 link to CRM copy Email chris_amari@yahoo.co…" at bounding box center [237, 239] width 137 height 330
drag, startPoint x: 239, startPoint y: 86, endPoint x: 227, endPoint y: 86, distance: 12.4
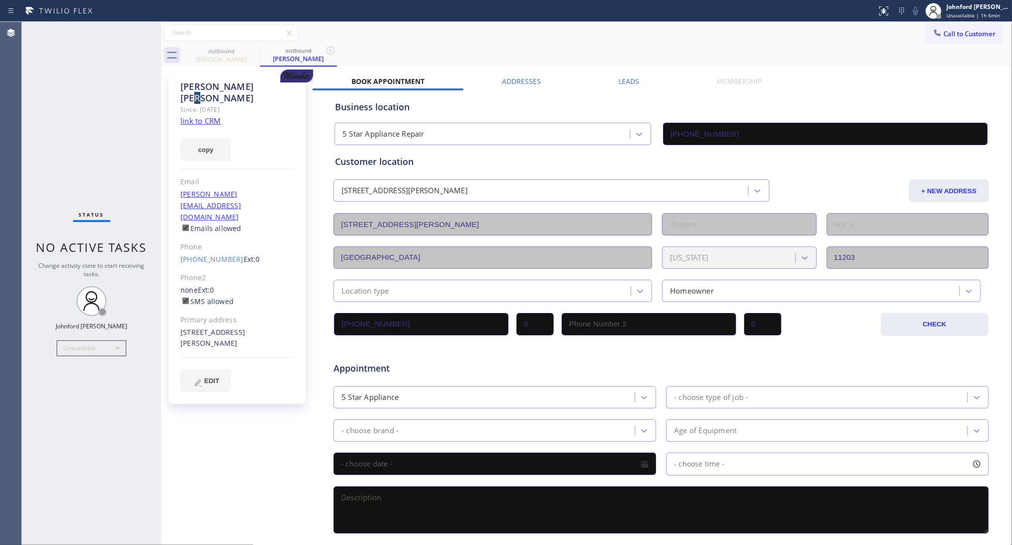
click at [239, 86] on div "Christine Peters" at bounding box center [237, 92] width 114 height 23
click at [219, 84] on div "Christine Peters" at bounding box center [237, 92] width 114 height 23
click at [243, 80] on div "Christine Peters Since: 20 may 2020 link to CRM copy Email chris_amari@yahoo.co…" at bounding box center [237, 239] width 137 height 330
click at [249, 88] on div "Christine Peters" at bounding box center [237, 92] width 114 height 23
drag, startPoint x: 226, startPoint y: 90, endPoint x: 205, endPoint y: 88, distance: 21.6
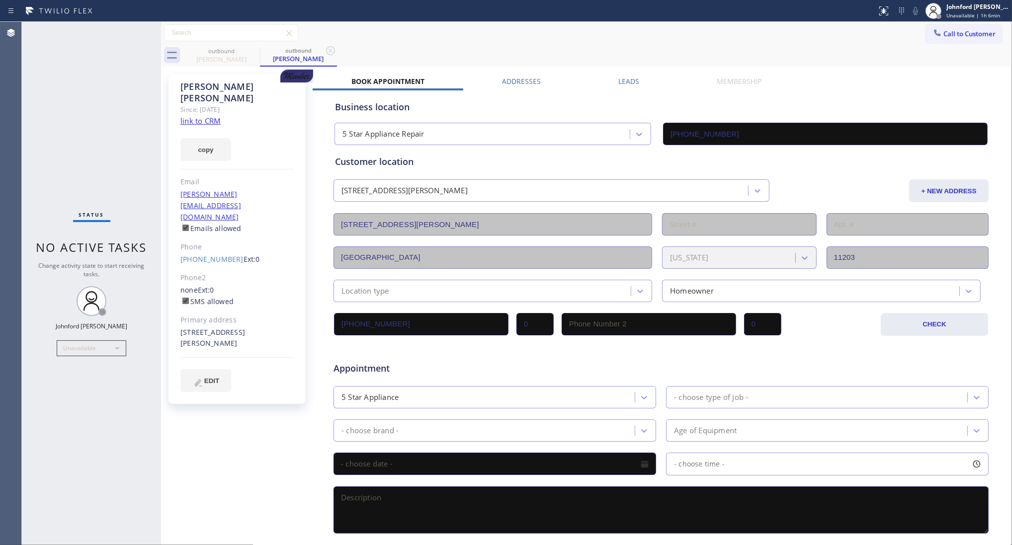
click at [225, 90] on div "Christine Peters" at bounding box center [237, 92] width 114 height 23
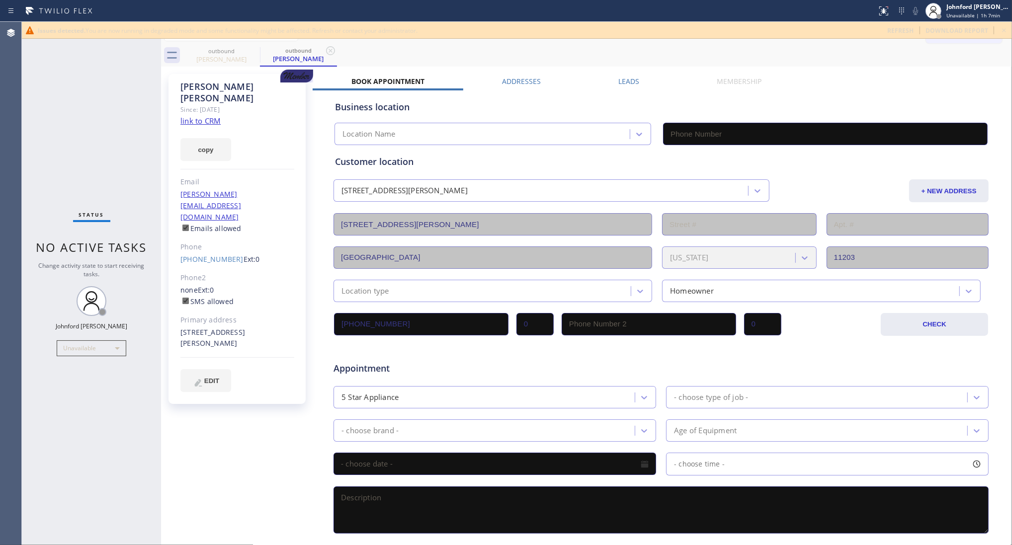
type input "[PHONE_NUMBER]"
click at [250, 55] on icon at bounding box center [254, 51] width 12 height 12
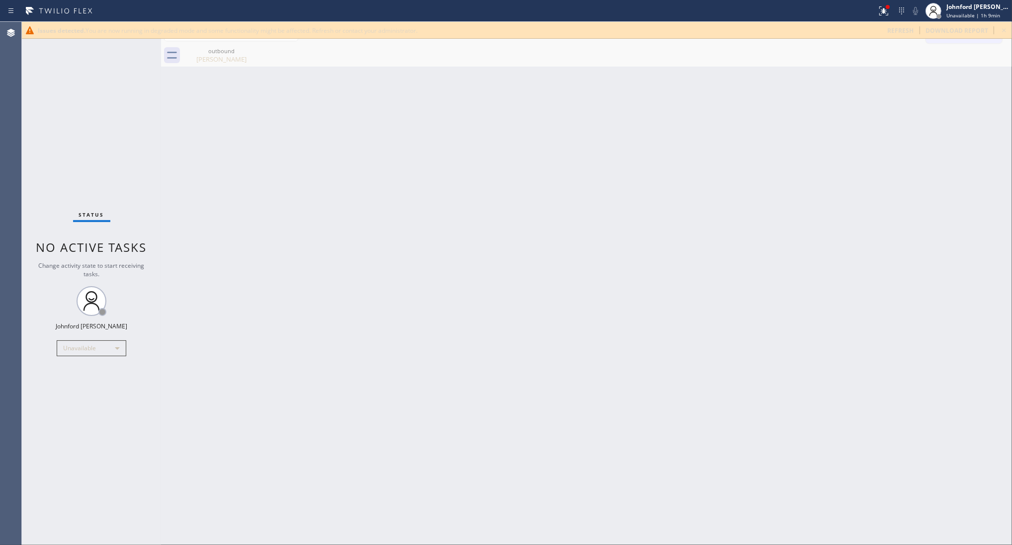
click at [1010, 34] on icon at bounding box center [1004, 30] width 12 height 12
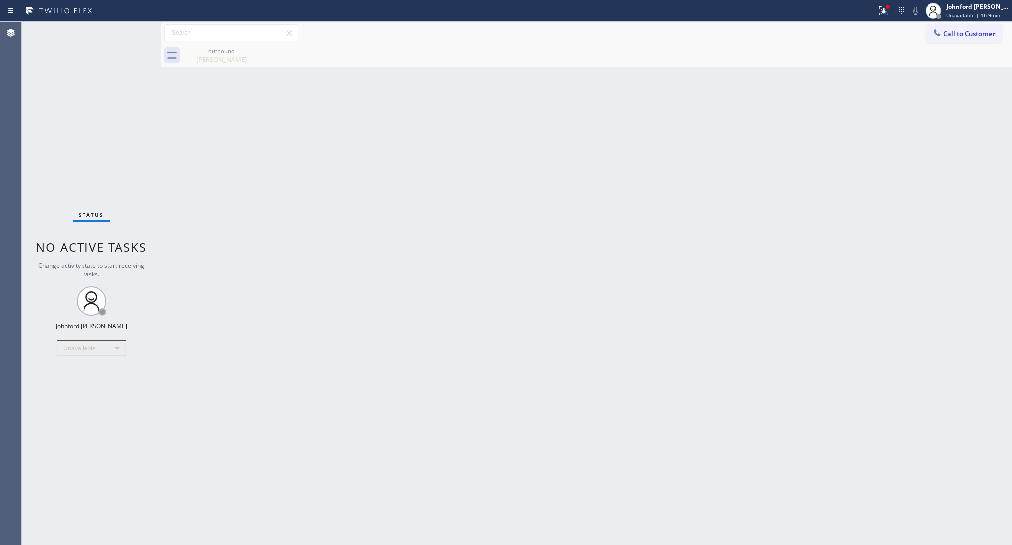
click at [1005, 28] on div "Call to Customer Outbound call Location Search location Your caller id phone nu…" at bounding box center [969, 32] width 86 height 17
drag, startPoint x: 794, startPoint y: 78, endPoint x: 778, endPoint y: 42, distance: 38.7
click at [794, 77] on div "Back to Dashboard Change Sender ID Customers Technicians Select a contact Outbo…" at bounding box center [586, 284] width 851 height 524
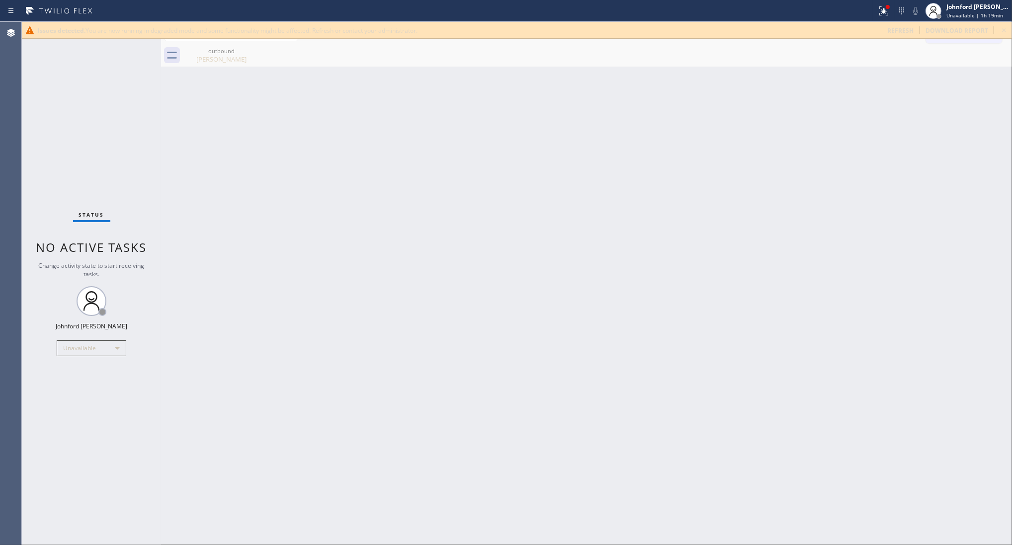
click at [845, 326] on div "Back to Dashboard Change Sender ID Customers Technicians Select a contact Outbo…" at bounding box center [586, 284] width 851 height 524
click at [894, 26] on span "refresh" at bounding box center [900, 30] width 26 height 8
click at [754, 299] on div "Back to Dashboard Change Sender ID Customers Technicians Select a contact Outbo…" at bounding box center [586, 284] width 851 height 524
drag, startPoint x: 32, startPoint y: 105, endPoint x: 34, endPoint y: 22, distance: 82.5
click at [32, 105] on div "Status No active tasks Change activity state to start receiving tasks. [PERSON_…" at bounding box center [91, 284] width 139 height 524
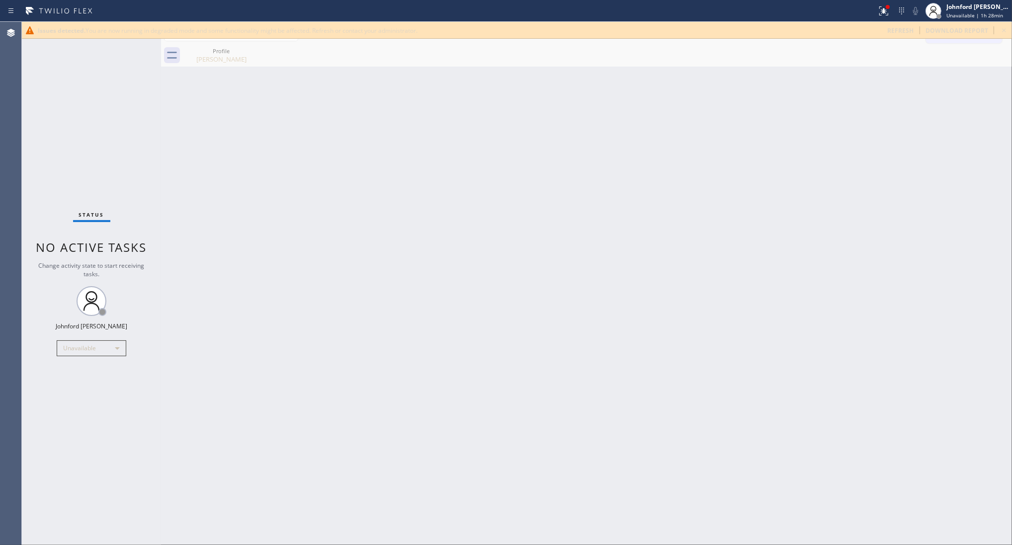
click at [681, 246] on div "Back to Dashboard Change Sender ID Customers Technicians Select a contact Outbo…" at bounding box center [586, 284] width 851 height 524
click at [1000, 32] on icon at bounding box center [1004, 30] width 12 height 12
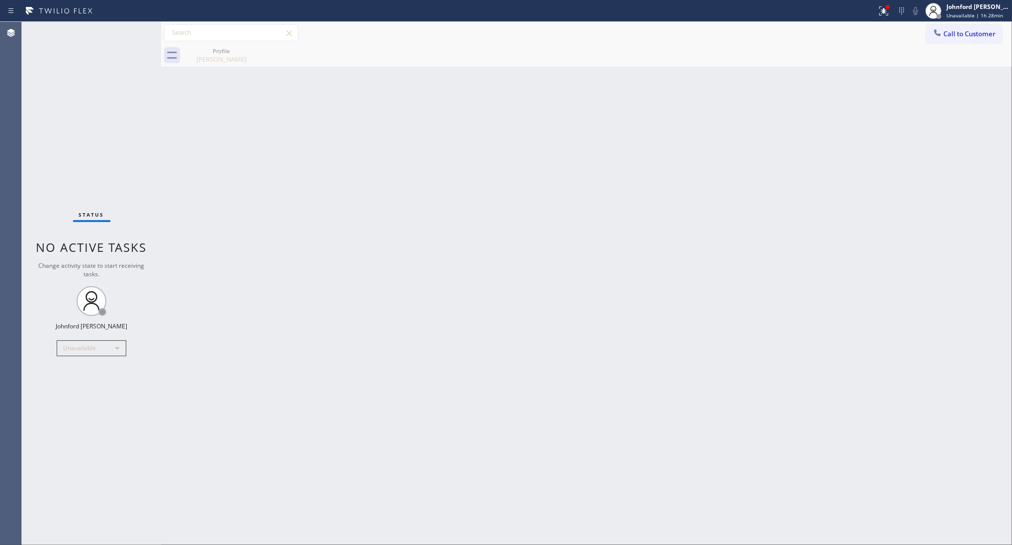
click at [459, 189] on div "Back to Dashboard Change Sender ID Customers Technicians Select a contact Outbo…" at bounding box center [586, 284] width 851 height 524
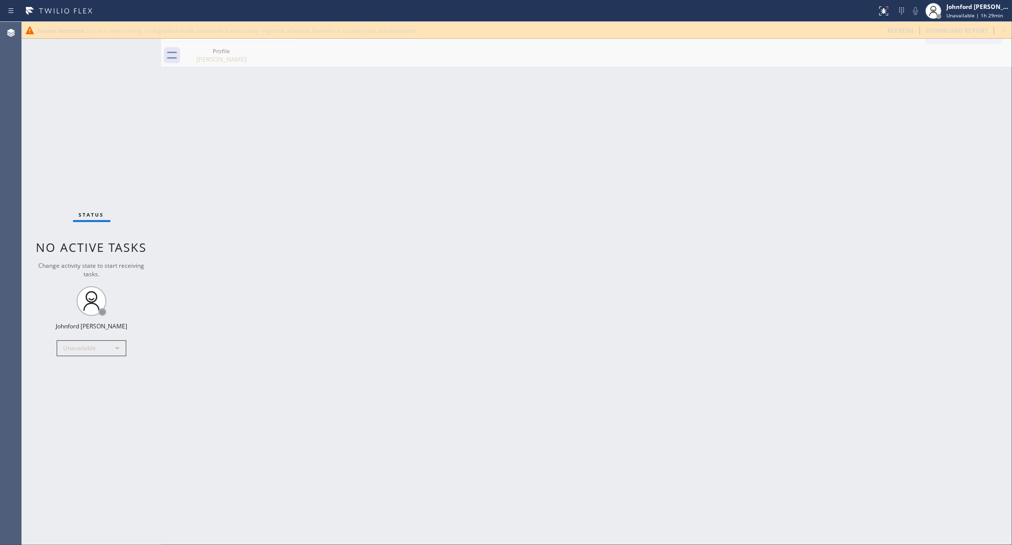
click at [793, 235] on div "Back to Dashboard Change Sender ID Customers Technicians Select a contact Outbo…" at bounding box center [586, 284] width 851 height 524
click at [36, 115] on div "Status No active tasks Change activity state to start receiving tasks. [PERSON_…" at bounding box center [91, 284] width 139 height 524
click at [585, 238] on div "Back to Dashboard Change Sender ID Customers Technicians Select a contact Outbo…" at bounding box center [586, 284] width 851 height 524
click at [880, 11] on icon at bounding box center [884, 11] width 12 height 12
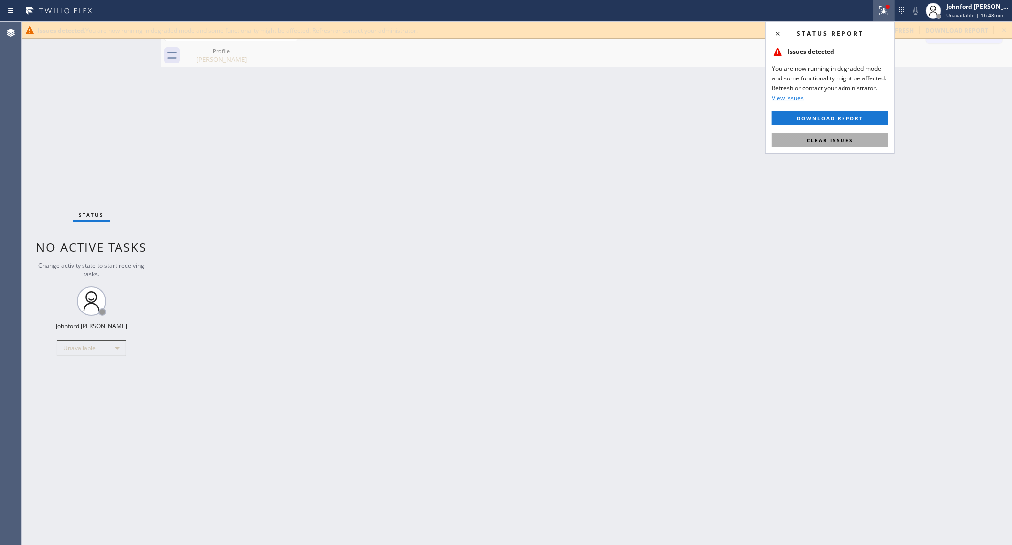
click at [838, 133] on button "Clear issues" at bounding box center [830, 140] width 116 height 14
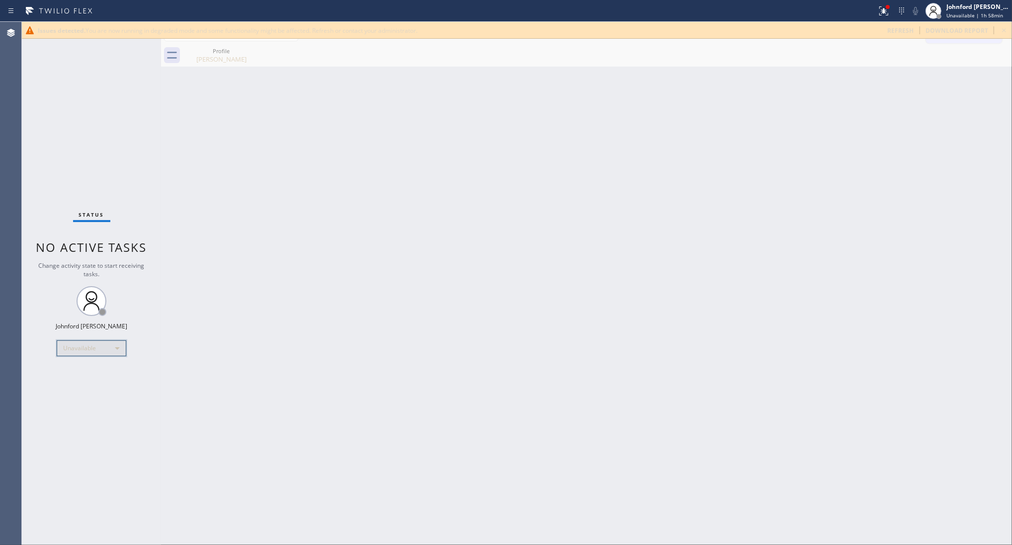
click at [75, 354] on div "Unavailable" at bounding box center [92, 349] width 70 height 16
click at [78, 398] on li "Break" at bounding box center [91, 399] width 68 height 12
drag, startPoint x: 792, startPoint y: 80, endPoint x: 786, endPoint y: 38, distance: 42.7
click at [793, 78] on div "Back to Dashboard Change Sender ID Customers Technicians Select a contact Outbo…" at bounding box center [586, 284] width 851 height 524
click at [76, 330] on div "Status No active tasks Change activity state to start receiving tasks. Johnford…" at bounding box center [91, 284] width 139 height 524
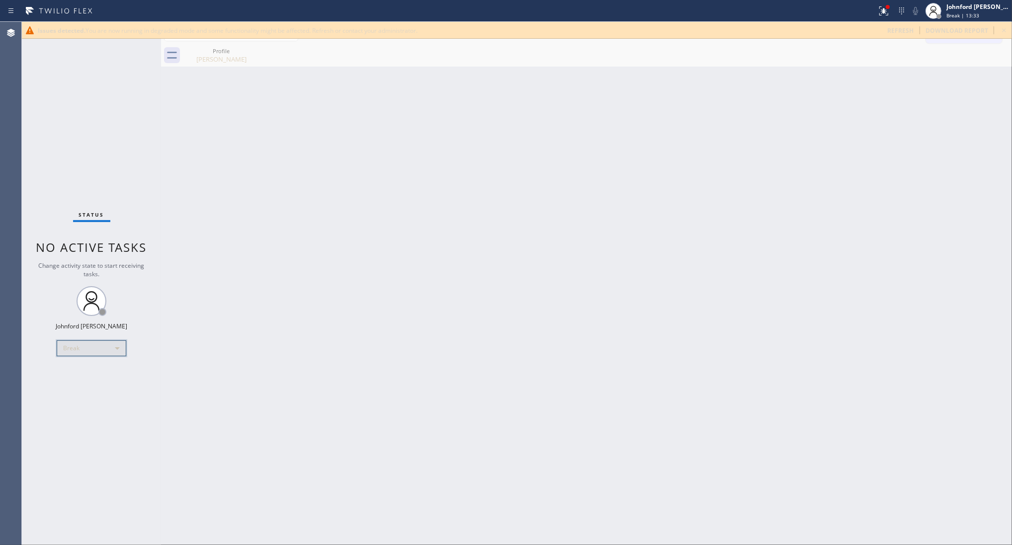
click at [71, 346] on div "Break" at bounding box center [92, 349] width 70 height 16
click at [74, 388] on li "Unavailable" at bounding box center [91, 387] width 68 height 12
click at [814, 328] on div "Back to Dashboard Change Sender ID Customers Technicians Select a contact Outbo…" at bounding box center [586, 284] width 851 height 524
click at [18, 123] on div "Agent Desktop" at bounding box center [10, 284] width 21 height 524
click at [821, 197] on div "Back to Dashboard Change Sender ID Customers Technicians Select a contact Outbo…" at bounding box center [586, 284] width 851 height 524
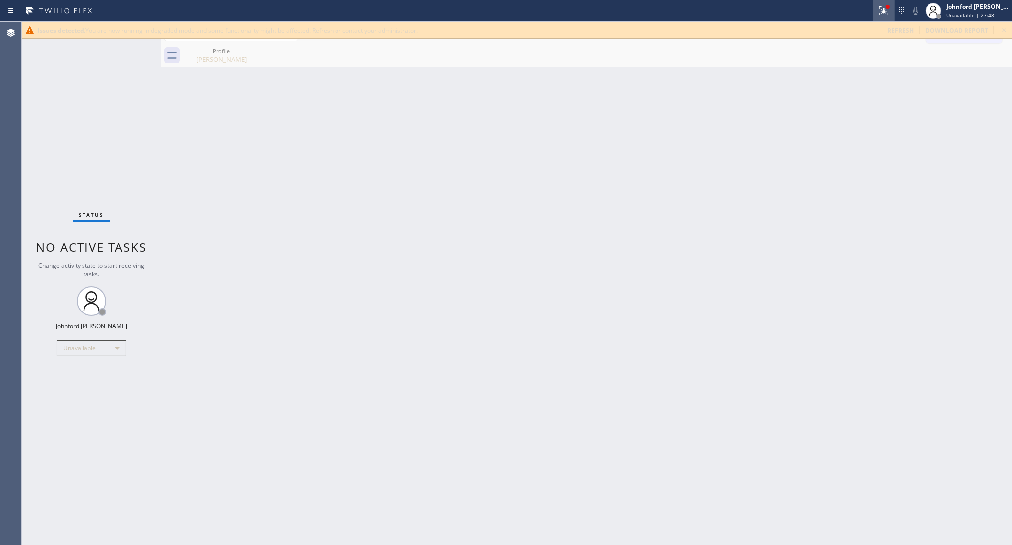
click at [893, 8] on div at bounding box center [884, 11] width 22 height 12
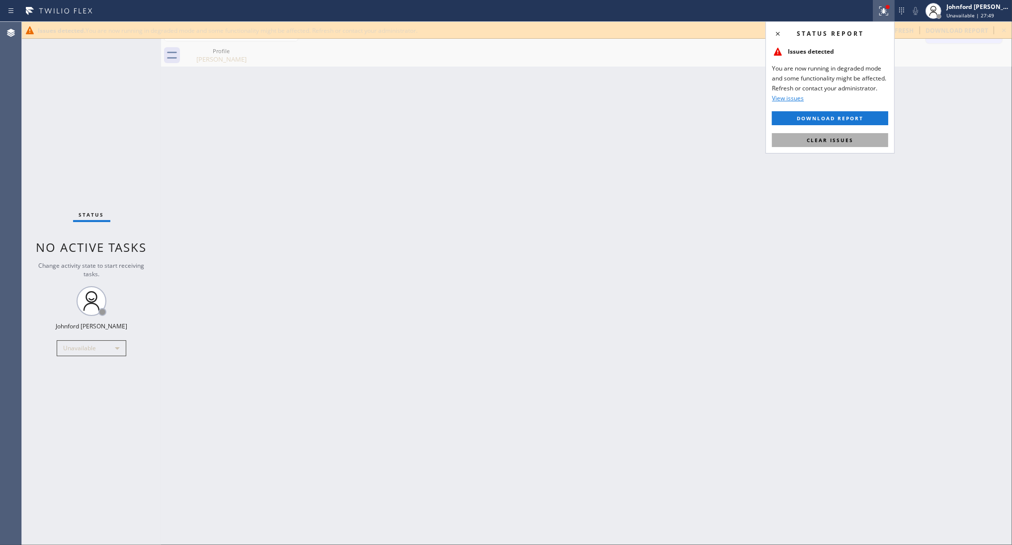
click at [835, 134] on button "Clear issues" at bounding box center [830, 140] width 116 height 14
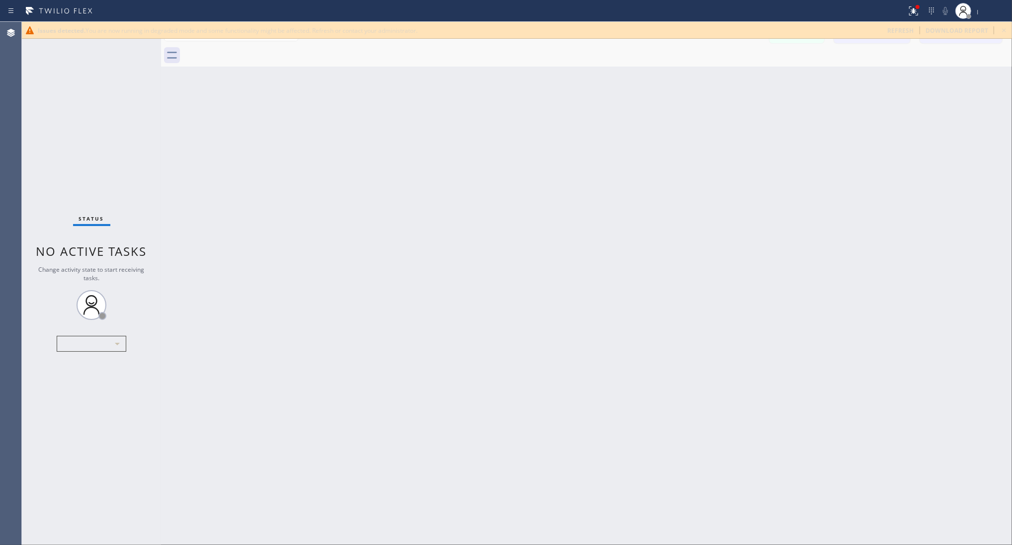
click at [839, 139] on div "Back to Dashboard Change Sender ID Customers Technicians Select a contact Outbo…" at bounding box center [586, 284] width 851 height 524
click at [776, 294] on div "Back to Dashboard Change Sender ID Customers Technicians Select a contact Outbo…" at bounding box center [586, 284] width 851 height 524
click at [916, 16] on icon at bounding box center [914, 11] width 12 height 12
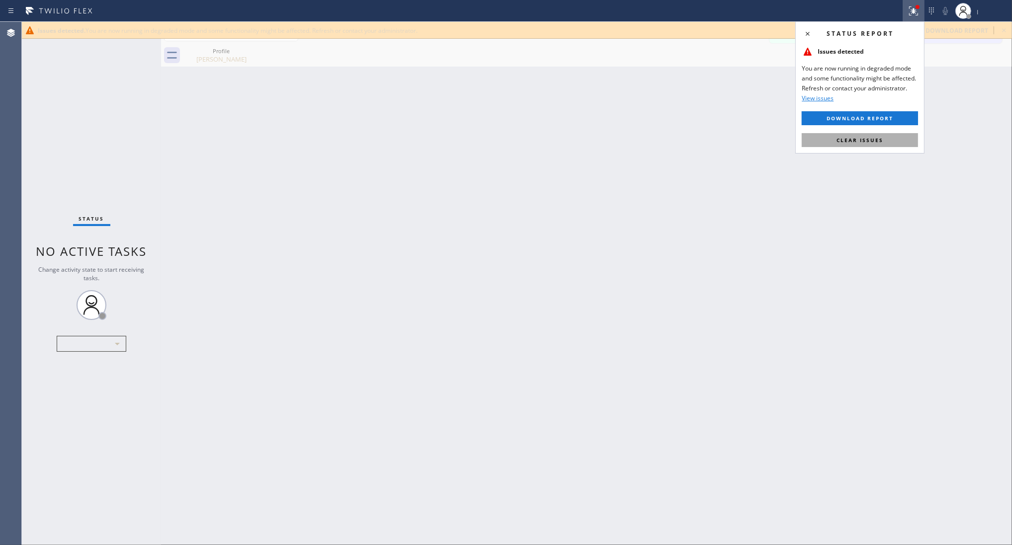
click at [864, 135] on button "Clear issues" at bounding box center [860, 140] width 116 height 14
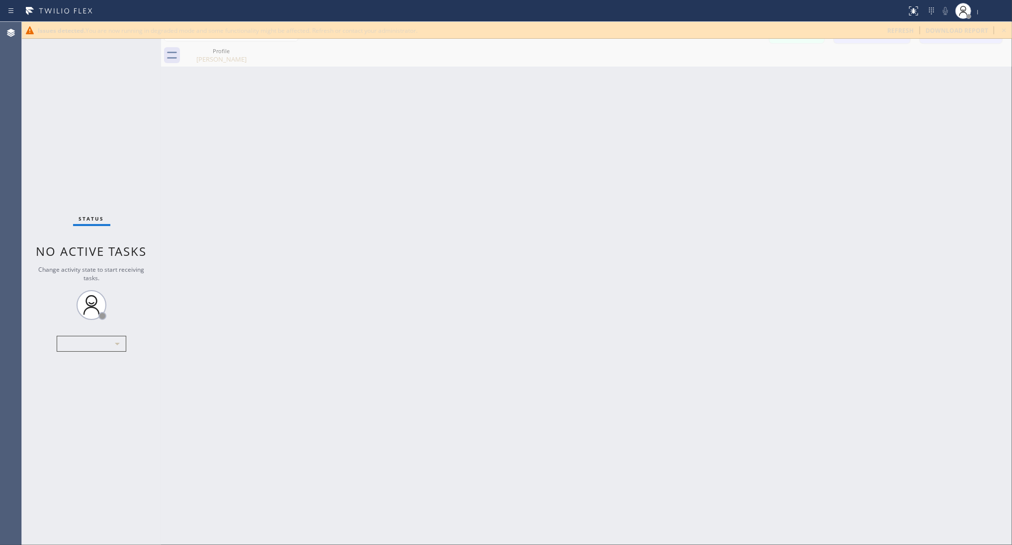
click at [699, 162] on div "Back to Dashboard Change Sender ID Customers Technicians Select a contact Outbo…" at bounding box center [586, 284] width 851 height 524
click at [999, 30] on icon at bounding box center [1004, 30] width 12 height 12
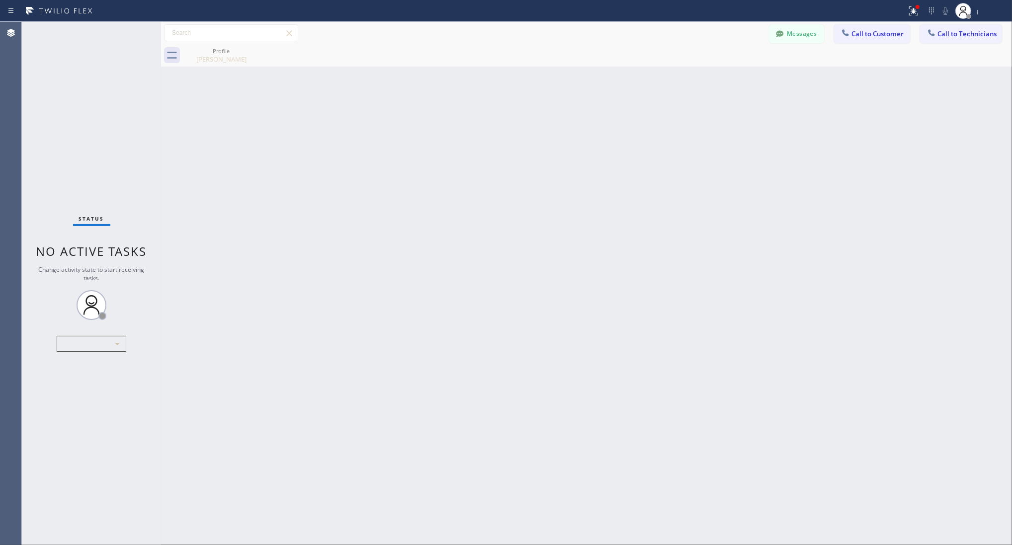
click at [54, 140] on div "Status No active tasks Change activity state to start receiving tasks. ​" at bounding box center [91, 284] width 139 height 524
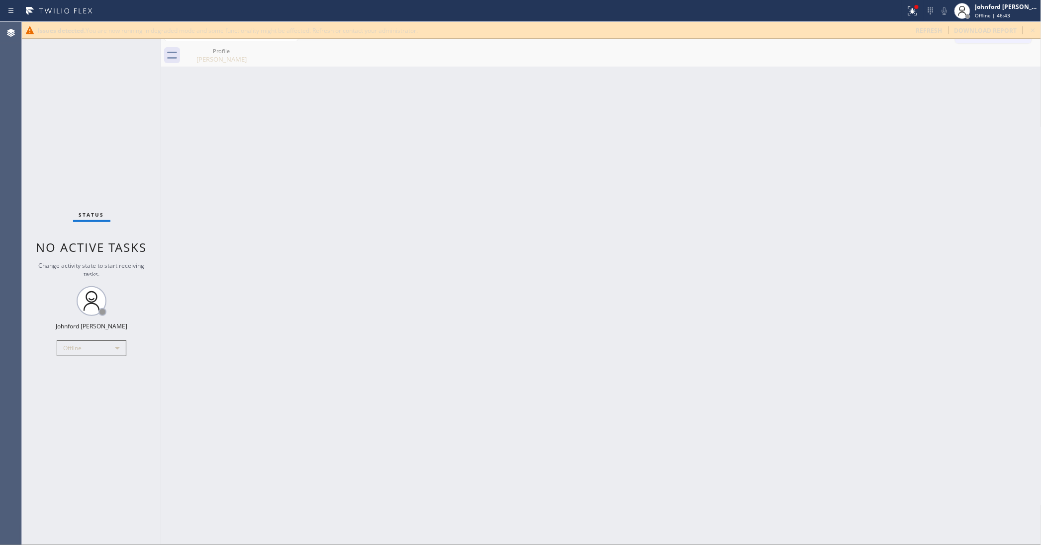
click at [39, 132] on div "Status No active tasks Change activity state to start receiving tasks. [PERSON_…" at bounding box center [91, 284] width 139 height 524
click at [79, 348] on div "Offline" at bounding box center [92, 349] width 70 height 16
click at [76, 386] on li "Unavailable" at bounding box center [91, 387] width 68 height 12
click at [307, 336] on div "Back to Dashboard Change Sender ID Customers Technicians Select a contact Outbo…" at bounding box center [601, 284] width 880 height 524
